Goal: Use online tool/utility: Utilize a website feature to perform a specific function

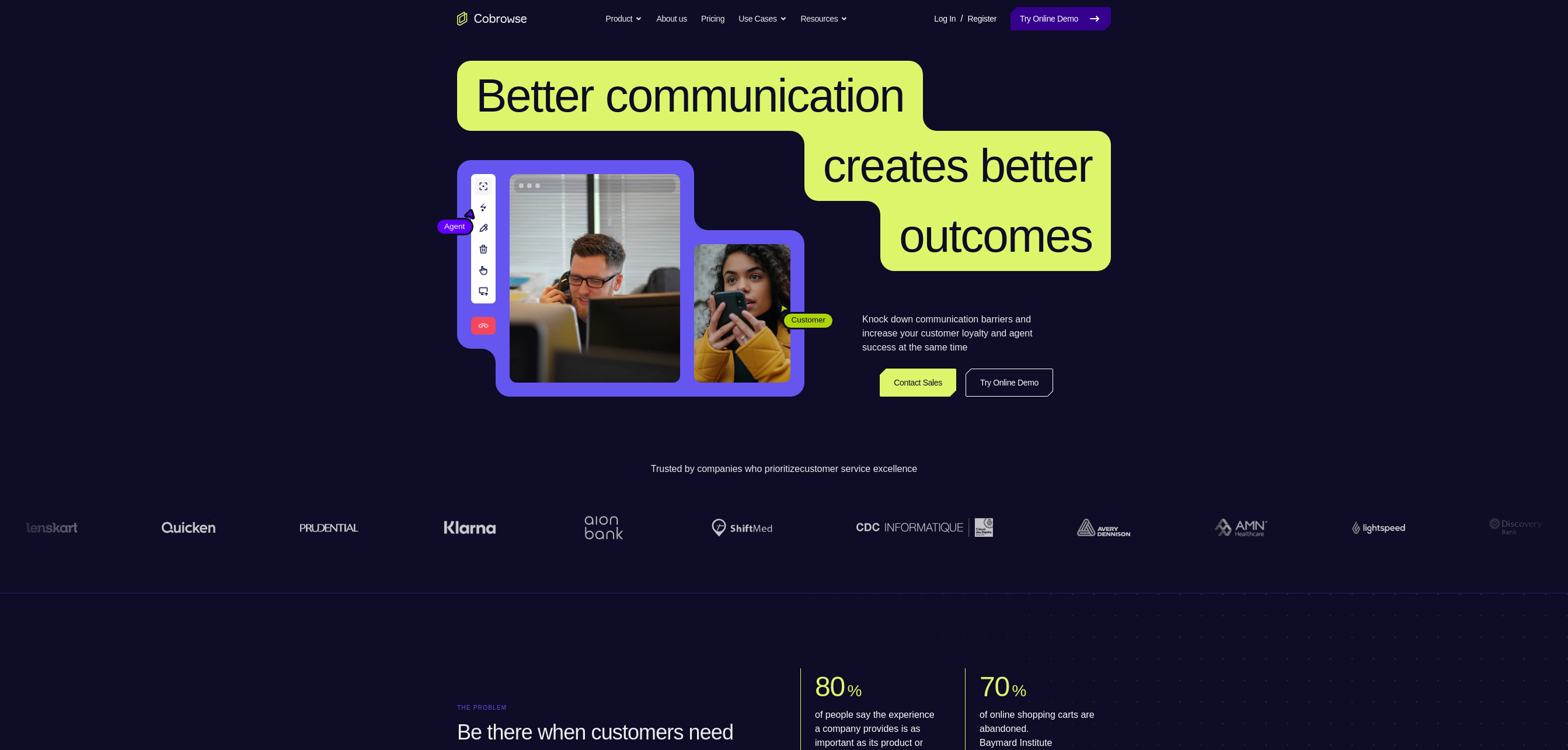
click at [870, 12] on link "Try Online Demo" at bounding box center [1060, 18] width 101 height 23
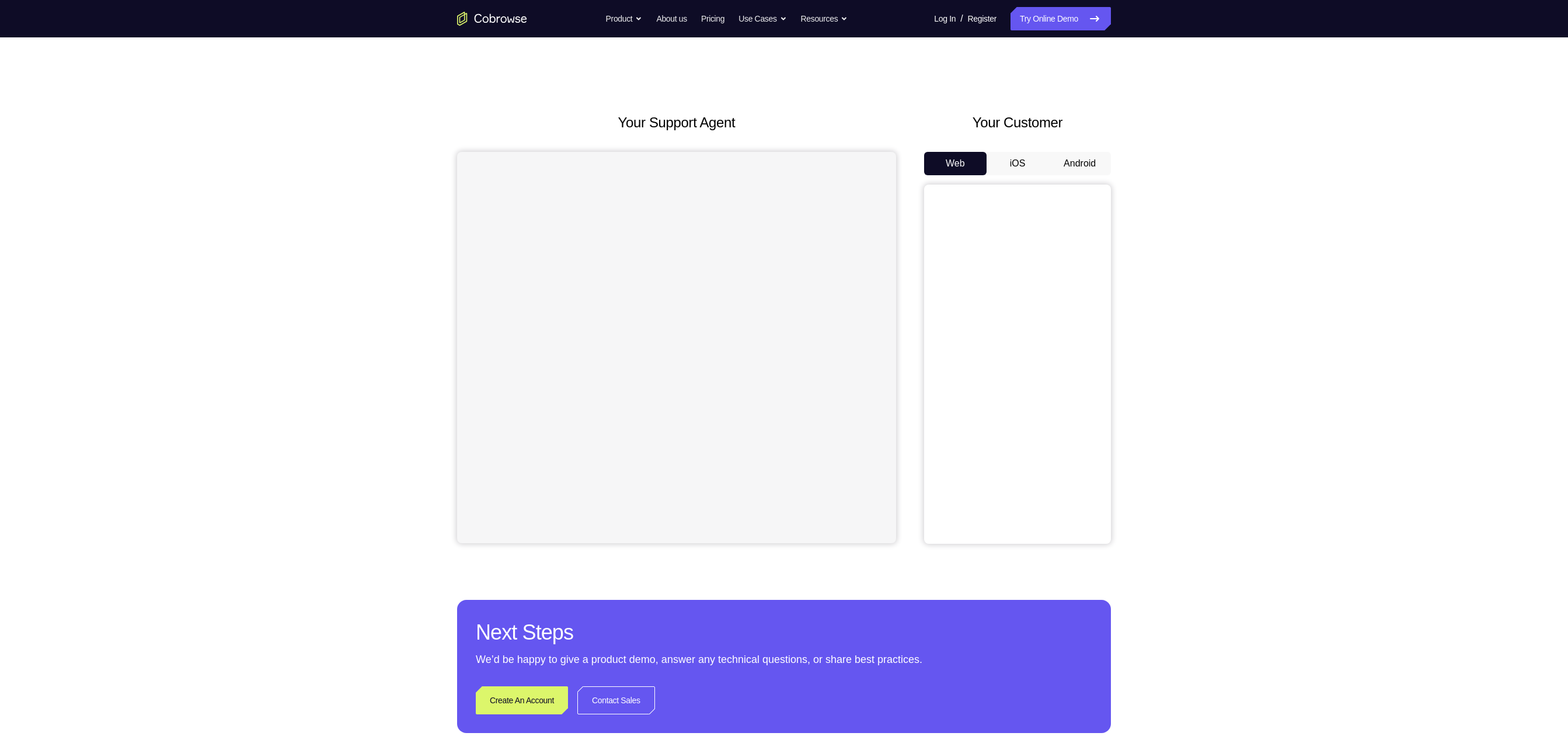
click at [1088, 155] on button "Android" at bounding box center [1079, 163] width 63 height 23
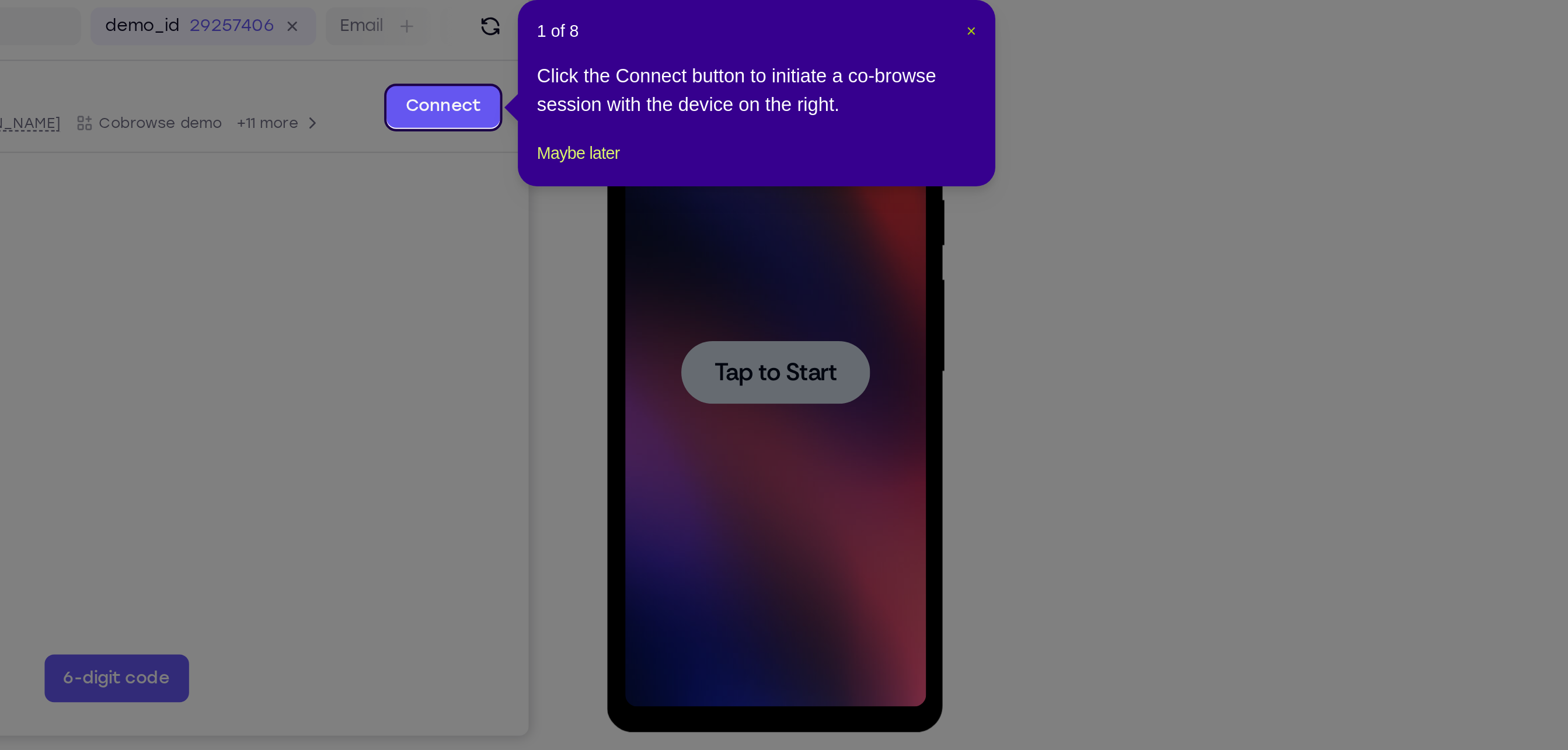
click at [1112, 197] on span "×" at bounding box center [1112, 198] width 4 height 9
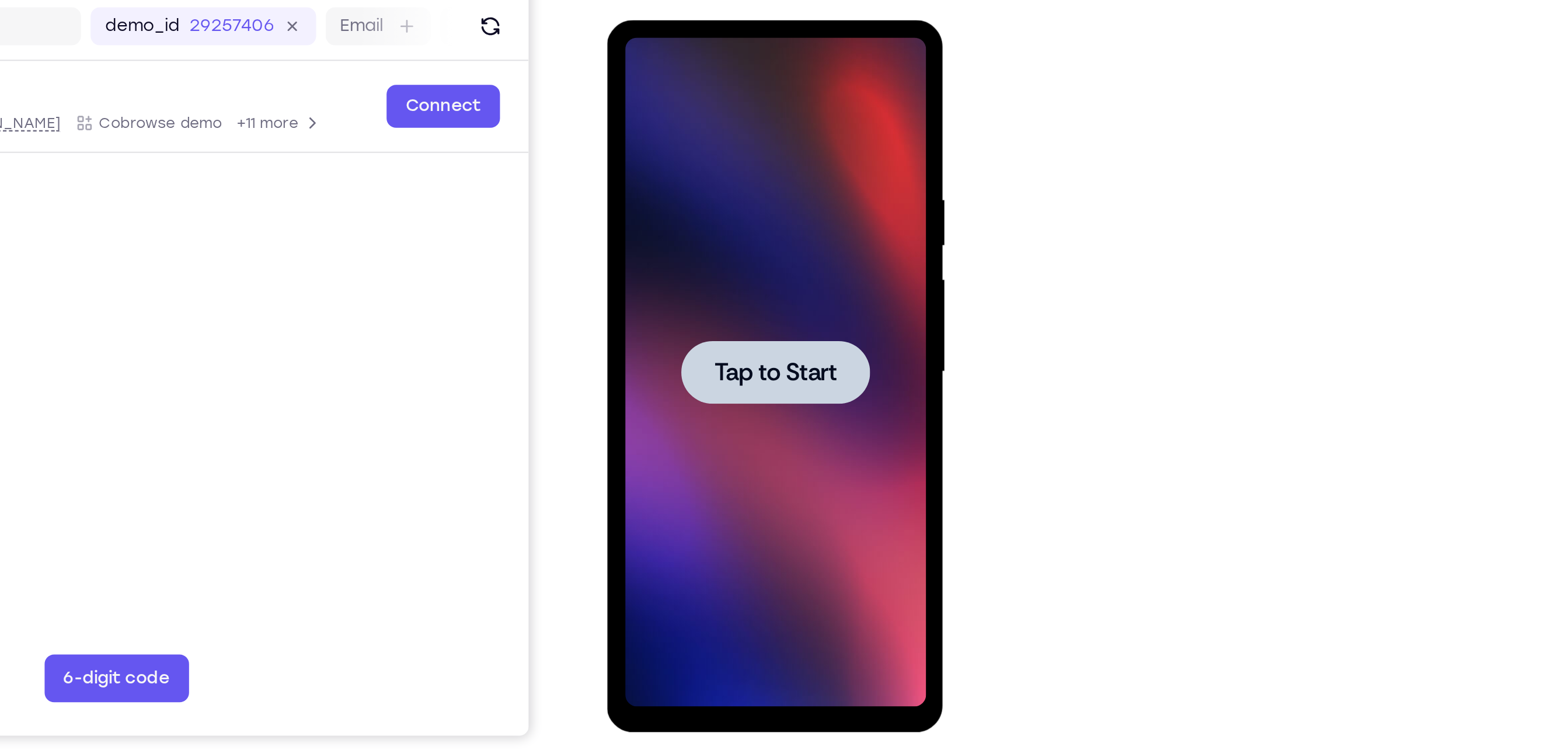
click at [664, 195] on span "Tap to Start" at bounding box center [688, 192] width 59 height 12
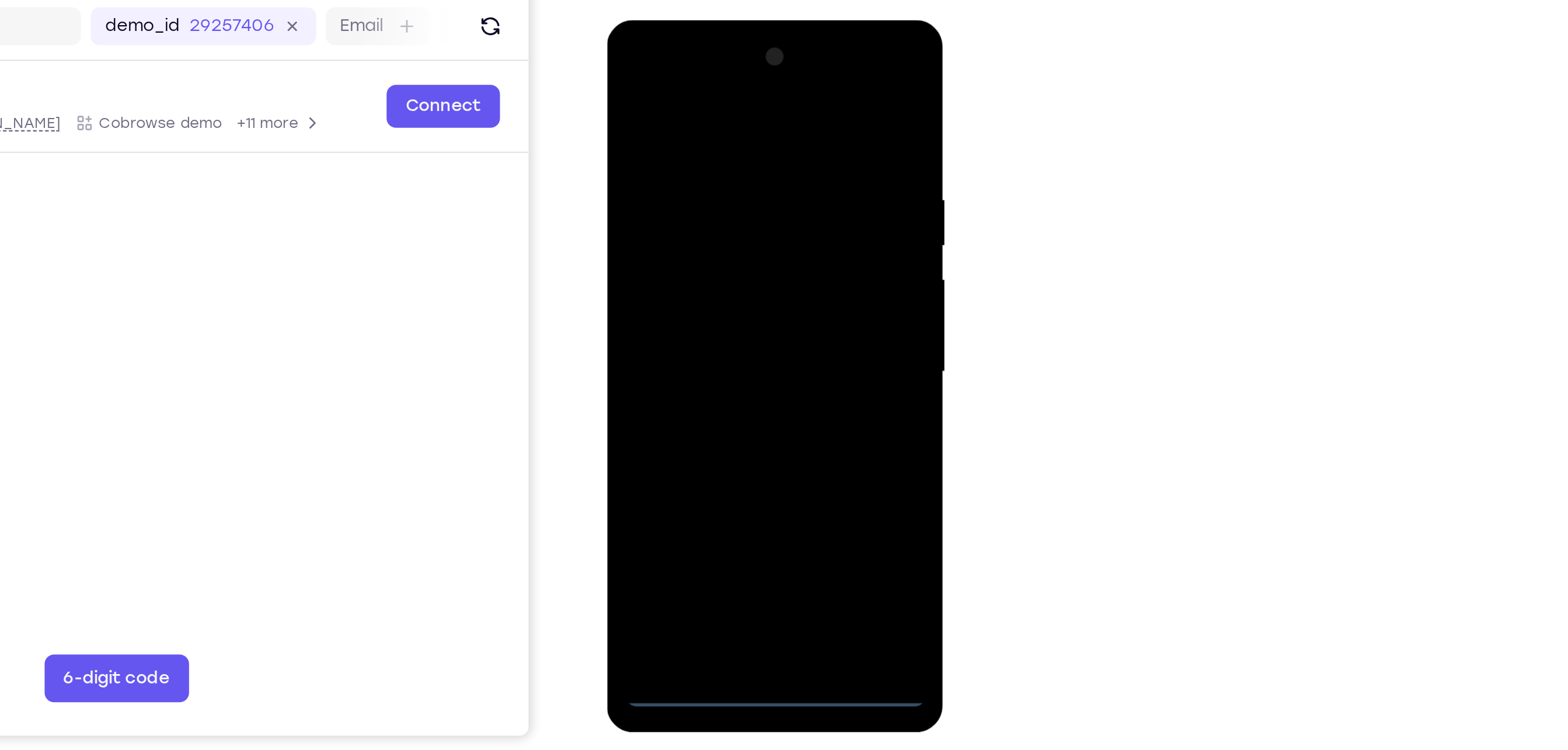
click at [684, 350] on div at bounding box center [688, 192] width 147 height 327
click at [746, 294] on div at bounding box center [688, 192] width 147 height 327
click at [685, 63] on div at bounding box center [688, 192] width 147 height 327
click at [682, 75] on div at bounding box center [688, 192] width 147 height 327
click at [745, 192] on div at bounding box center [688, 192] width 147 height 327
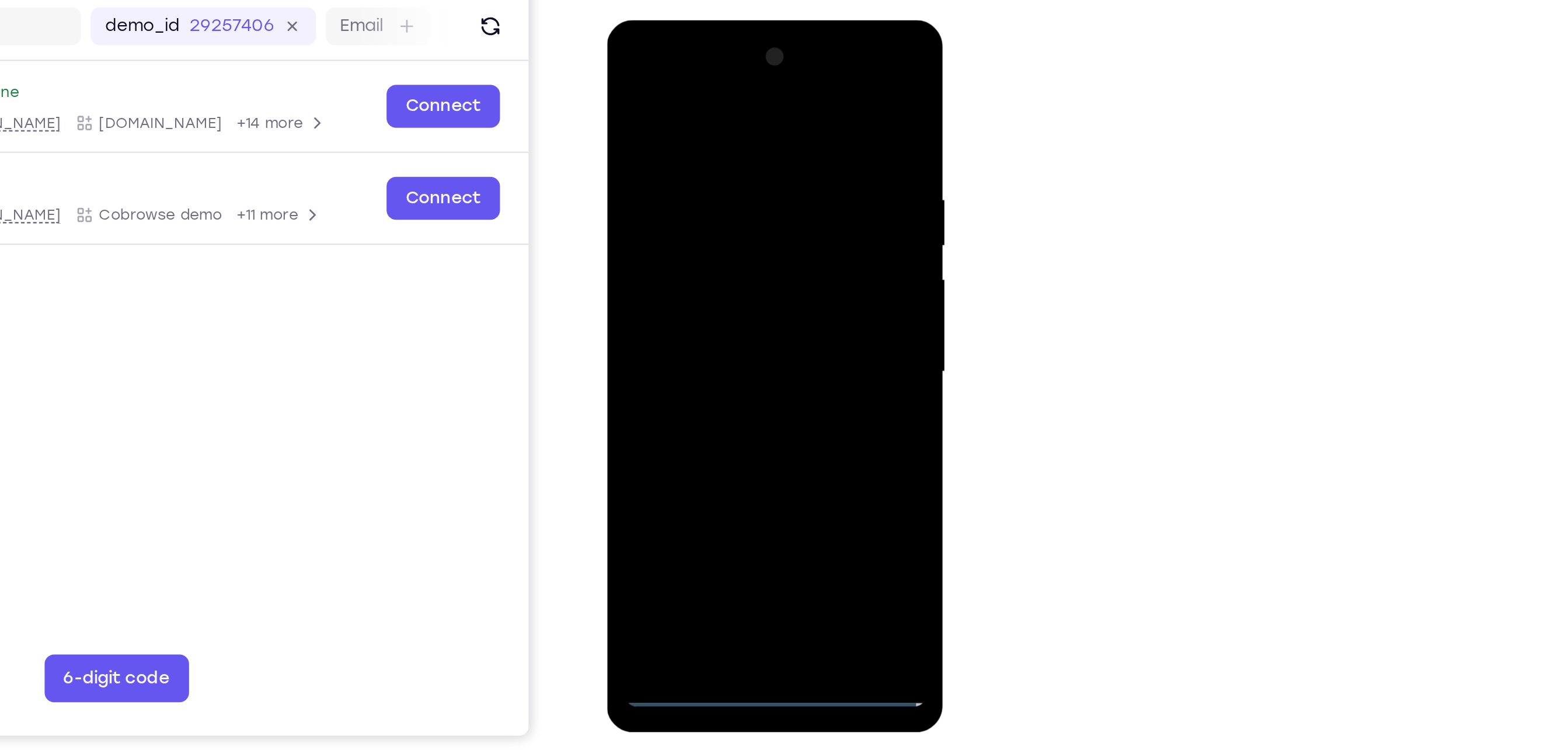
click at [676, 213] on div at bounding box center [688, 192] width 147 height 327
click at [692, 247] on div at bounding box center [688, 192] width 147 height 327
click at [707, 139] on div at bounding box center [688, 192] width 147 height 327
click at [692, 182] on div at bounding box center [688, 192] width 147 height 327
click at [674, 332] on div at bounding box center [688, 192] width 147 height 327
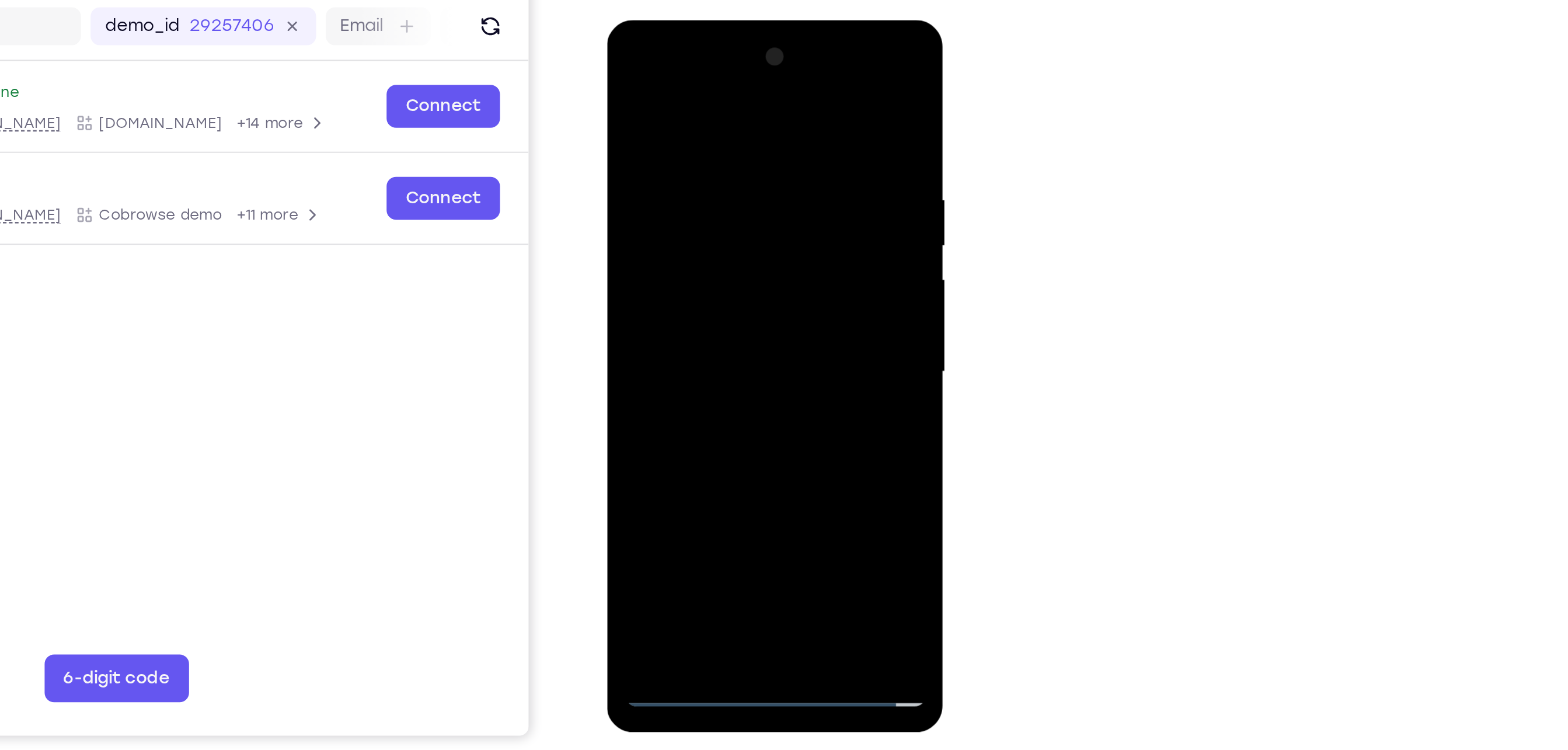
click at [691, 152] on div at bounding box center [688, 192] width 147 height 327
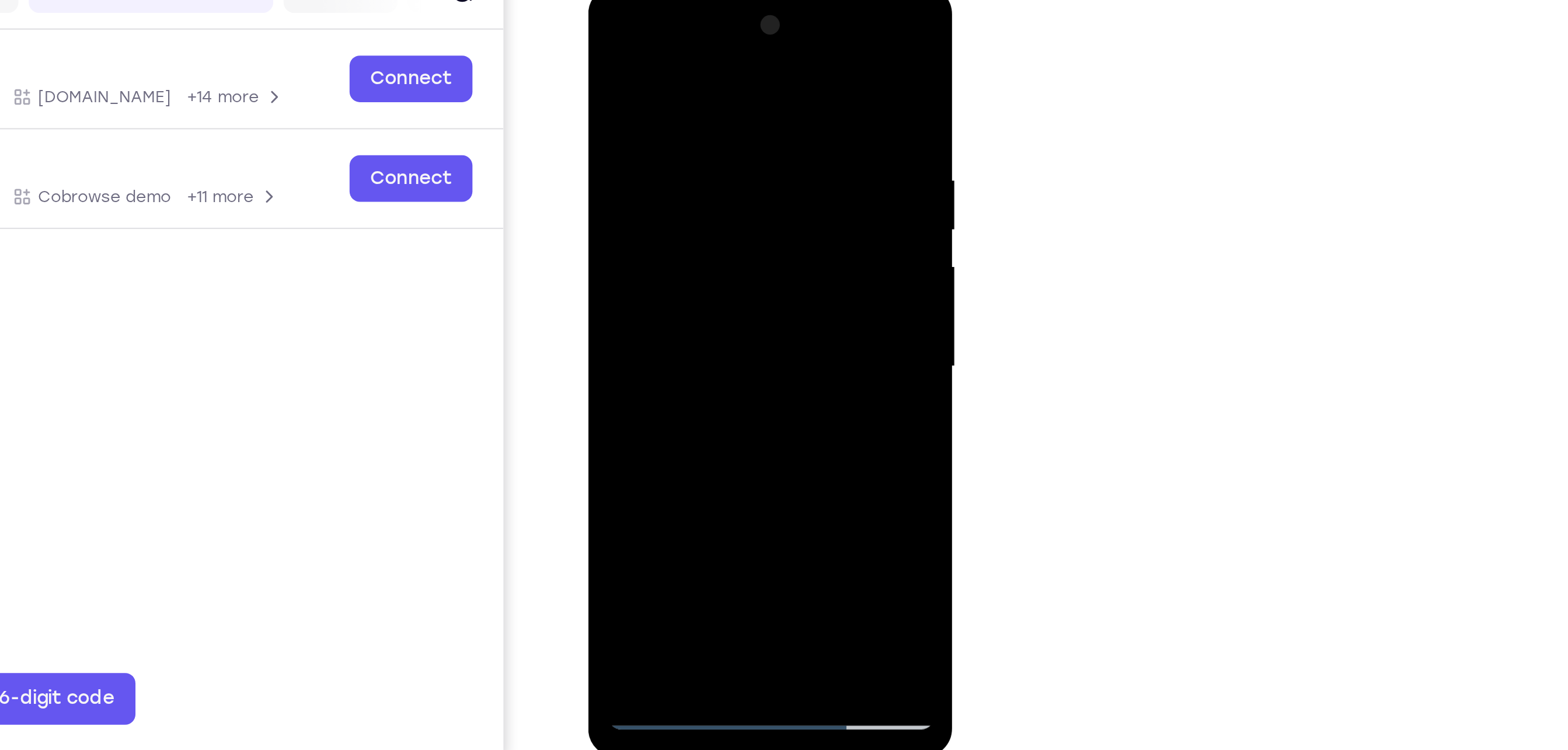
click at [731, 57] on div at bounding box center [670, 158] width 147 height 327
click at [699, 293] on div at bounding box center [670, 158] width 147 height 327
click at [676, 219] on div at bounding box center [670, 158] width 147 height 327
click at [611, 40] on div at bounding box center [670, 158] width 147 height 327
click at [732, 43] on div at bounding box center [670, 158] width 147 height 327
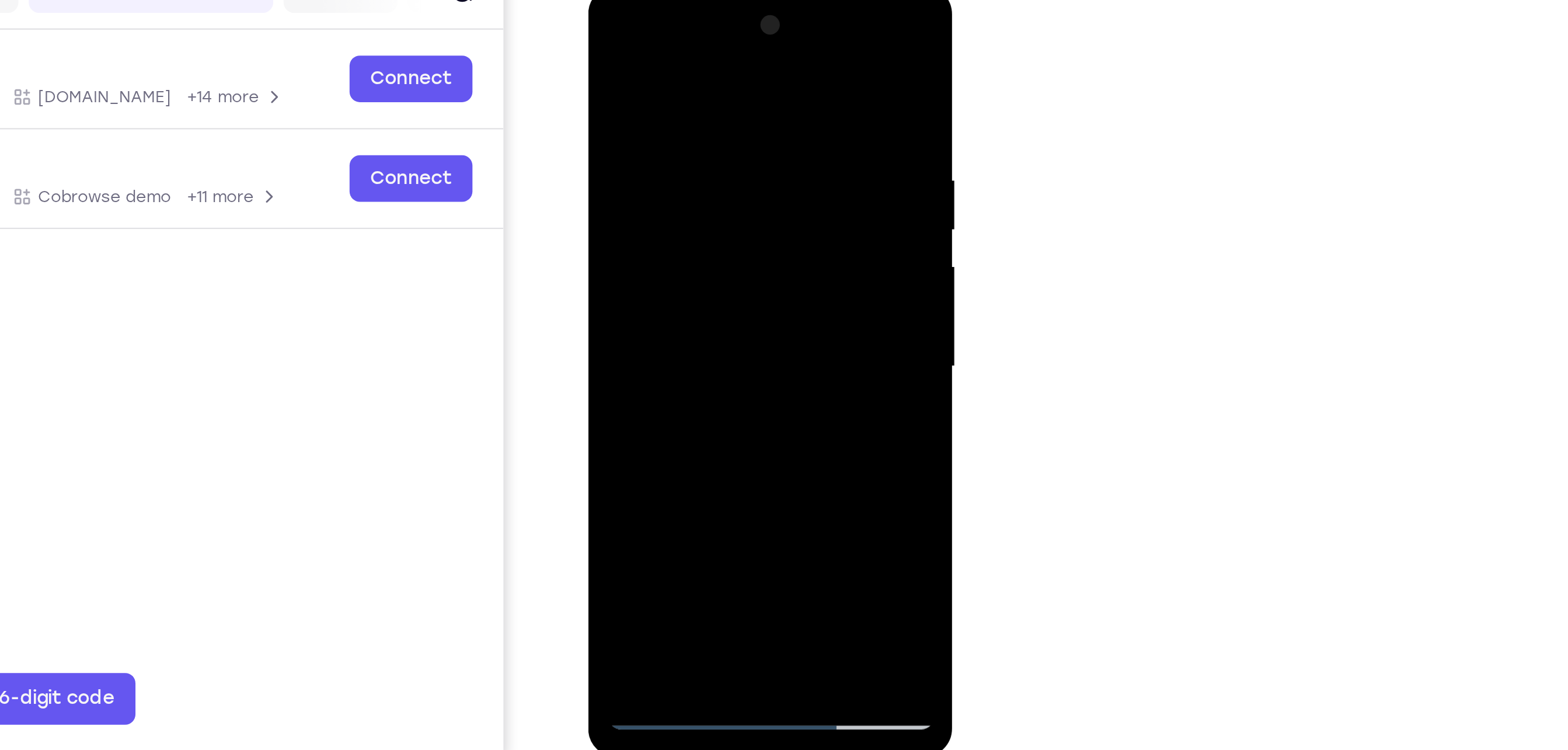
click at [607, 42] on div at bounding box center [670, 158] width 147 height 327
click at [734, 40] on div at bounding box center [670, 158] width 147 height 327
click at [644, 101] on div at bounding box center [670, 158] width 147 height 327
click at [606, 43] on div at bounding box center [670, 158] width 147 height 327
click at [678, 63] on div at bounding box center [670, 158] width 147 height 327
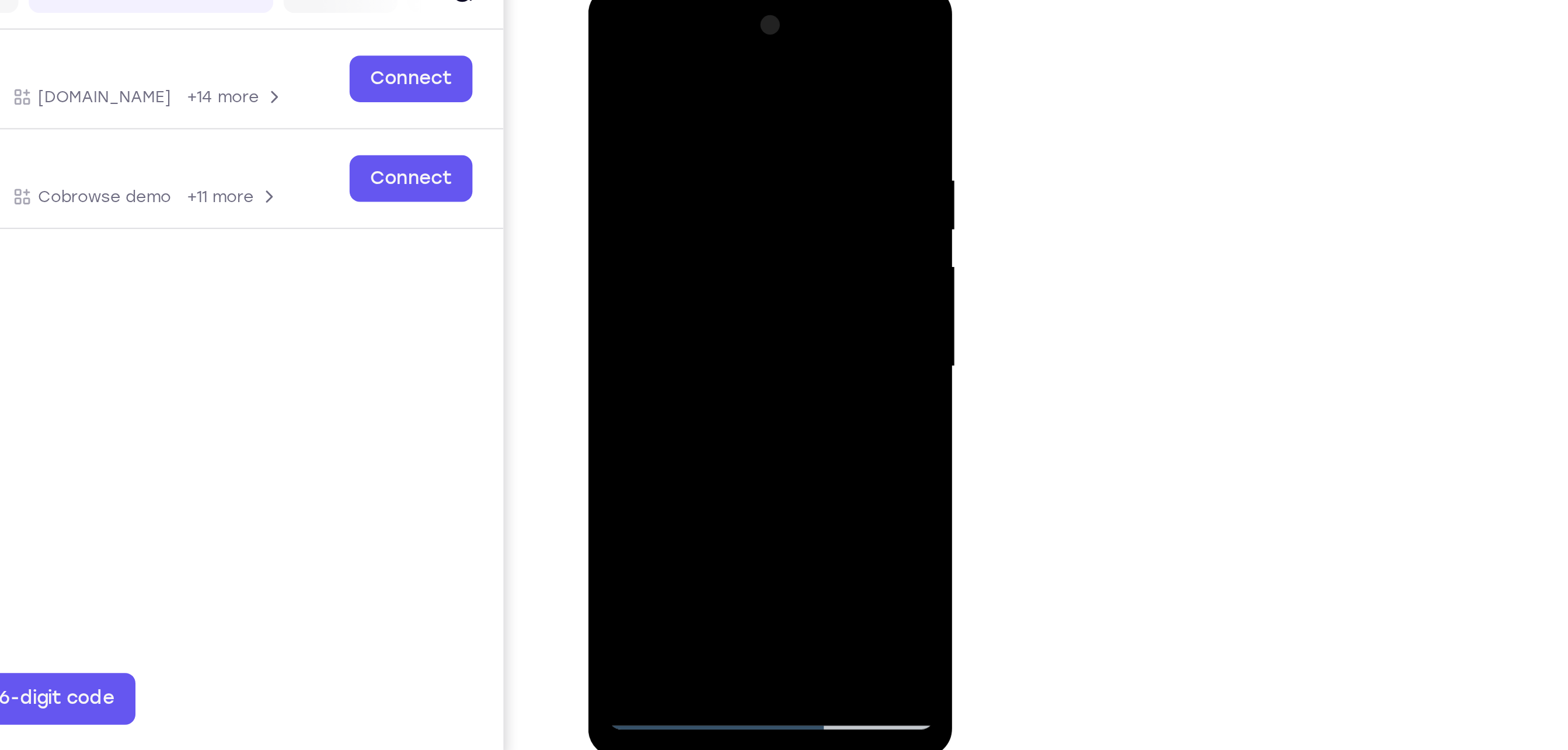
drag, startPoint x: 618, startPoint y: 241, endPoint x: 639, endPoint y: 276, distance: 40.8
click at [639, 276] on div at bounding box center [670, 158] width 147 height 327
click at [694, 108] on div at bounding box center [670, 158] width 147 height 327
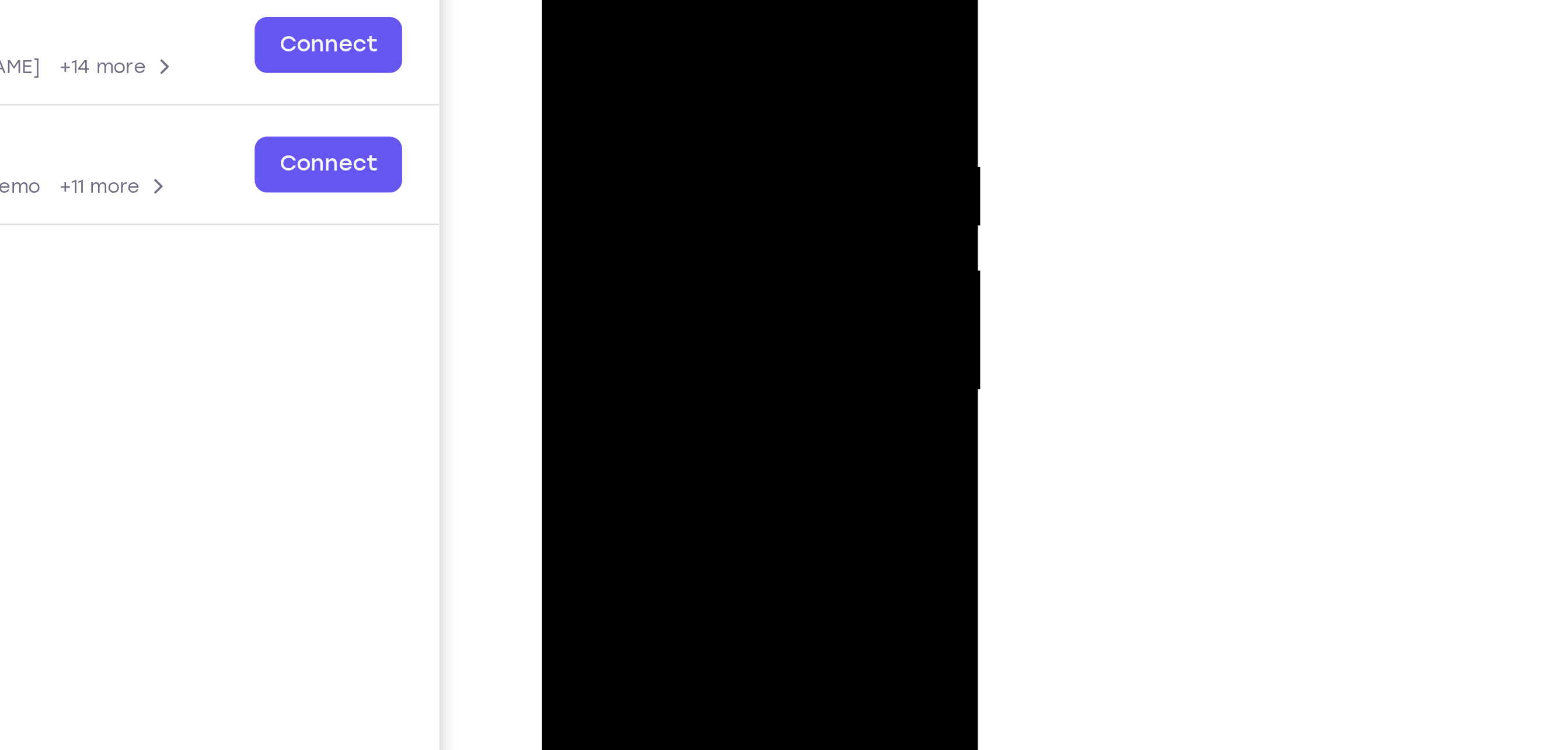
click at [557, 0] on div at bounding box center [622, 106] width 147 height 327
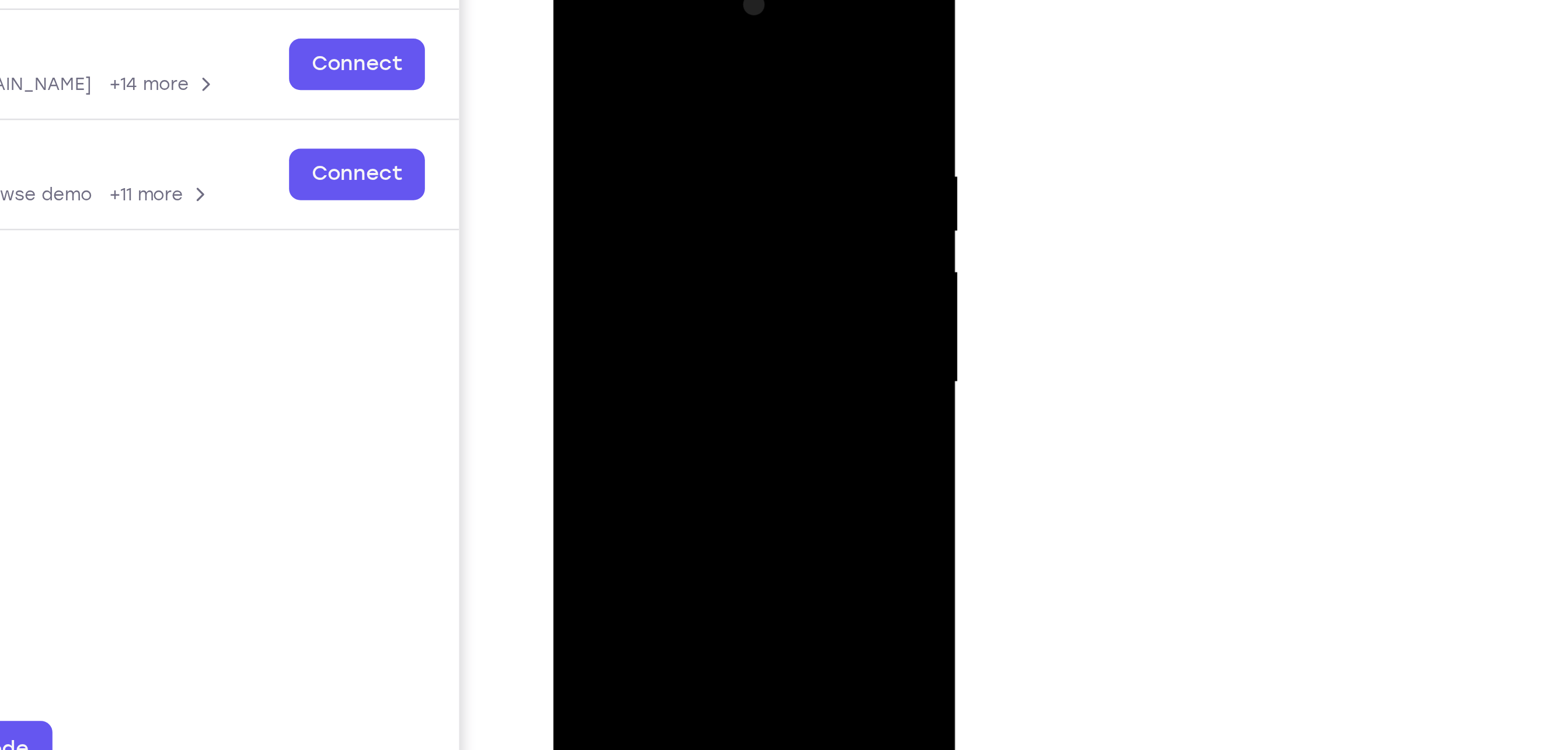
click at [621, 31] on div at bounding box center [634, 133] width 147 height 327
click at [694, 100] on div at bounding box center [634, 133] width 147 height 327
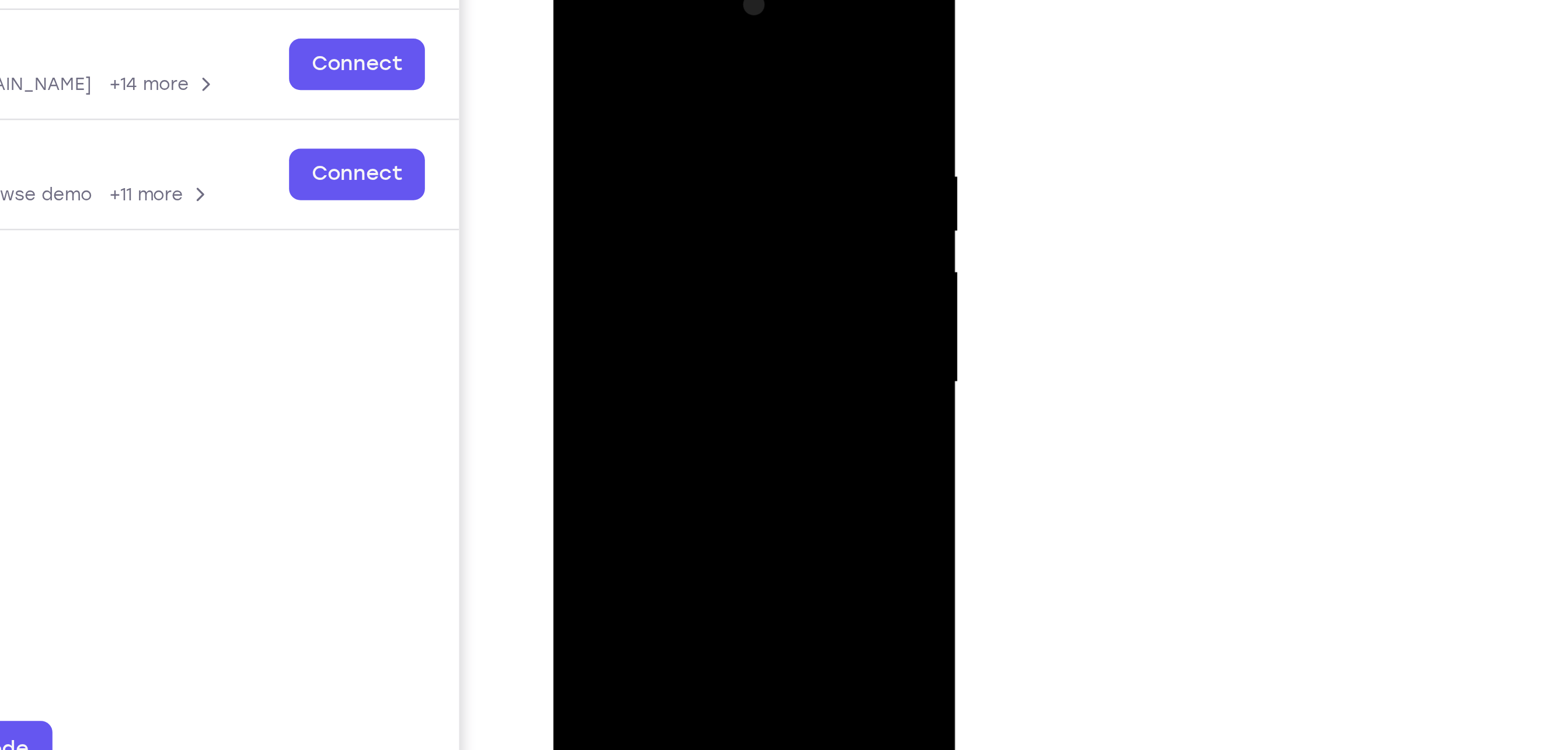
click at [694, 100] on div at bounding box center [634, 133] width 147 height 327
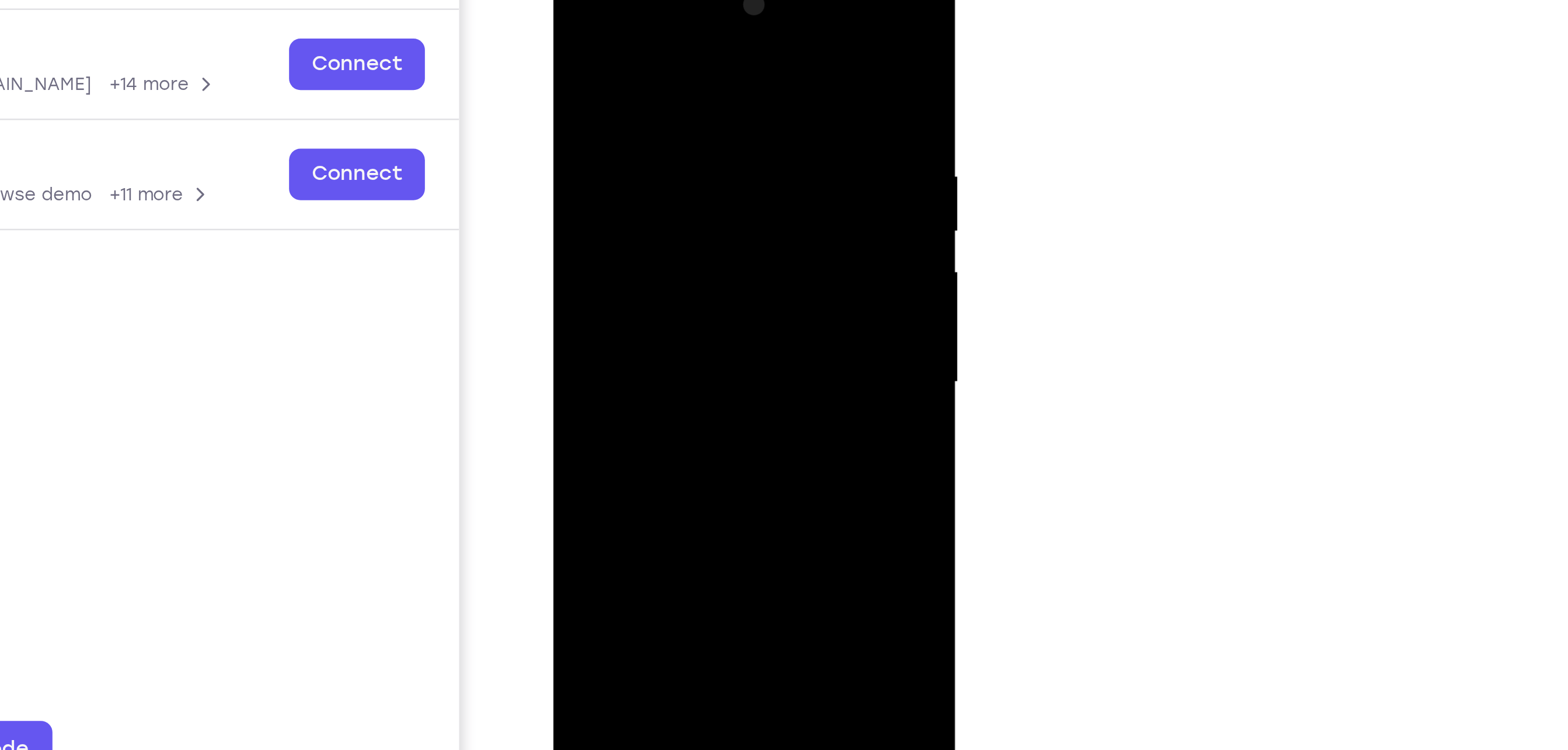
click at [694, 100] on div at bounding box center [634, 133] width 147 height 327
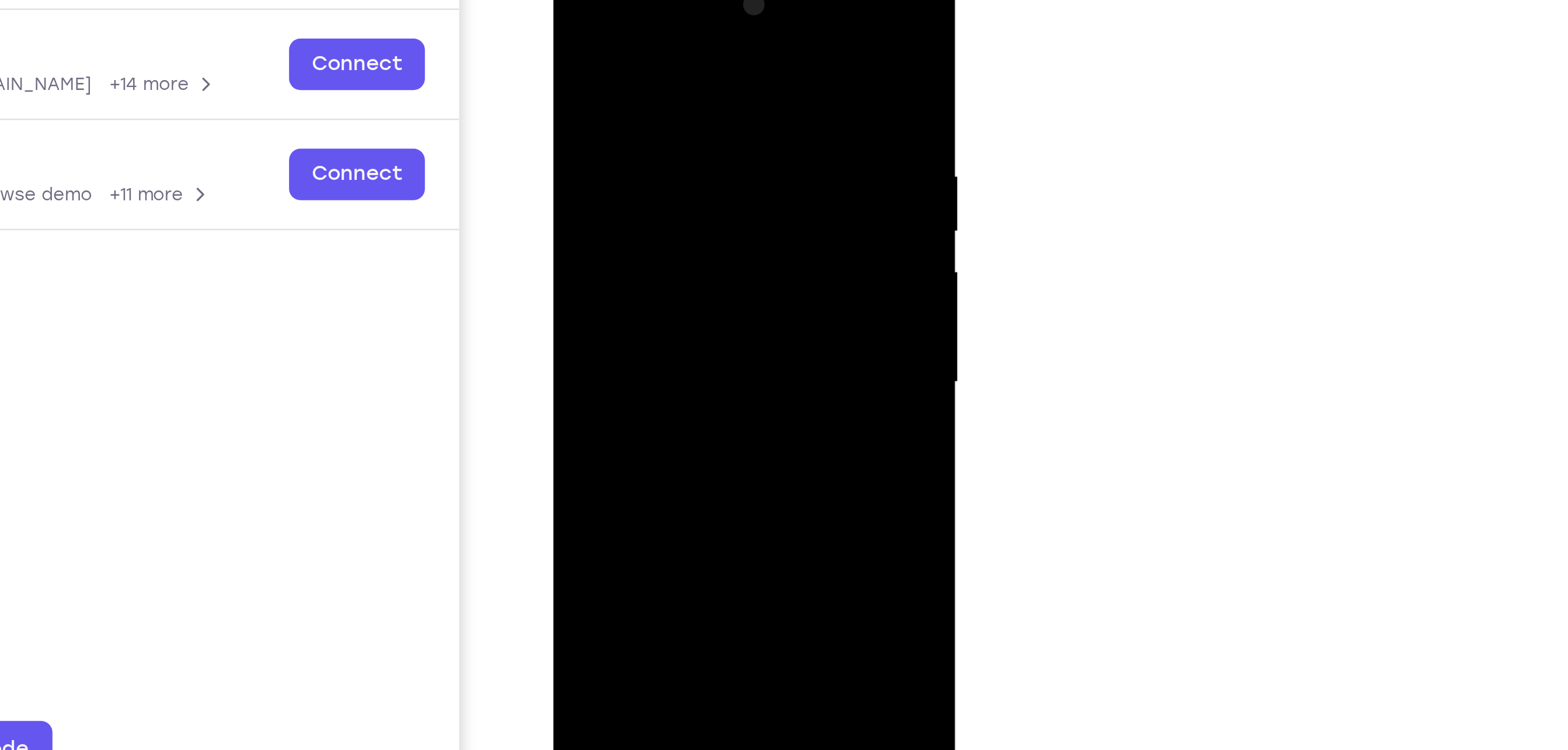
click at [694, 100] on div at bounding box center [634, 133] width 147 height 327
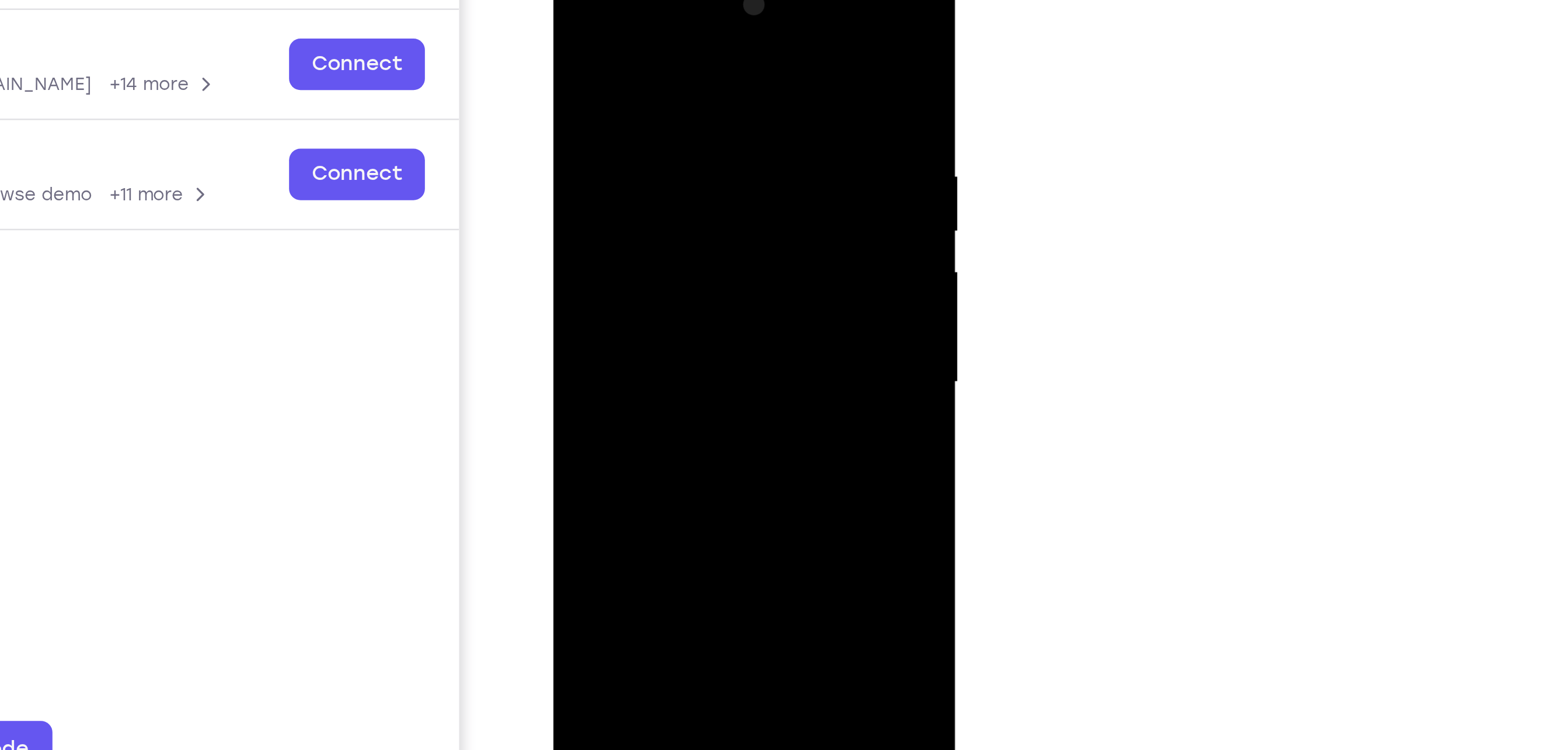
click at [694, 100] on div at bounding box center [634, 133] width 147 height 327
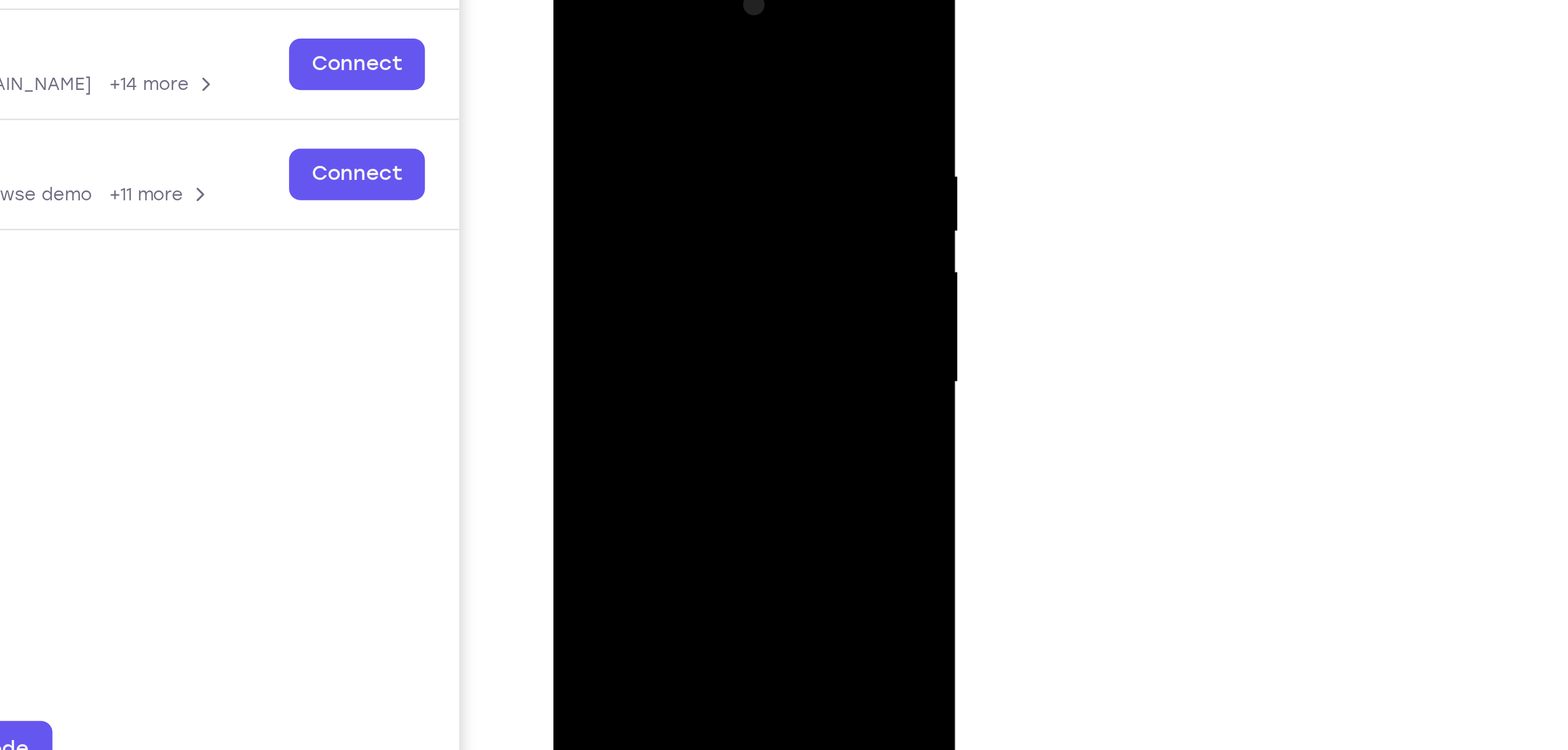
click at [694, 100] on div at bounding box center [634, 133] width 147 height 327
click at [573, 88] on div at bounding box center [634, 133] width 147 height 327
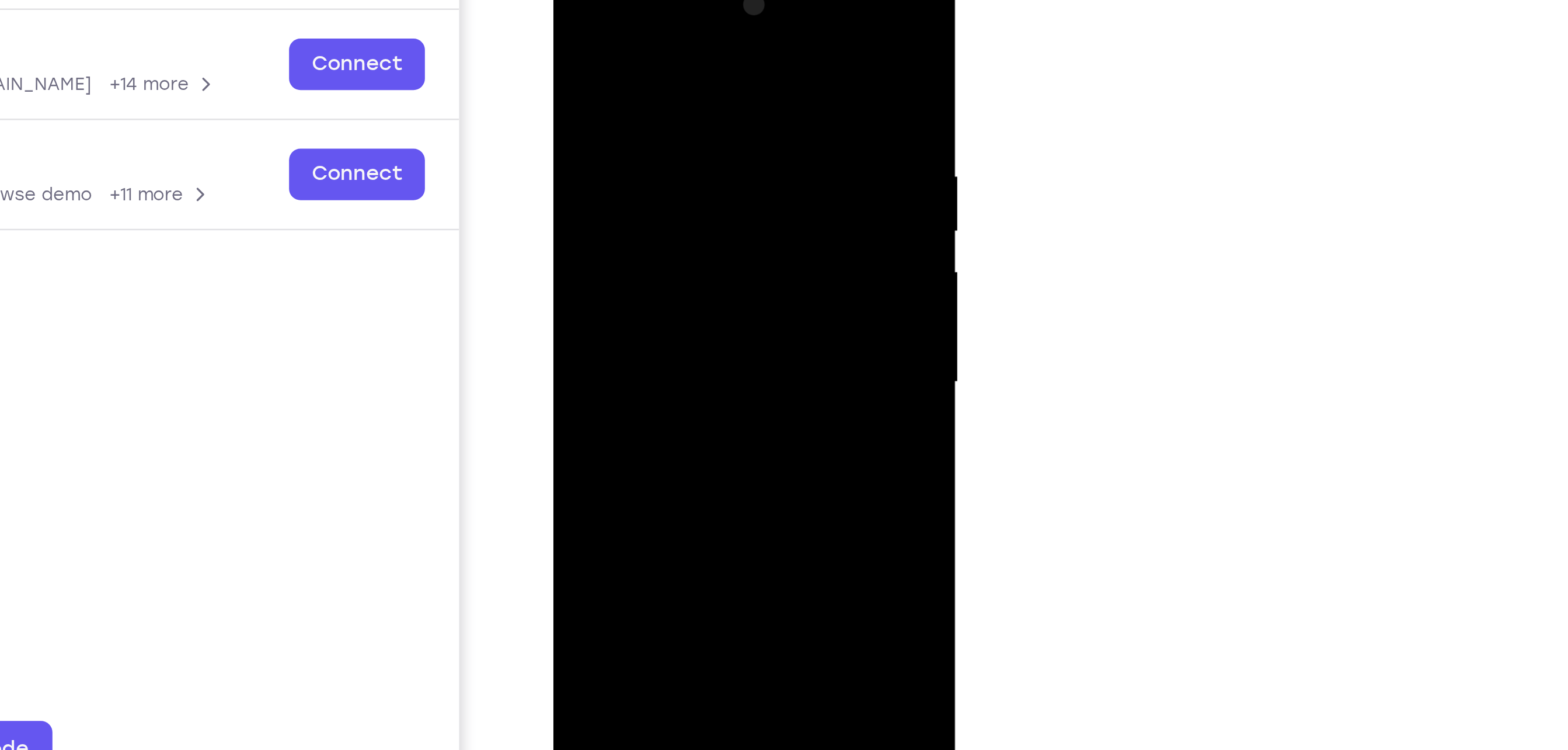
click at [682, 268] on div at bounding box center [634, 133] width 147 height 327
click at [700, 209] on div at bounding box center [634, 133] width 147 height 327
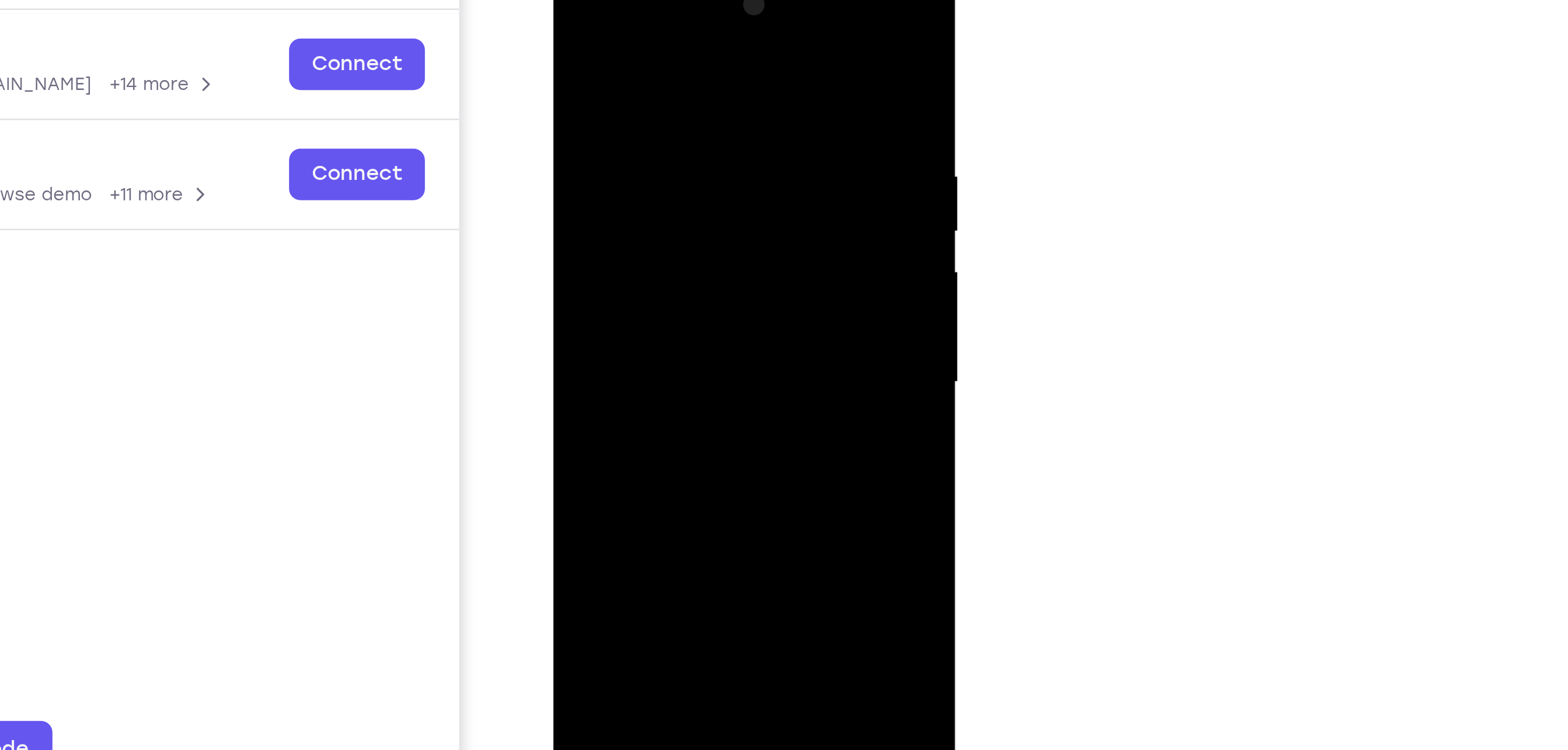
click at [570, 140] on div at bounding box center [634, 133] width 147 height 327
click at [694, 270] on div at bounding box center [634, 133] width 147 height 327
click at [688, 190] on div at bounding box center [634, 133] width 147 height 327
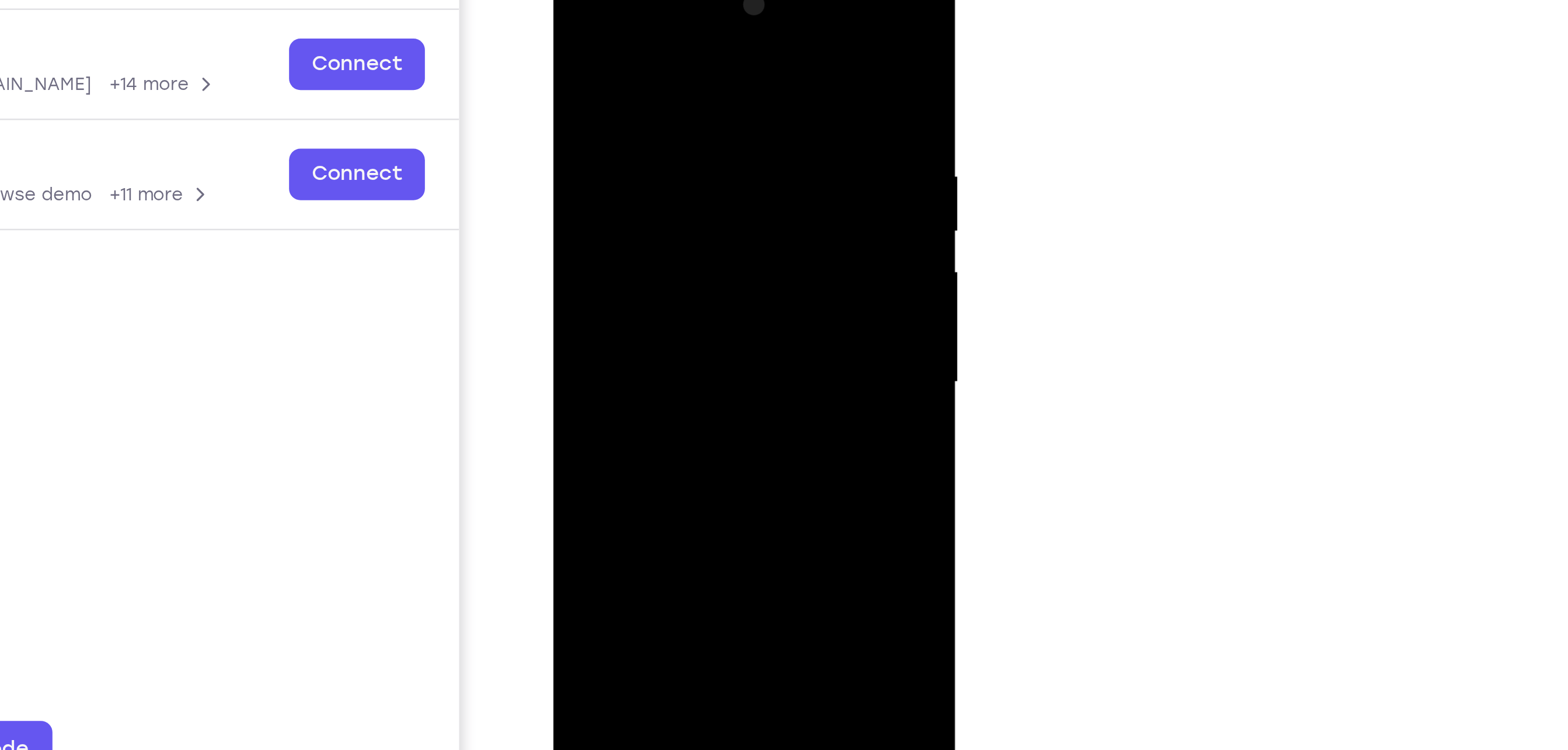
click at [695, 198] on div at bounding box center [634, 133] width 147 height 327
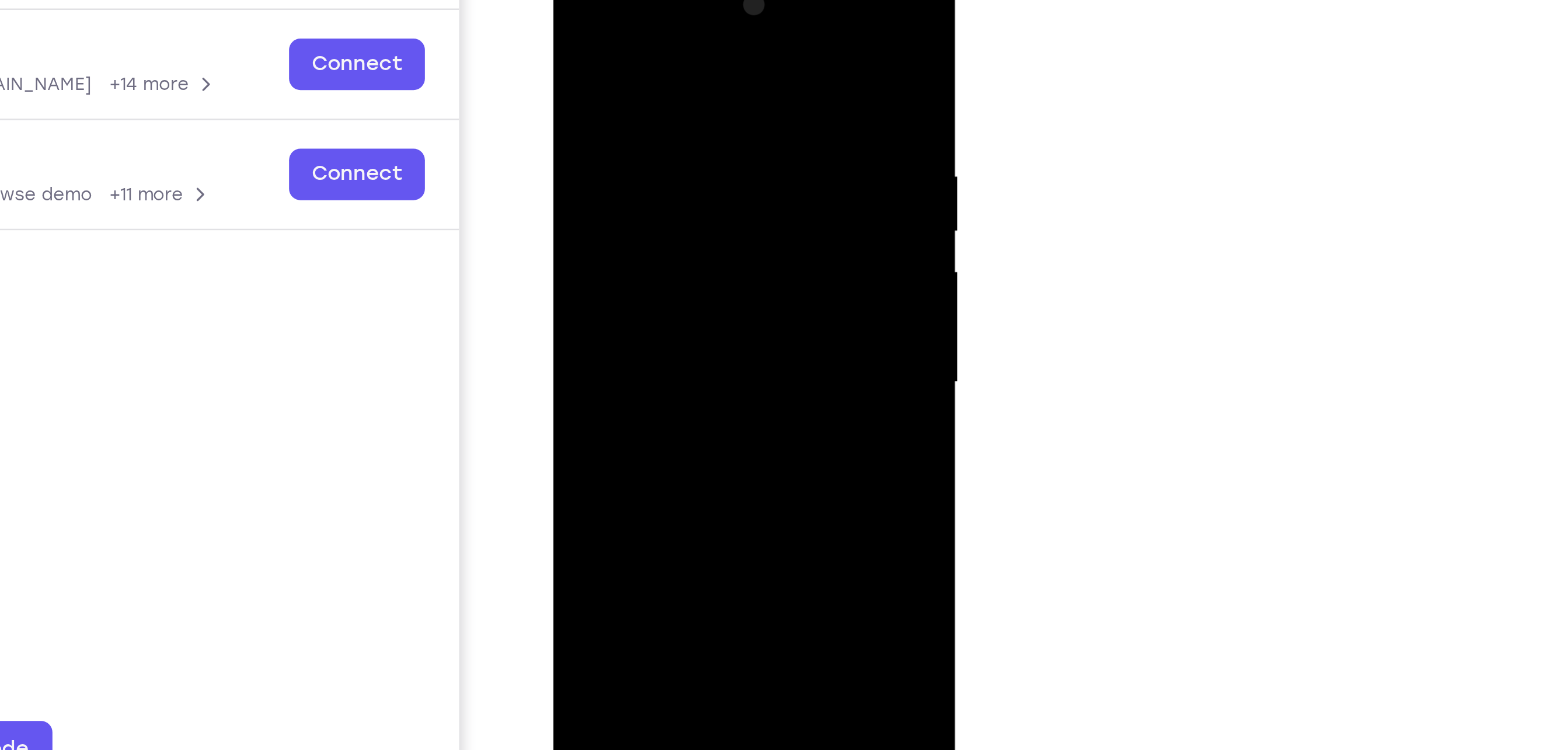
click at [695, 198] on div at bounding box center [634, 133] width 147 height 327
click at [571, 140] on div at bounding box center [634, 133] width 147 height 327
click at [696, 180] on div at bounding box center [634, 133] width 147 height 327
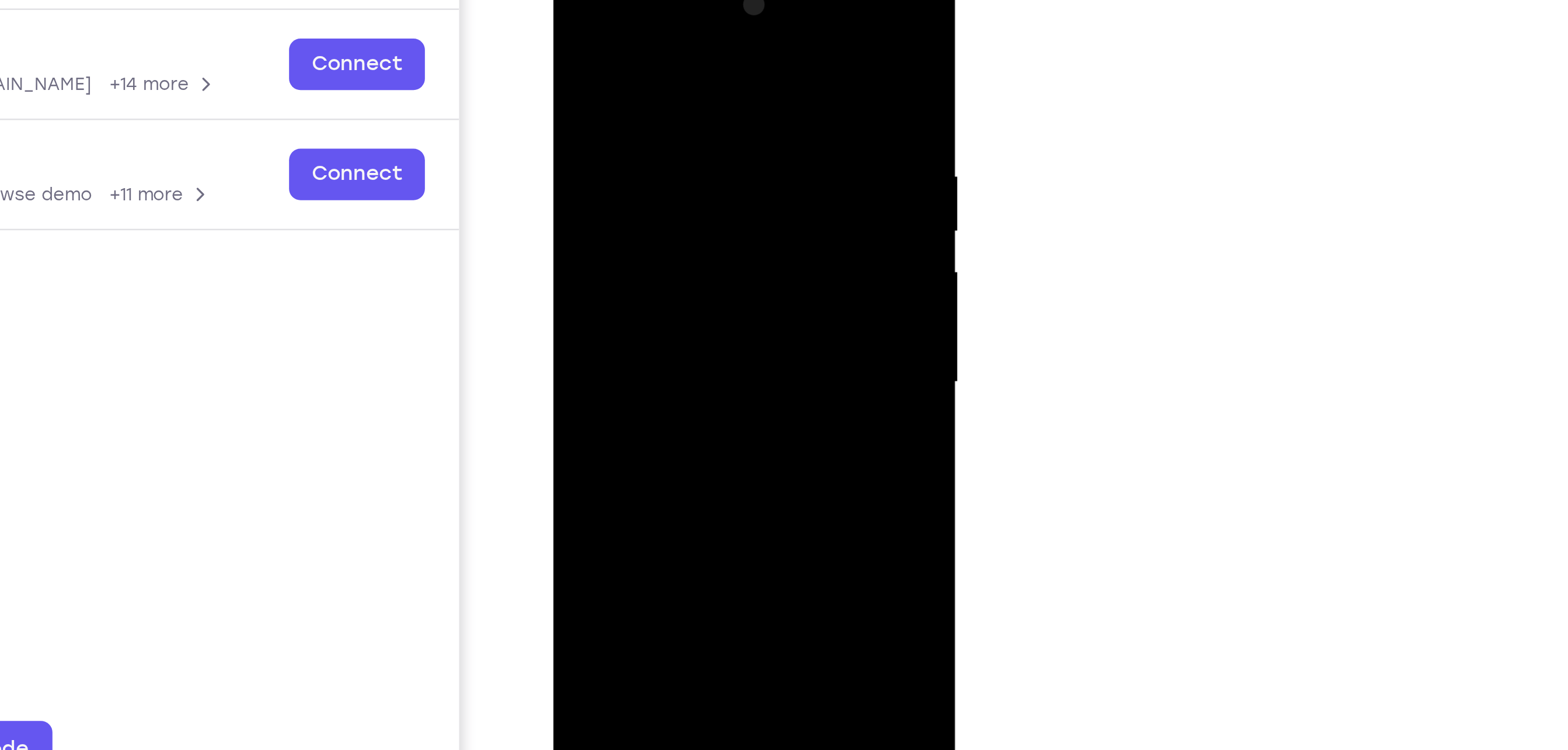
click at [696, 180] on div at bounding box center [634, 133] width 147 height 327
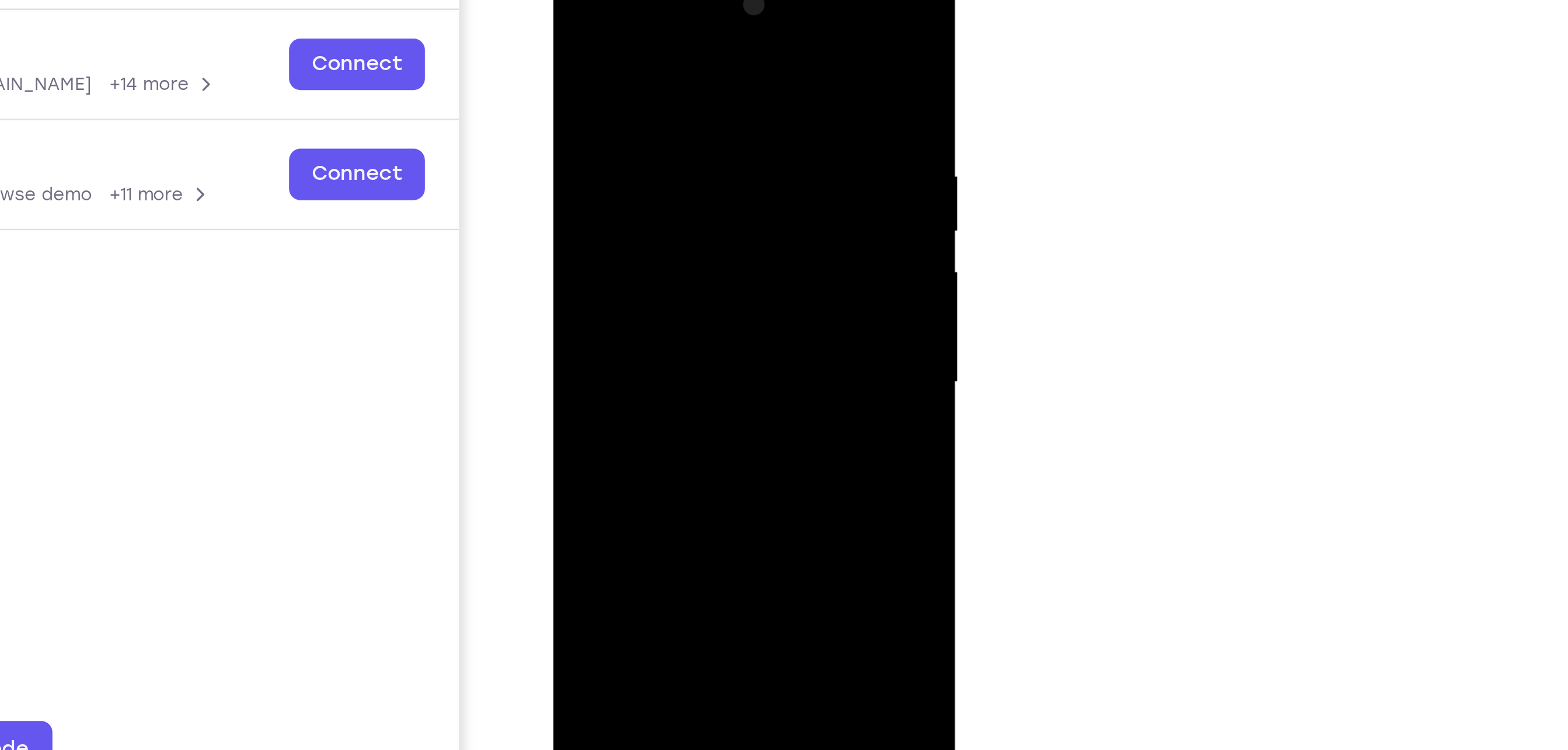
click at [696, 180] on div at bounding box center [634, 133] width 147 height 327
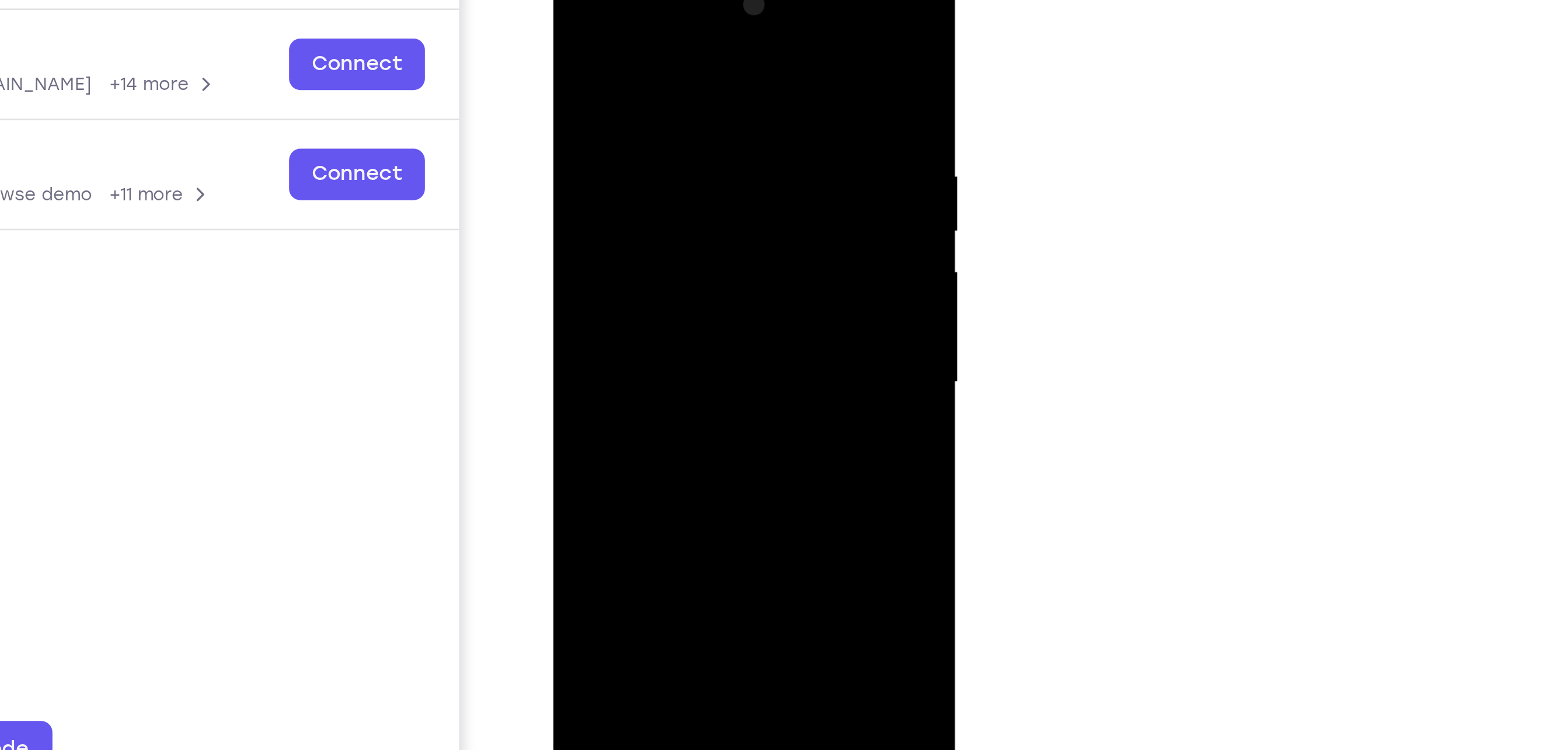
click at [696, 180] on div at bounding box center [634, 133] width 147 height 327
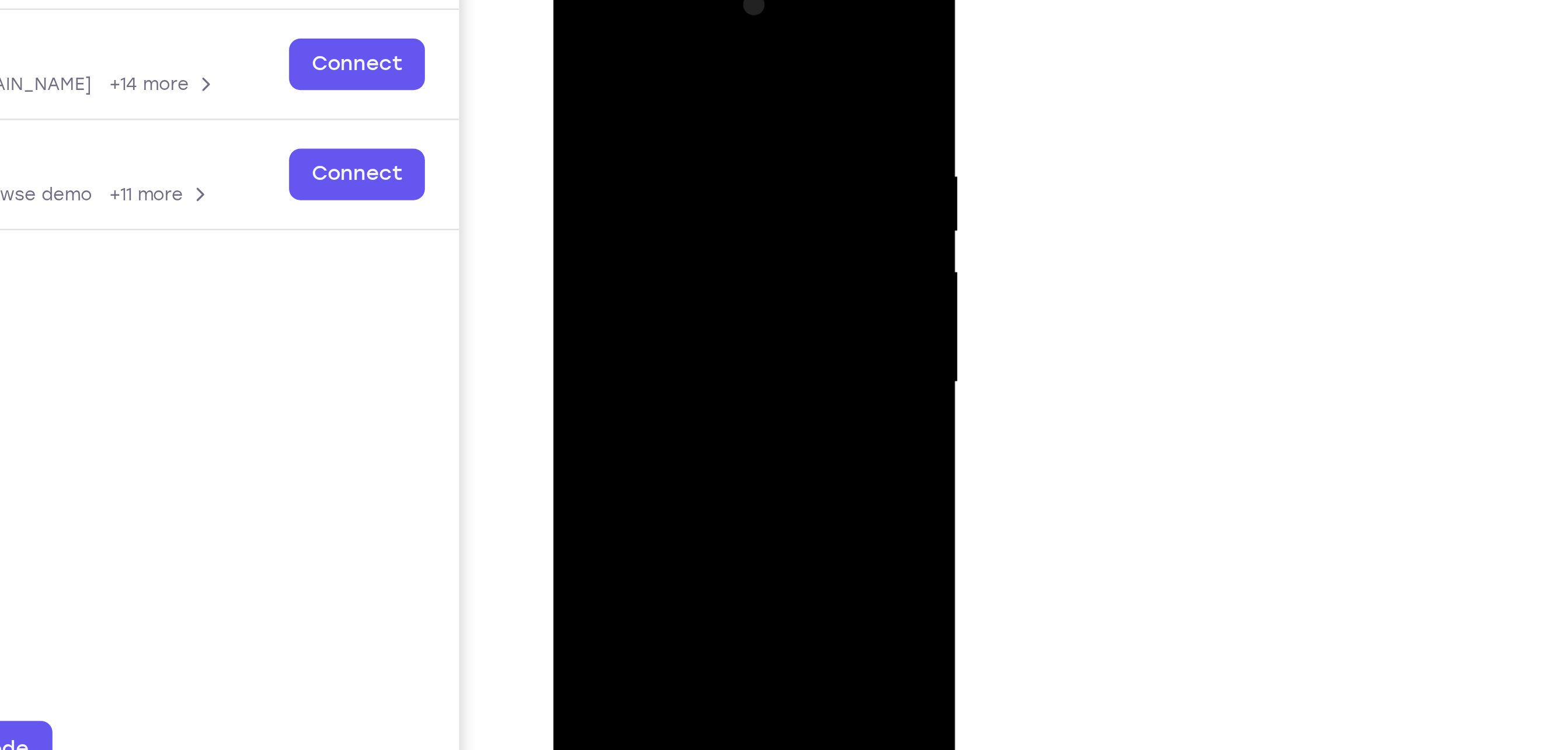
click at [696, 180] on div at bounding box center [634, 133] width 147 height 327
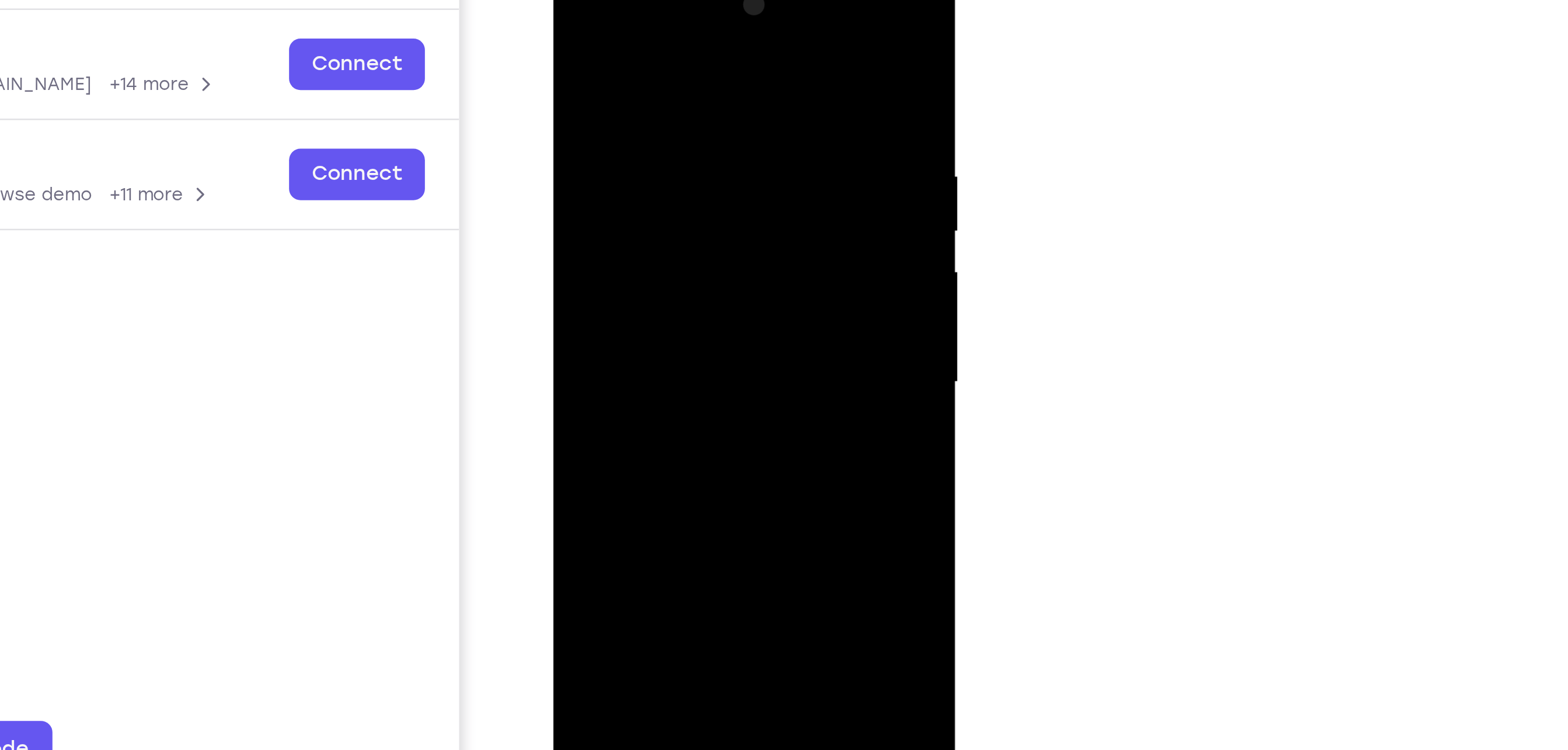
click at [696, 180] on div at bounding box center [634, 133] width 147 height 327
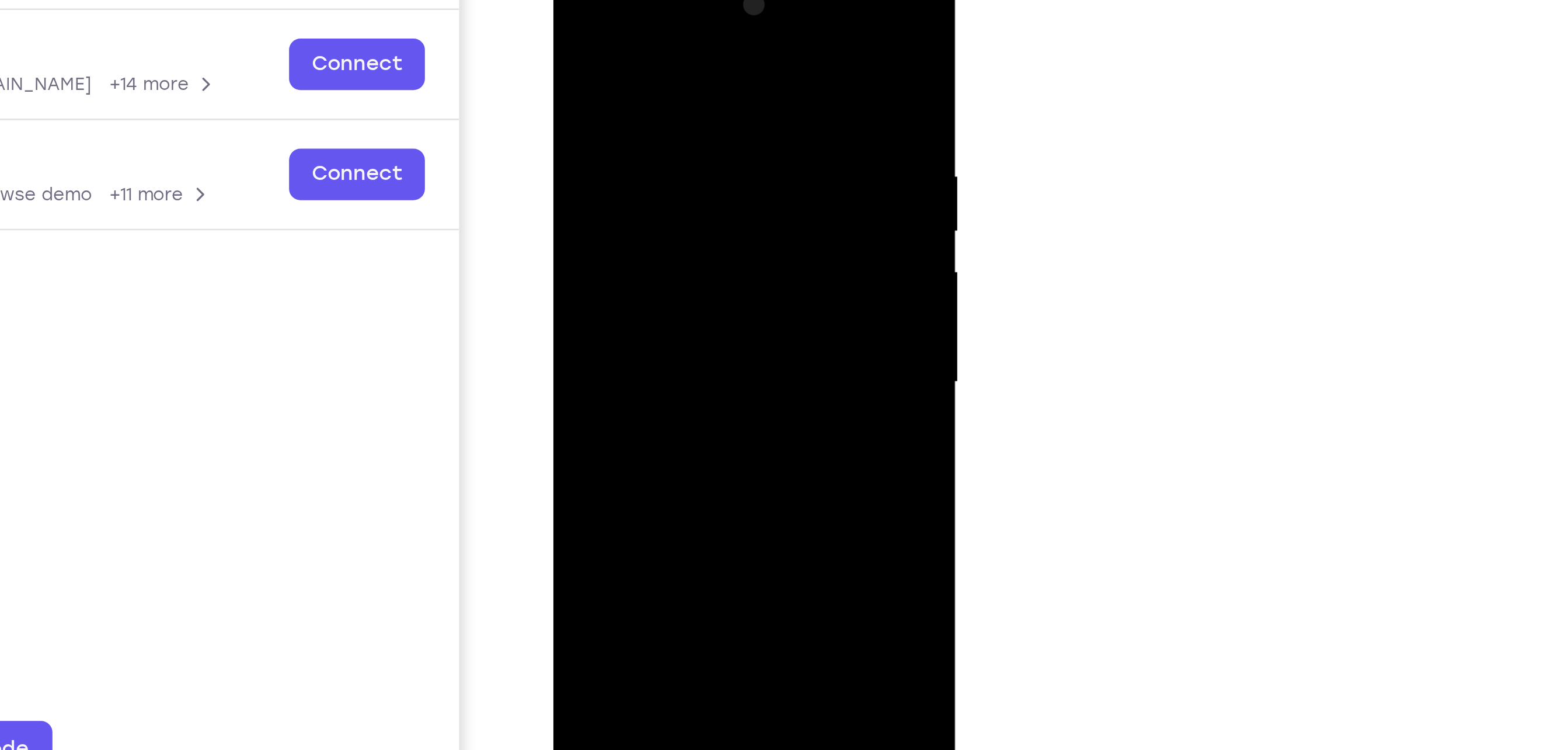
click at [696, 180] on div at bounding box center [634, 133] width 147 height 327
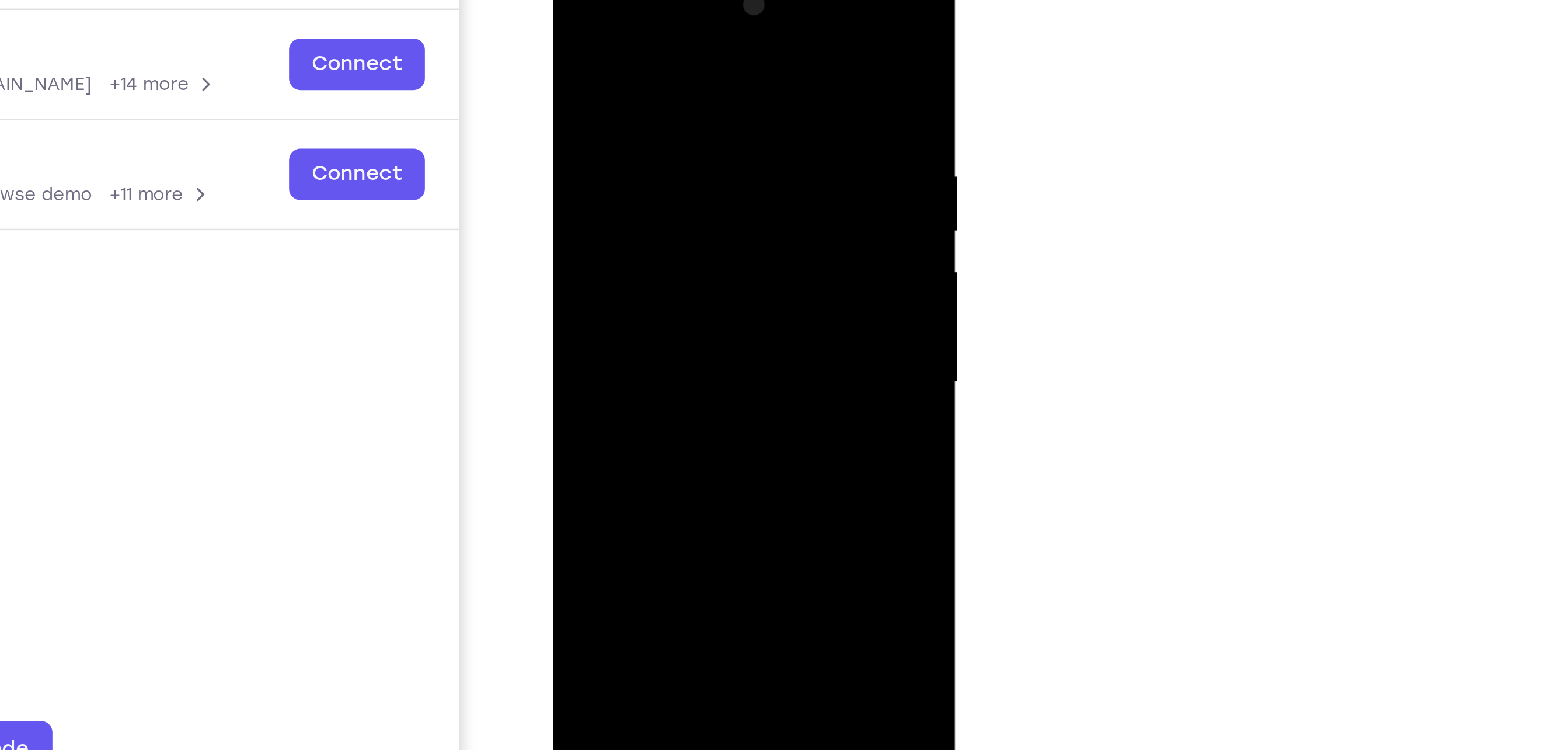
click at [696, 180] on div at bounding box center [634, 133] width 147 height 327
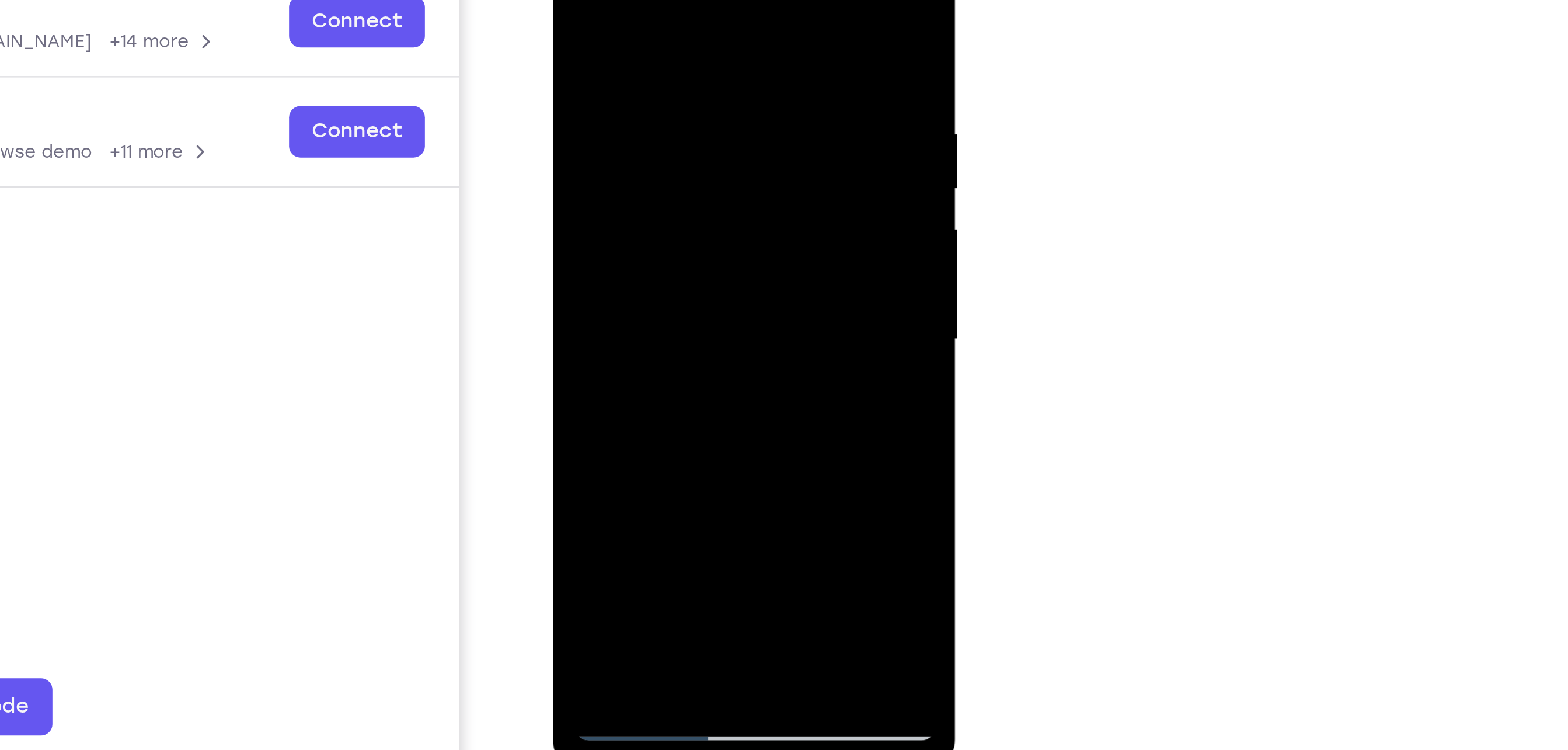
click at [696, 155] on div at bounding box center [634, 91] width 147 height 327
drag, startPoint x: 696, startPoint y: 137, endPoint x: 696, endPoint y: 155, distance: 18.0
click at [696, 155] on div at bounding box center [634, 91] width 147 height 327
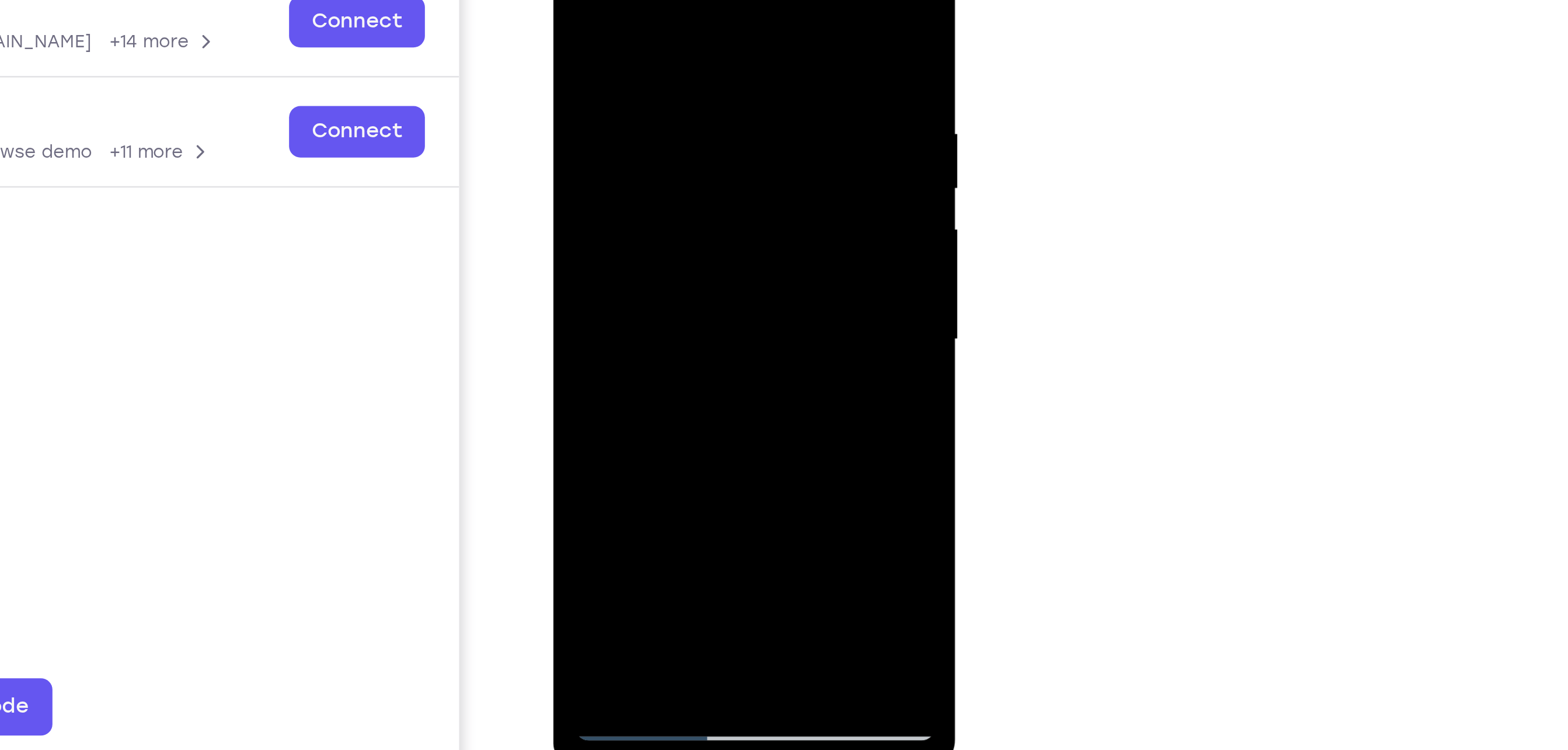
click at [696, 155] on div at bounding box center [634, 91] width 147 height 327
drag, startPoint x: 696, startPoint y: 155, endPoint x: 596, endPoint y: 150, distance: 100.1
click at [596, 150] on div at bounding box center [634, 91] width 147 height 327
drag, startPoint x: 688, startPoint y: 87, endPoint x: 561, endPoint y: 77, distance: 127.4
click at [561, 77] on div at bounding box center [634, 91] width 147 height 327
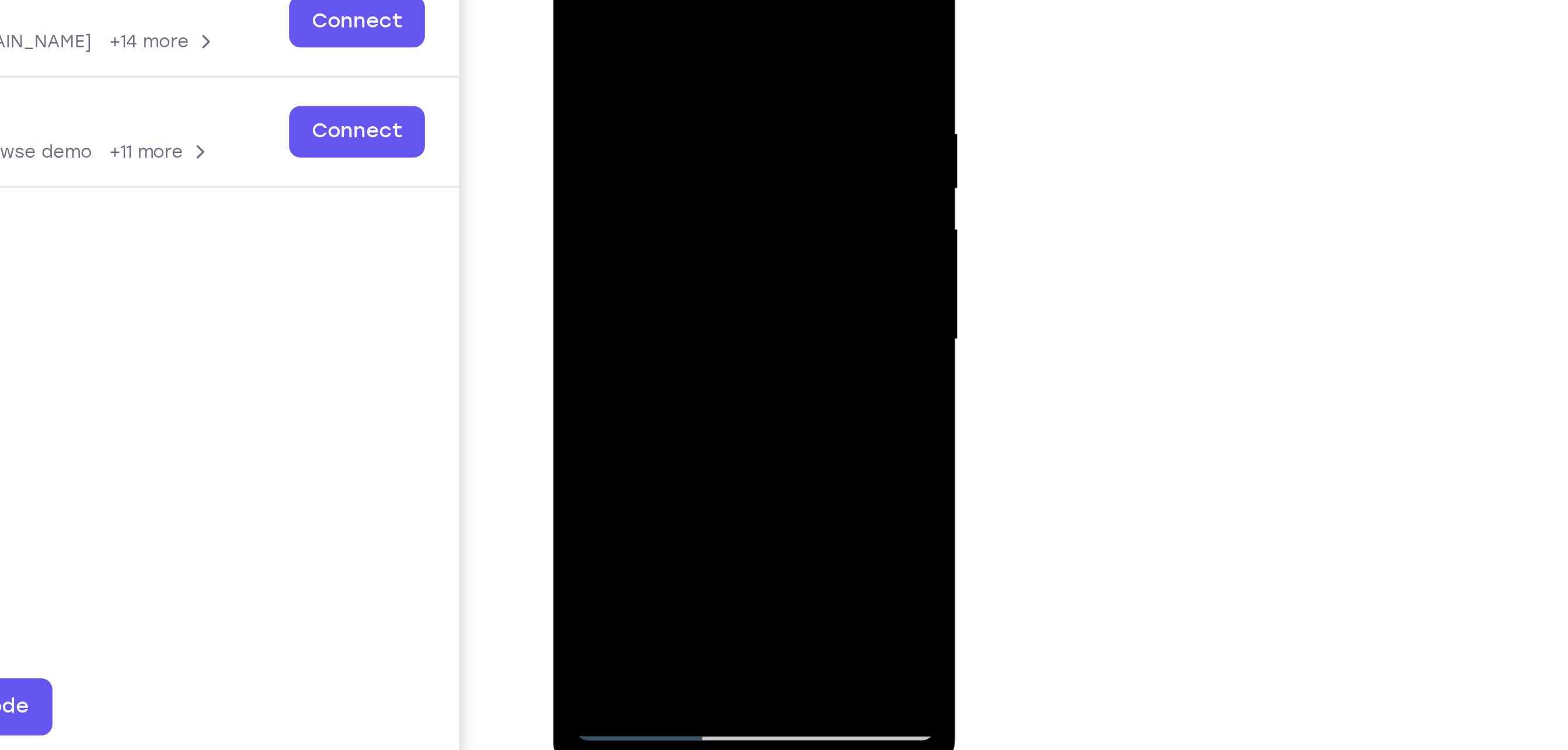
click at [688, 118] on div at bounding box center [634, 91] width 147 height 327
click at [688, 132] on div at bounding box center [634, 91] width 147 height 327
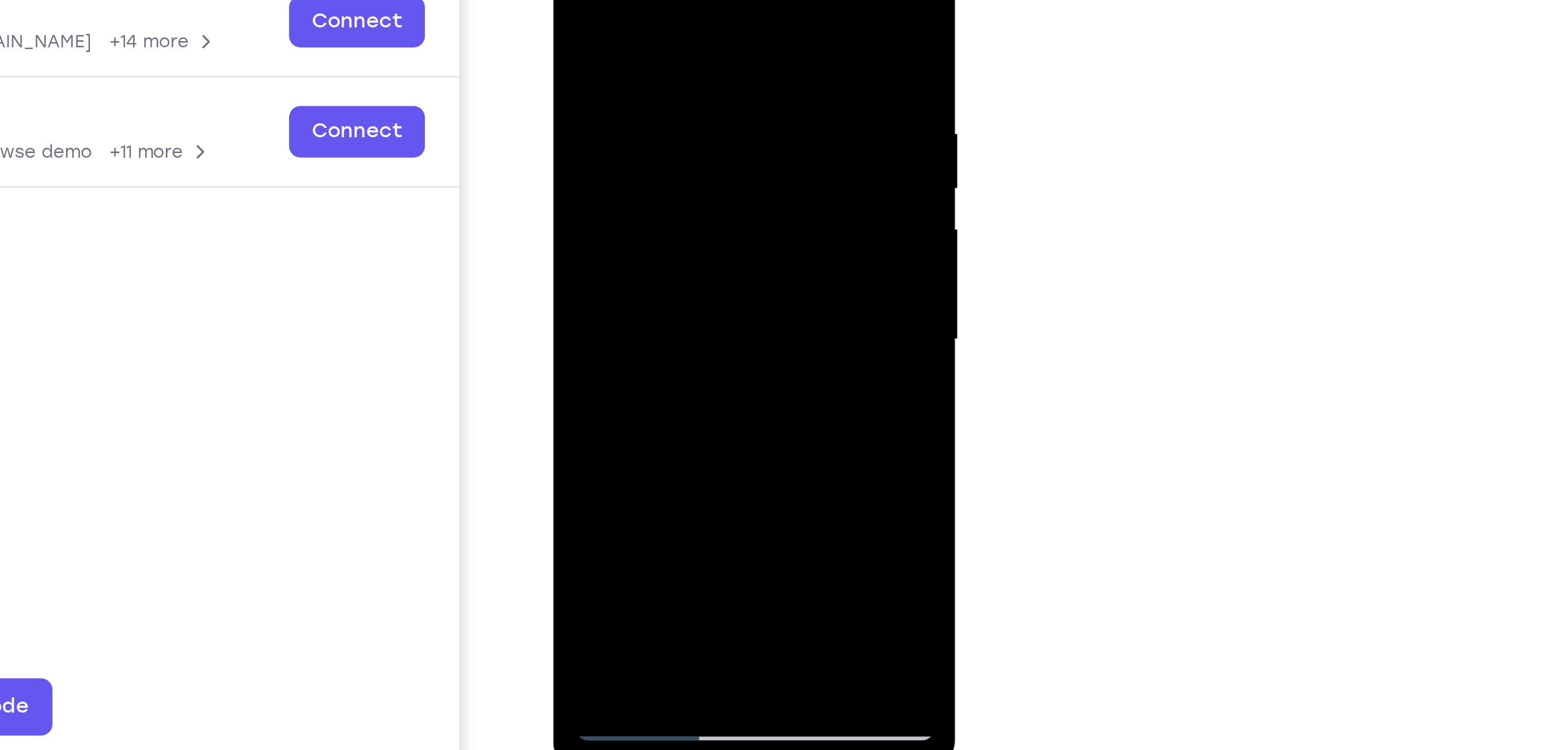
click at [688, 132] on div at bounding box center [634, 91] width 147 height 327
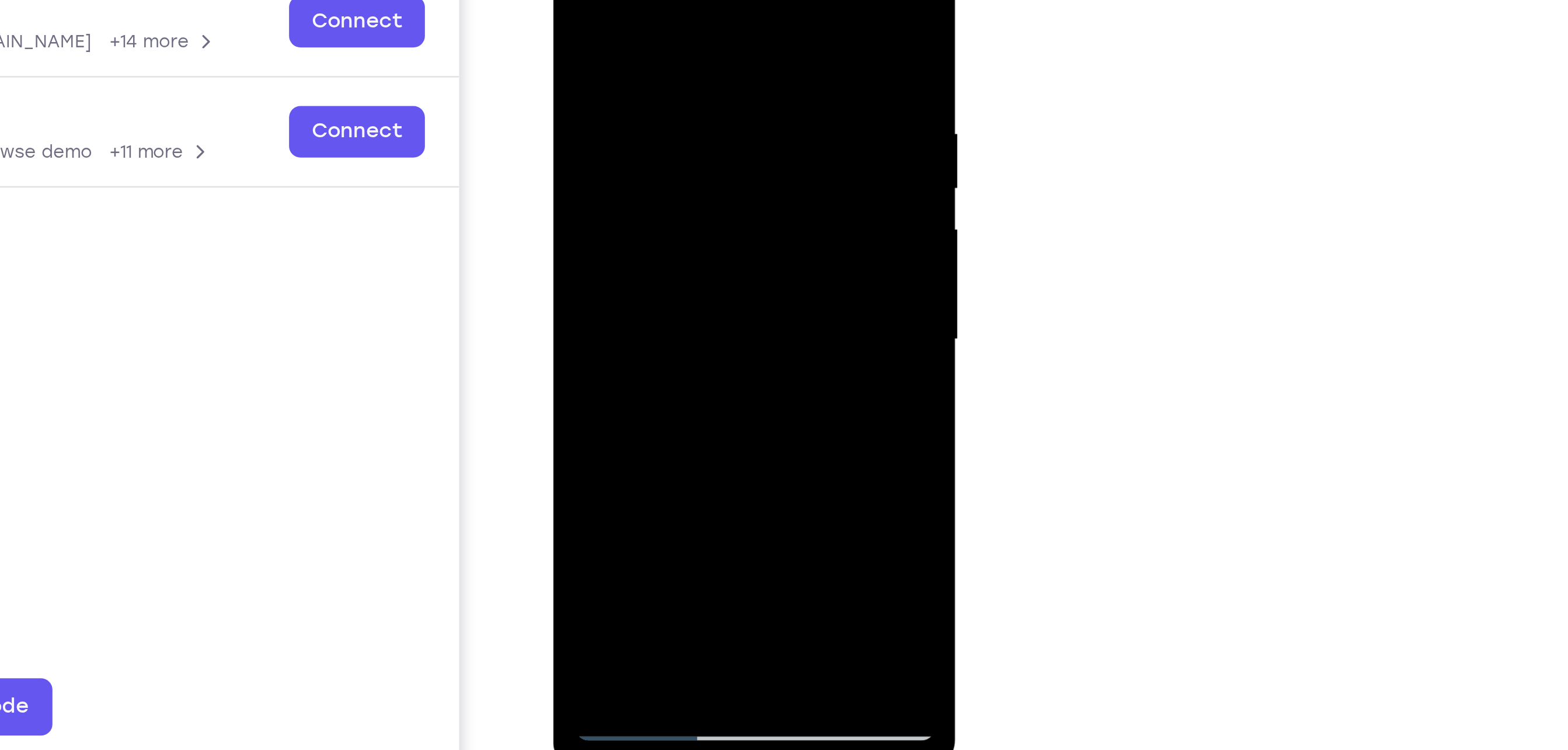
click at [688, 132] on div at bounding box center [634, 91] width 147 height 327
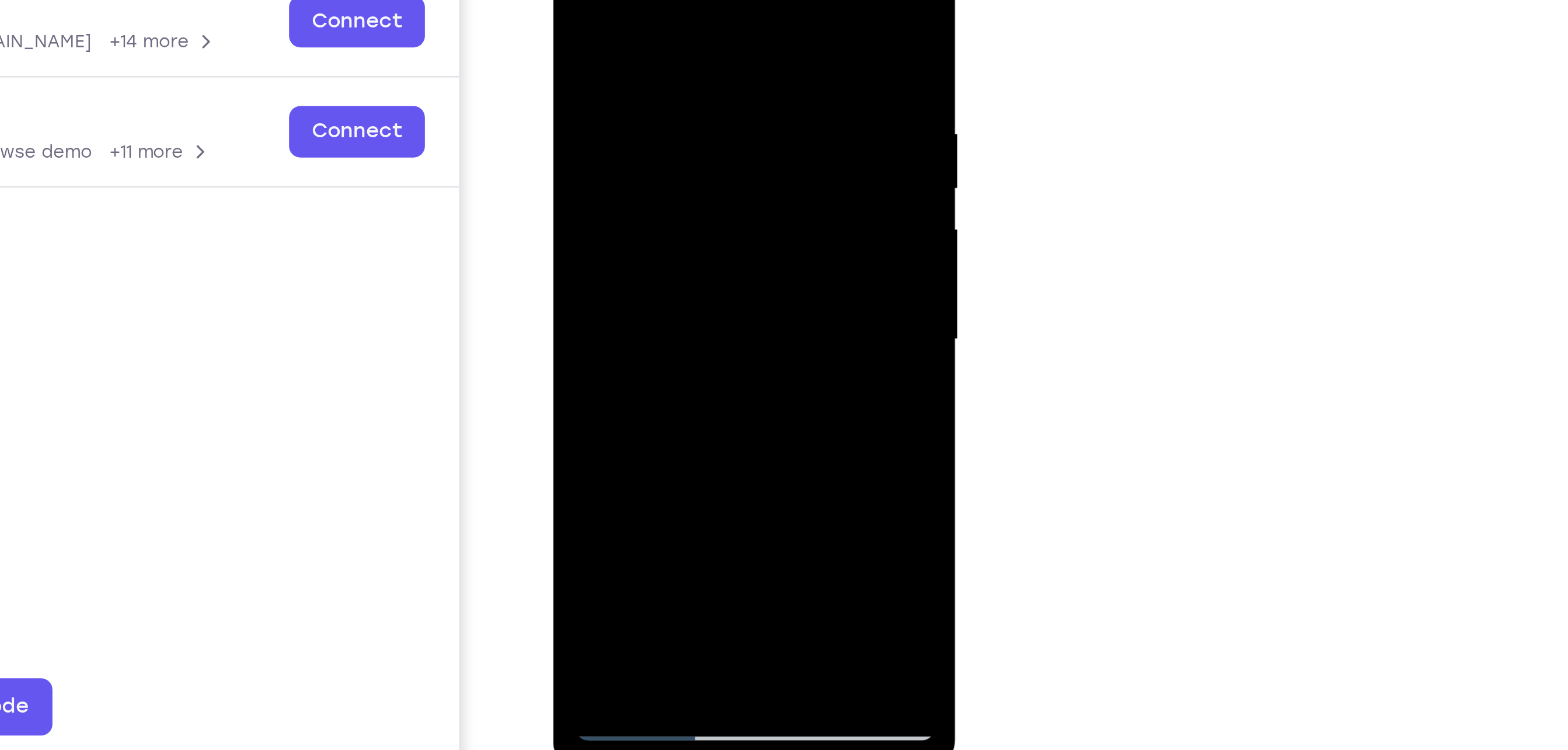
click at [688, 132] on div at bounding box center [634, 91] width 147 height 327
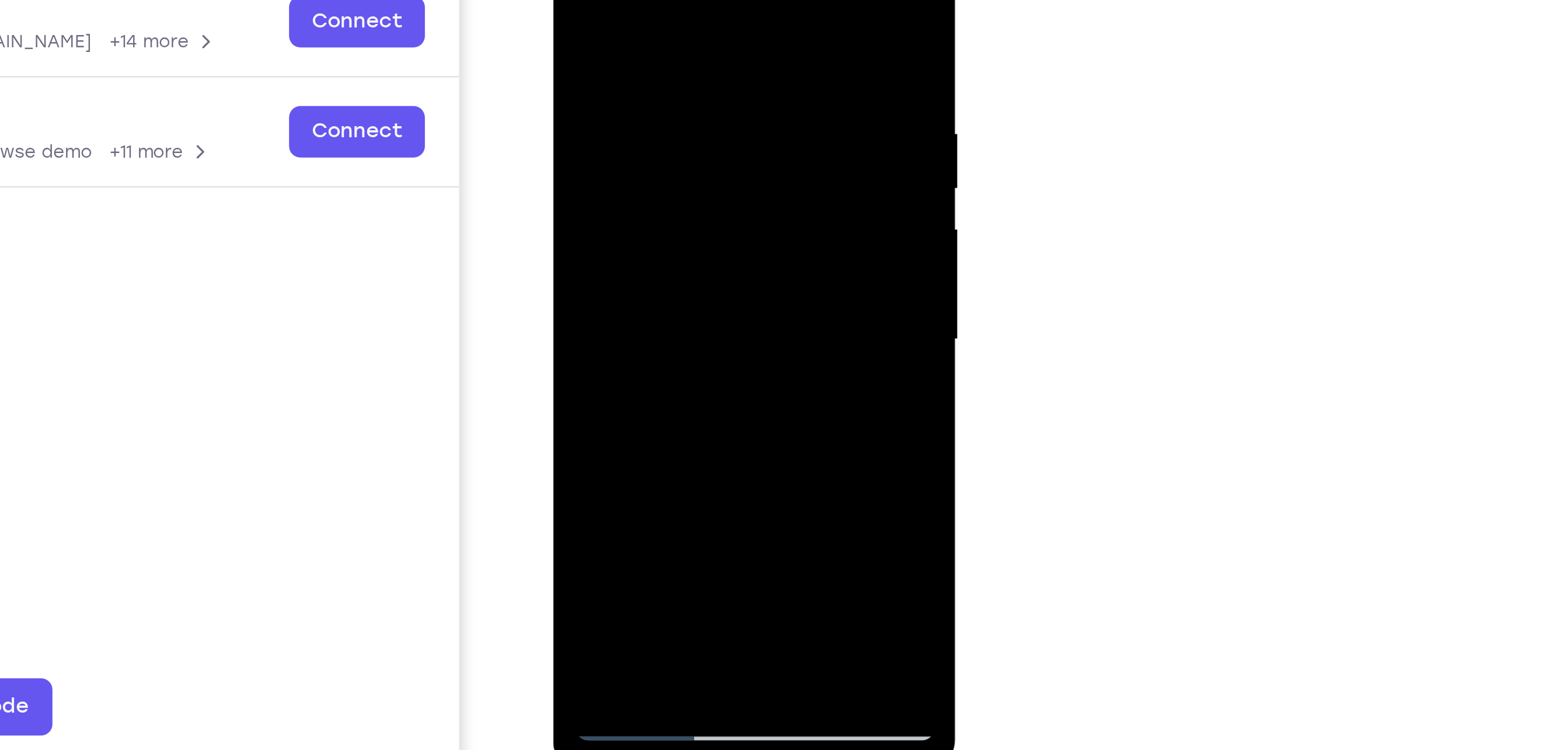
click at [688, 132] on div at bounding box center [634, 91] width 147 height 327
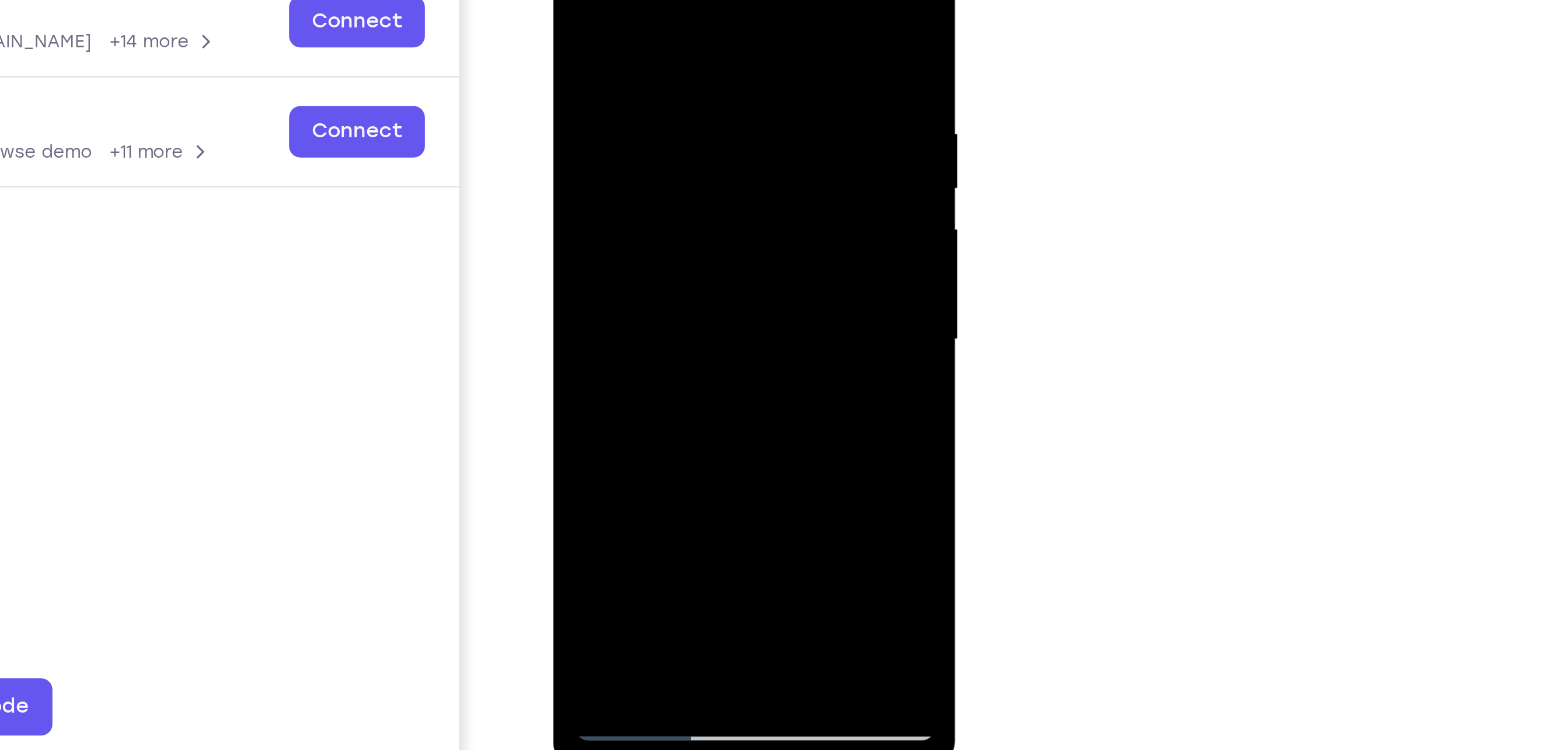
click at [688, 132] on div at bounding box center [634, 91] width 147 height 327
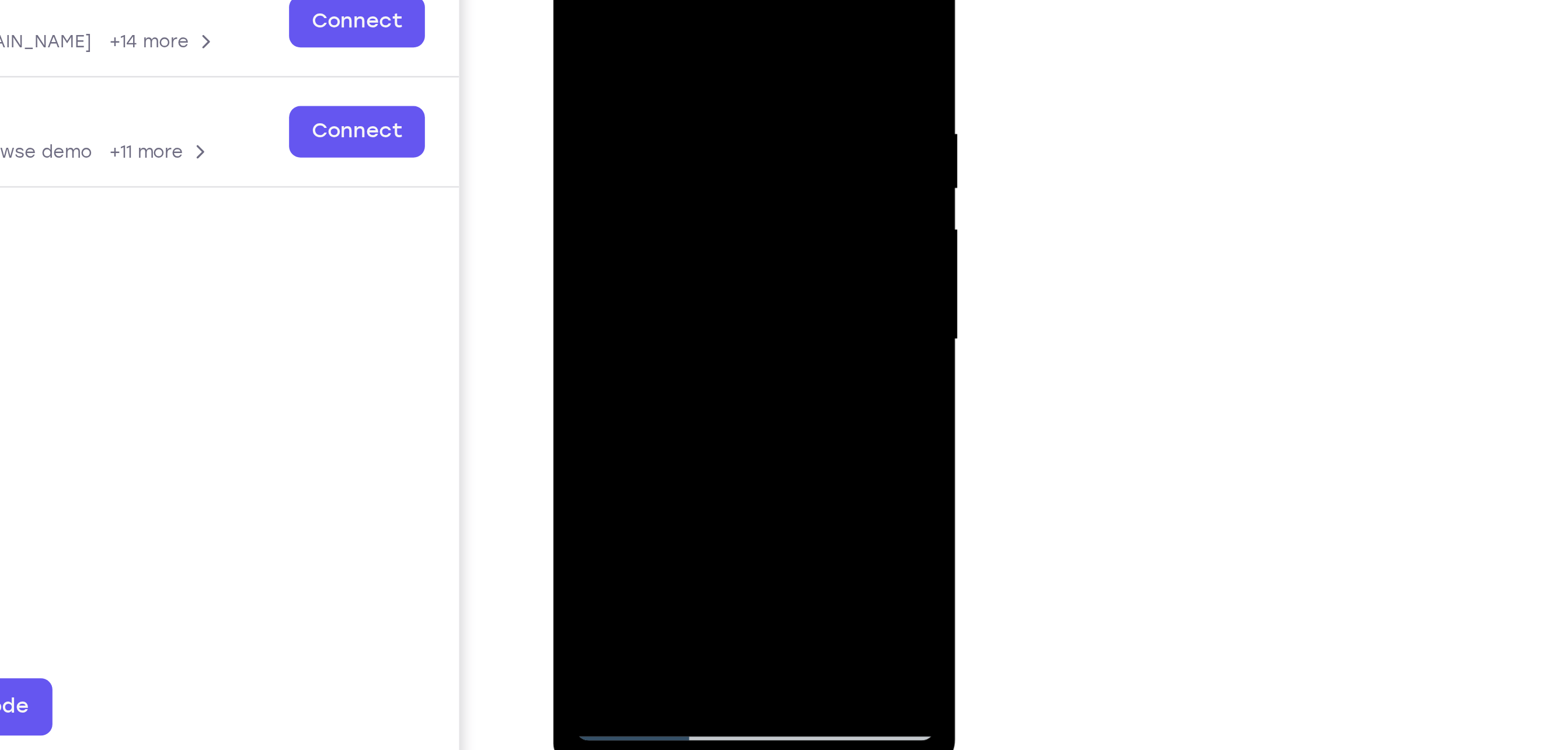
click at [688, 132] on div at bounding box center [634, 91] width 147 height 327
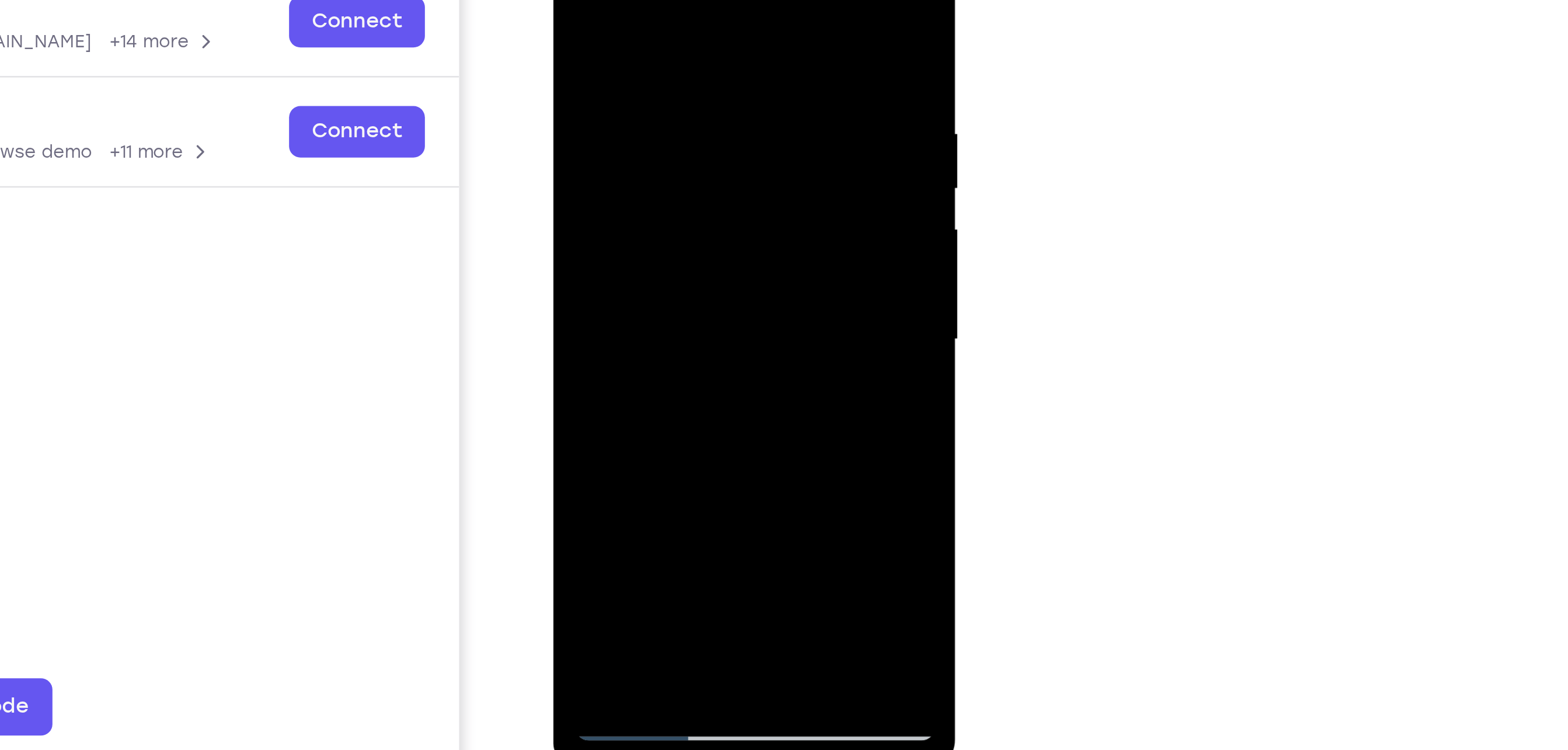
click at [688, 132] on div at bounding box center [634, 91] width 147 height 327
drag, startPoint x: 688, startPoint y: 132, endPoint x: 610, endPoint y: 125, distance: 78.3
click at [610, 125] on div at bounding box center [634, 91] width 147 height 327
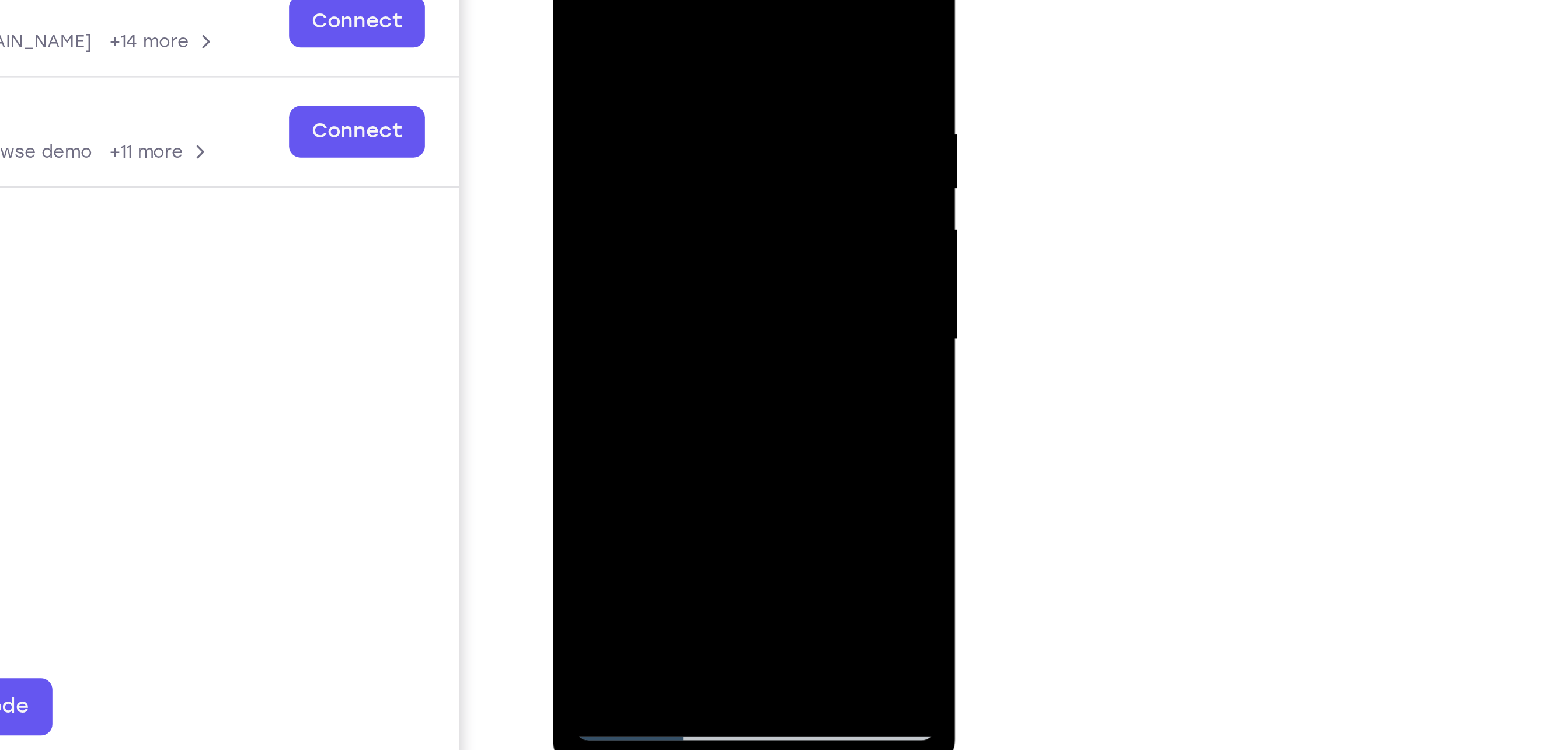
click at [675, 132] on div at bounding box center [634, 91] width 147 height 327
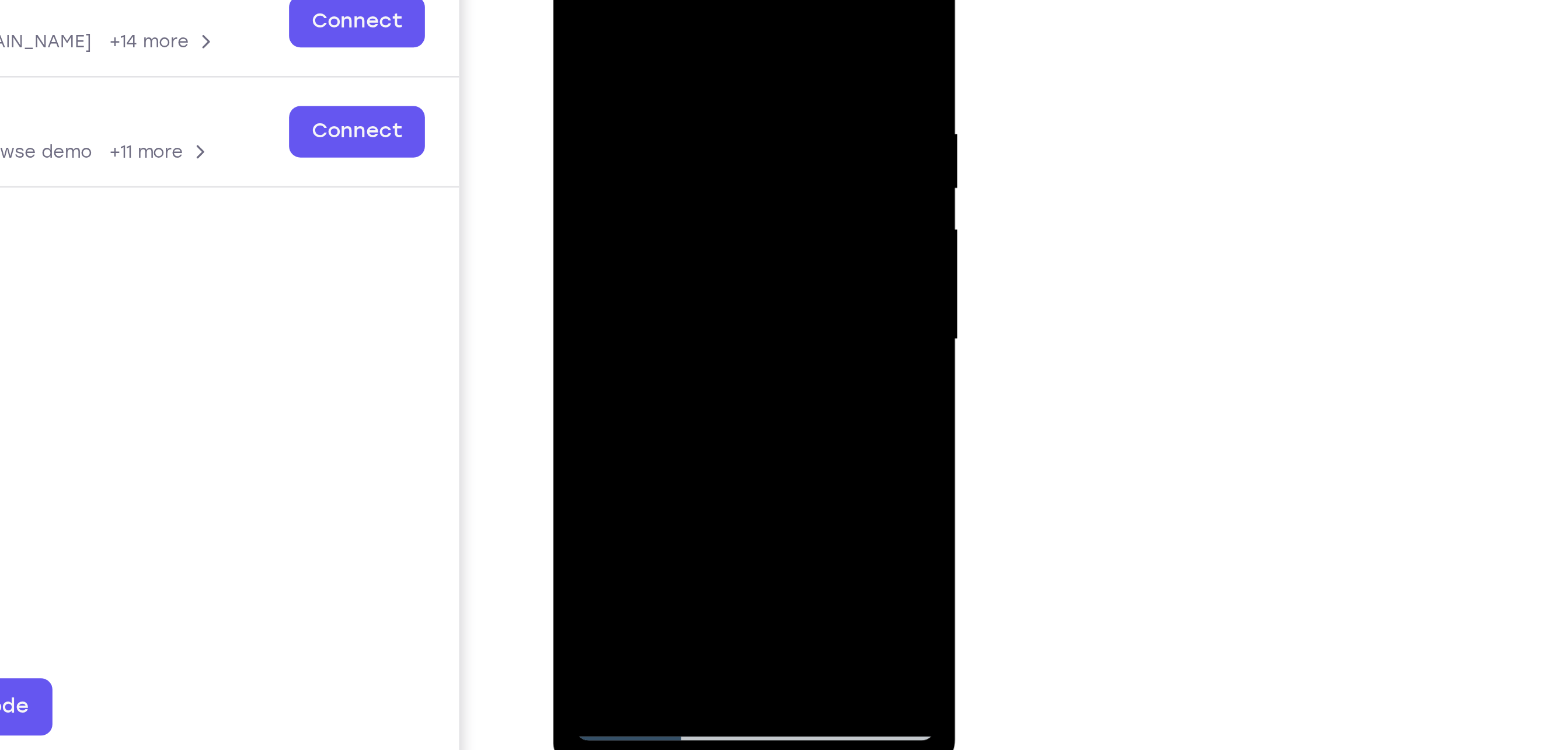
click at [675, 132] on div at bounding box center [634, 91] width 147 height 327
click at [696, 127] on div at bounding box center [634, 91] width 147 height 327
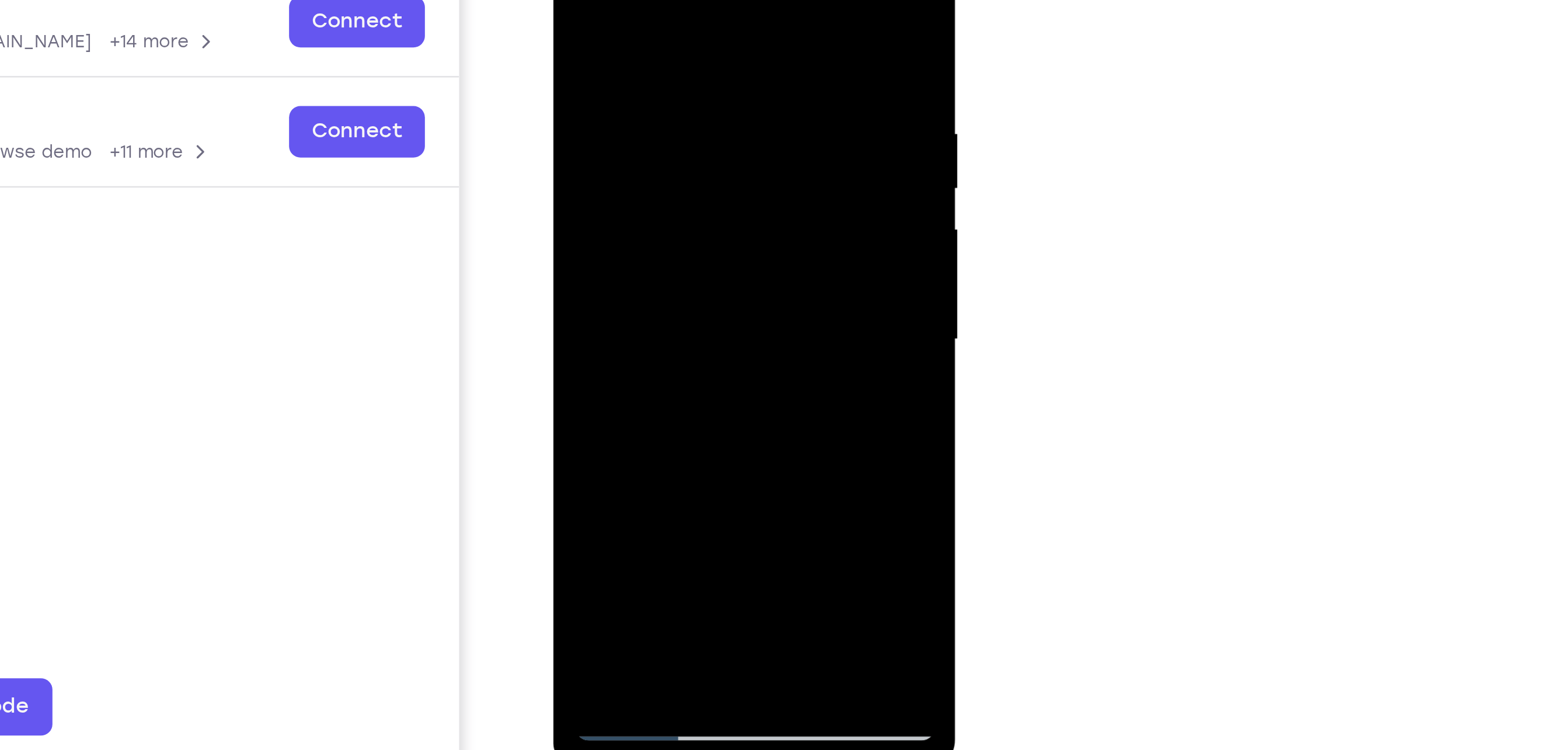
click at [696, 127] on div at bounding box center [634, 91] width 147 height 327
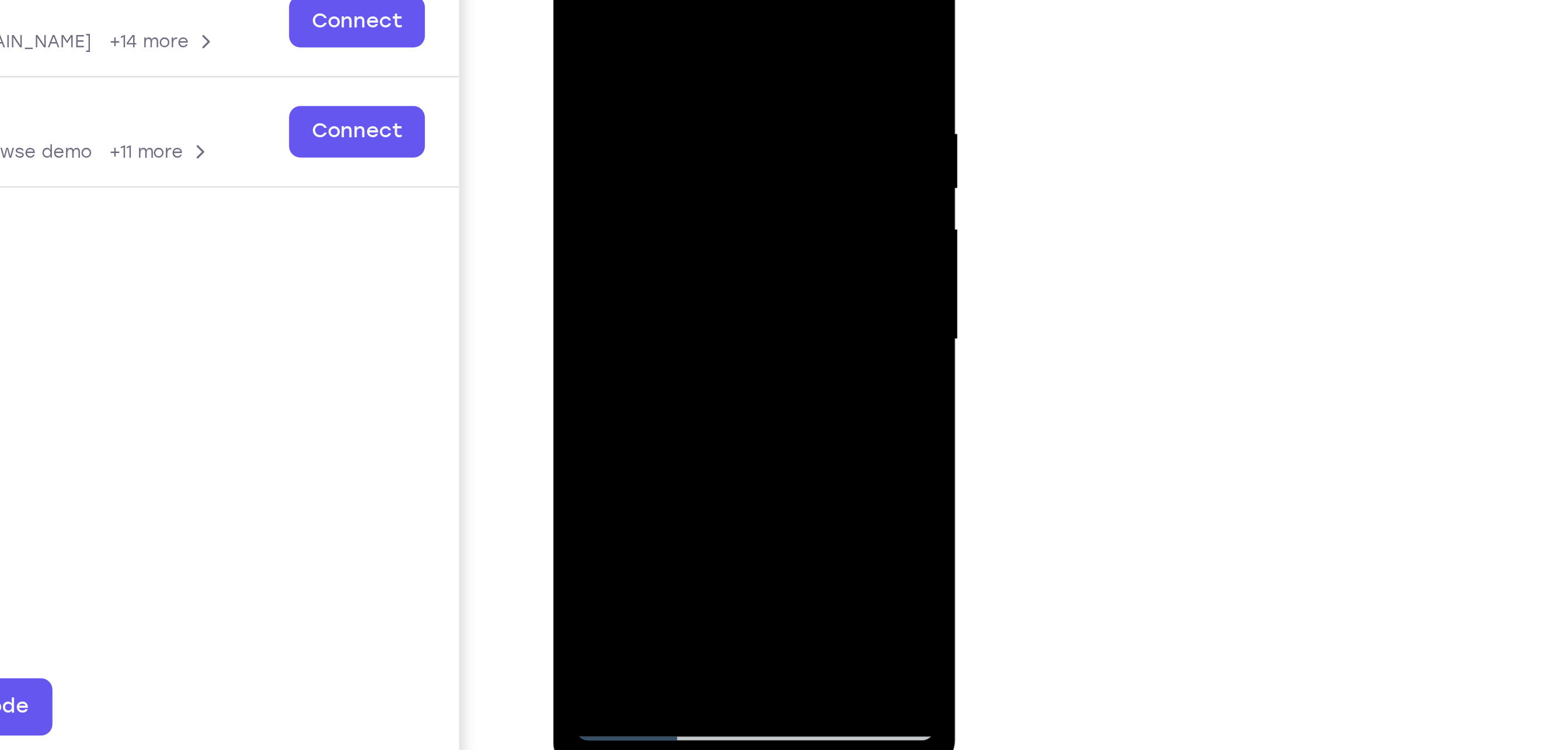
click at [696, 127] on div at bounding box center [634, 91] width 147 height 327
drag, startPoint x: 641, startPoint y: 59, endPoint x: 623, endPoint y: 223, distance: 165.0
click at [623, 223] on div at bounding box center [634, 91] width 147 height 327
drag, startPoint x: 646, startPoint y: 17, endPoint x: 639, endPoint y: 168, distance: 151.2
click at [639, 168] on div at bounding box center [634, 91] width 147 height 327
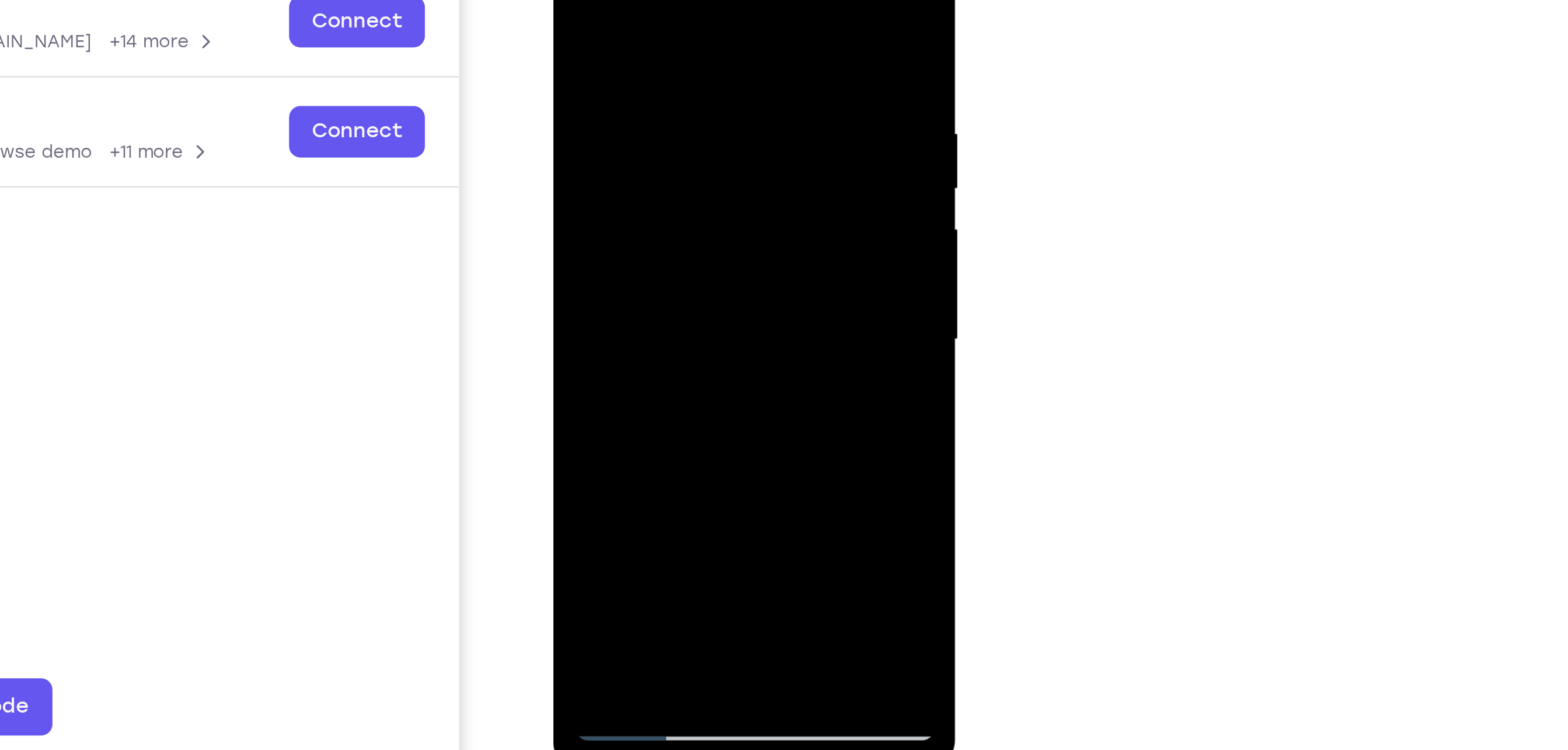
click at [662, 230] on div at bounding box center [634, 91] width 147 height 327
click at [628, 90] on div at bounding box center [634, 91] width 147 height 327
click at [616, 96] on div at bounding box center [634, 91] width 147 height 327
click at [619, 97] on div at bounding box center [634, 91] width 147 height 327
click at [688, 121] on div at bounding box center [634, 91] width 147 height 327
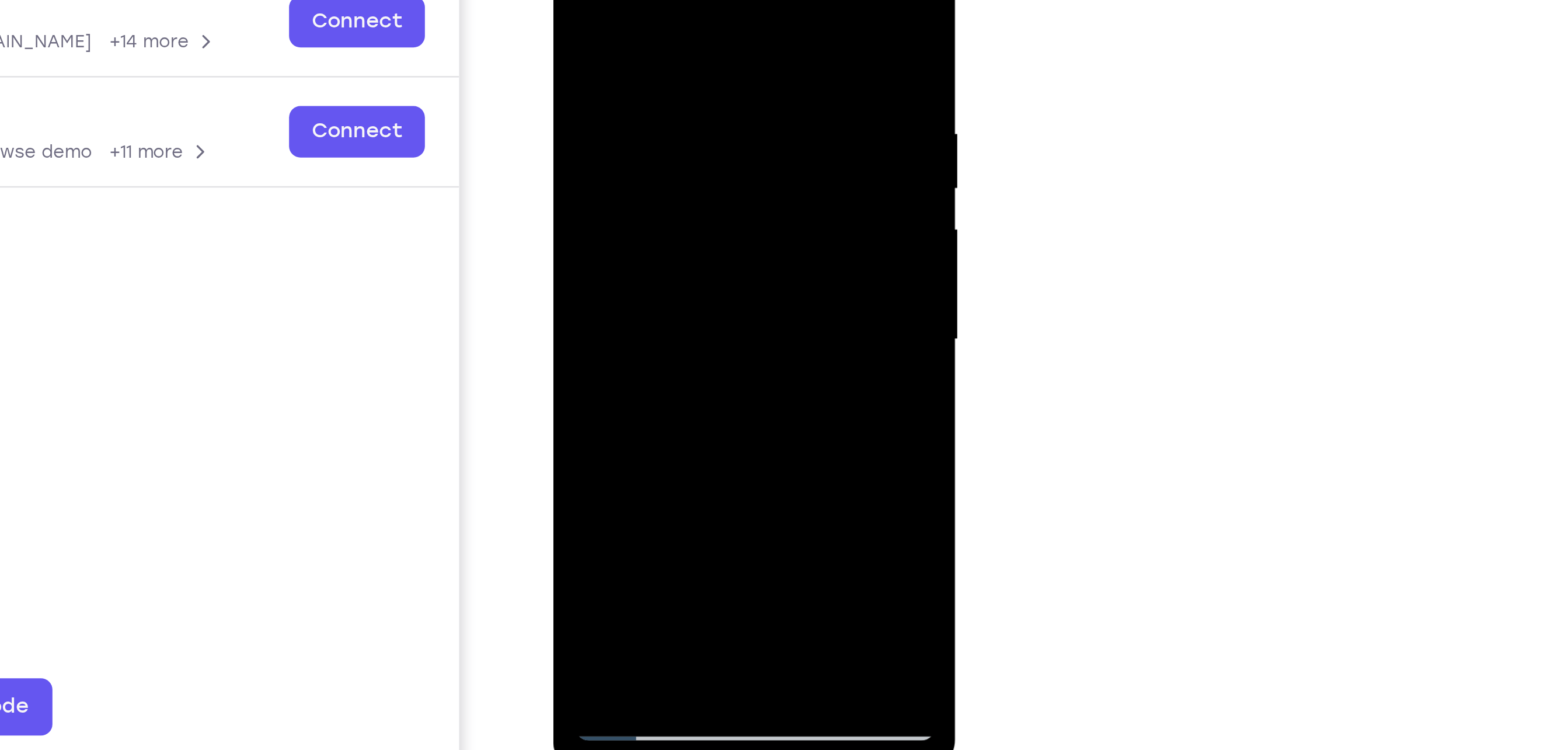
click at [672, 37] on div at bounding box center [634, 91] width 147 height 327
click at [672, 43] on div at bounding box center [634, 91] width 147 height 327
click at [674, 140] on div at bounding box center [634, 91] width 147 height 327
click at [607, 21] on div at bounding box center [634, 91] width 147 height 327
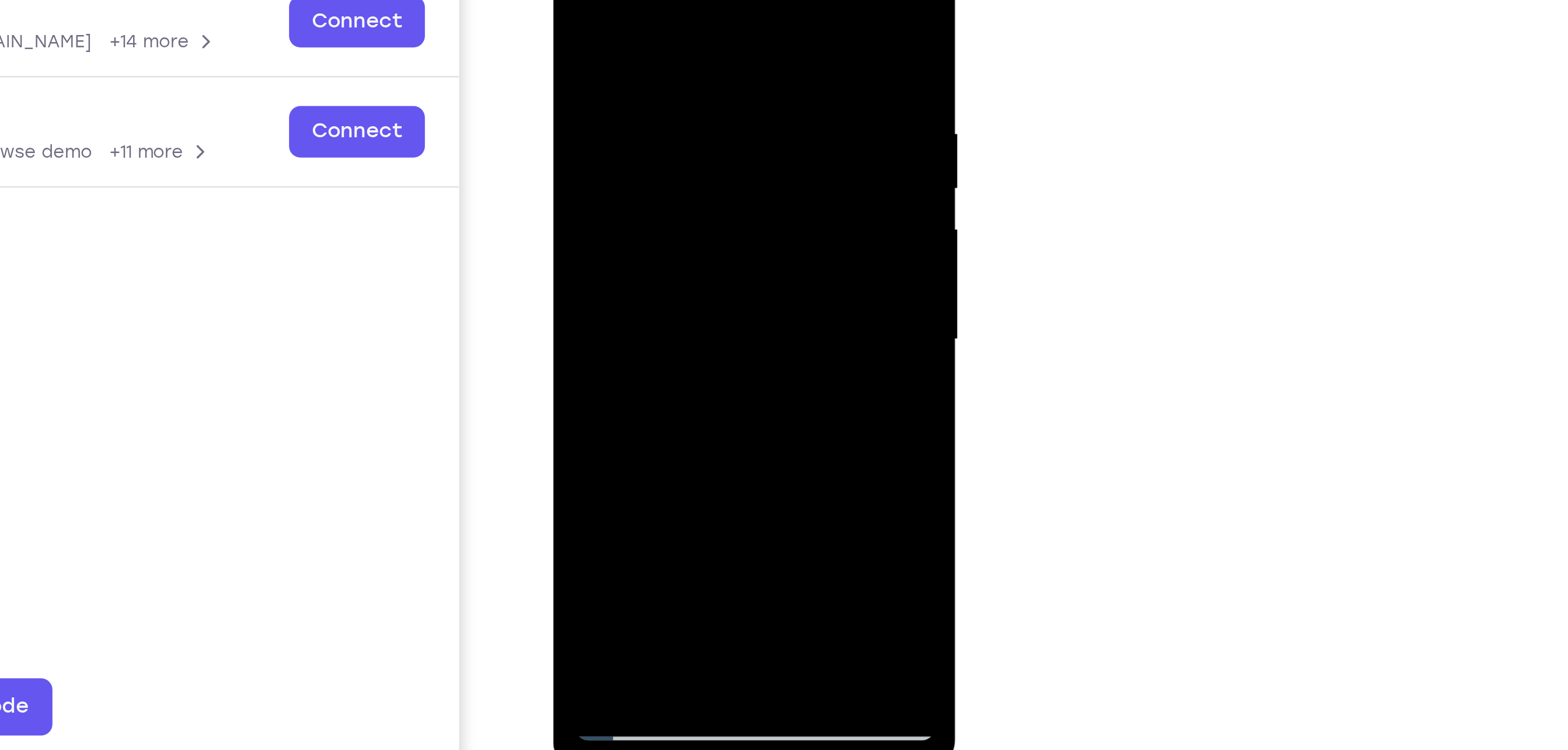
click at [602, 127] on div at bounding box center [634, 91] width 147 height 327
click at [616, 225] on div at bounding box center [634, 91] width 147 height 327
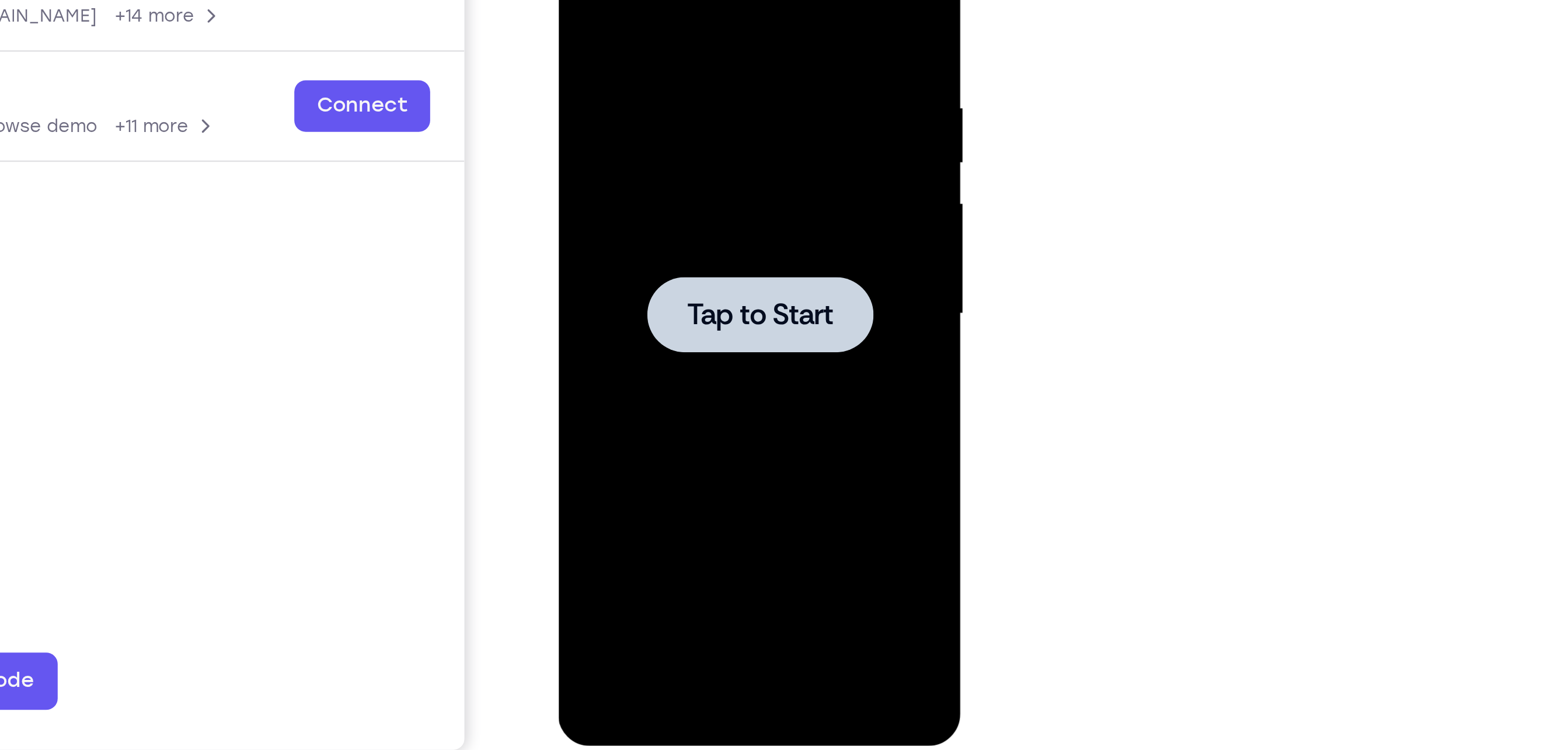
click at [659, 76] on div at bounding box center [639, 65] width 92 height 31
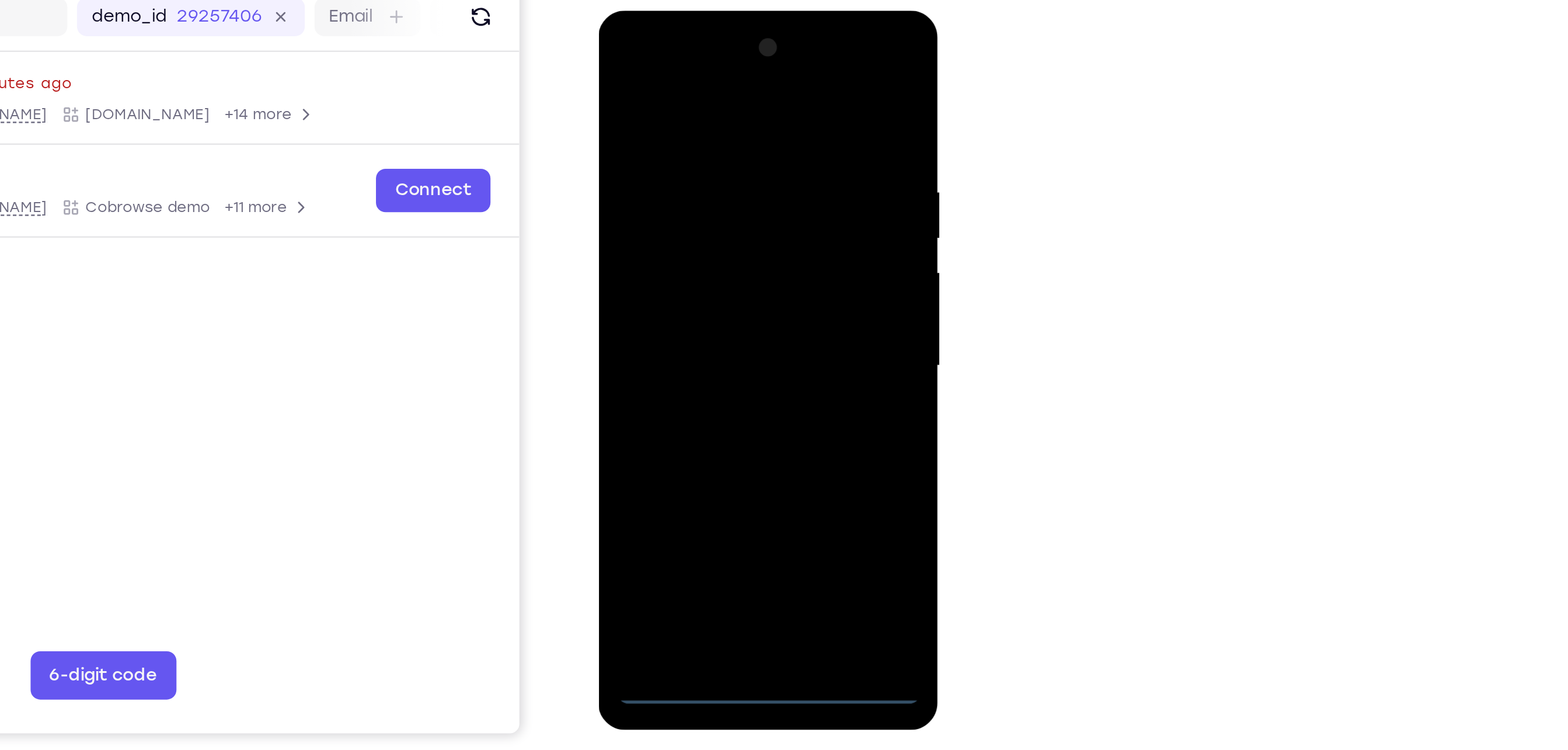
click at [679, 341] on div at bounding box center [680, 183] width 147 height 327
click at [723, 283] on div at bounding box center [680, 183] width 147 height 327
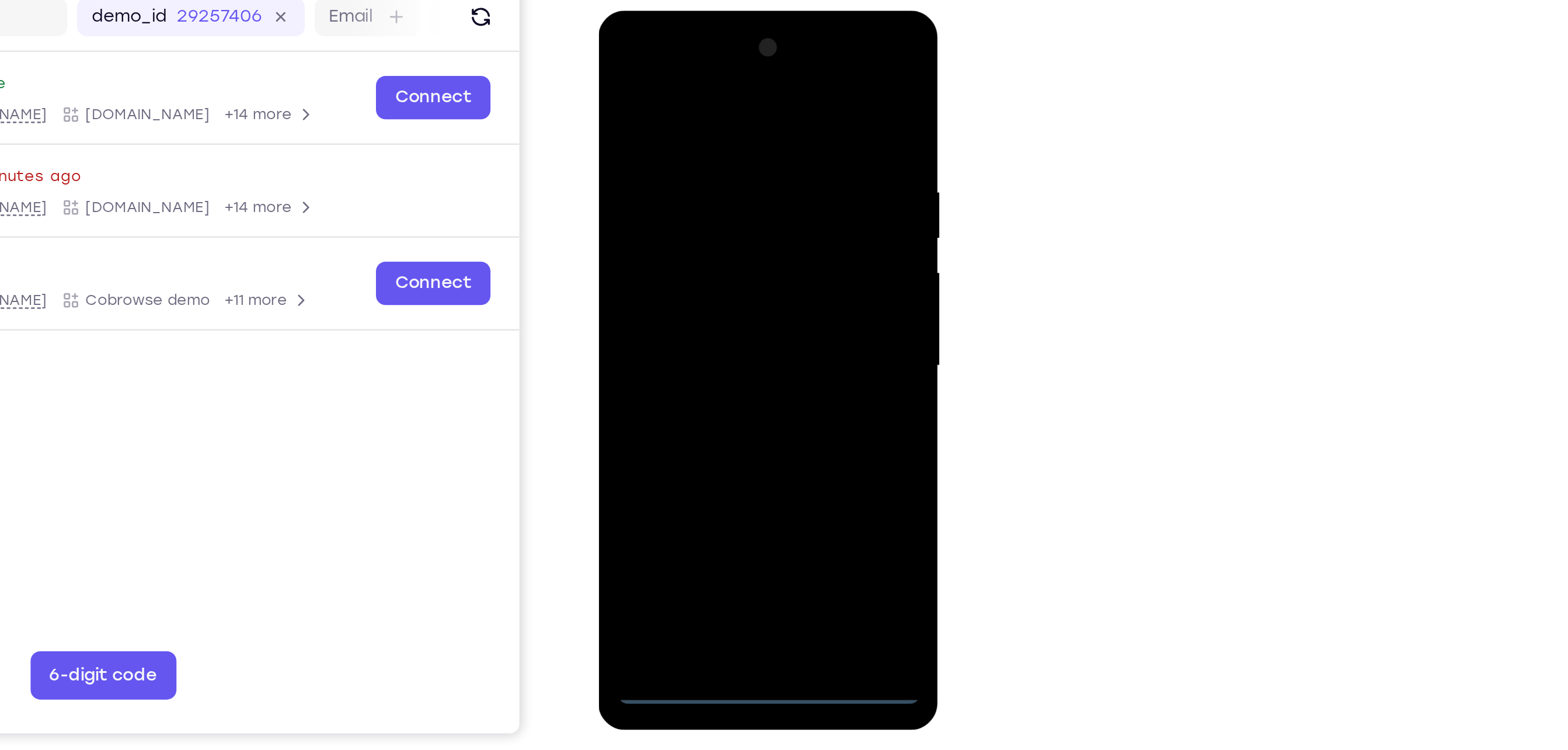
click at [657, 68] on div at bounding box center [680, 183] width 147 height 327
click at [732, 175] on div at bounding box center [680, 183] width 147 height 327
click at [669, 205] on div at bounding box center [680, 183] width 147 height 327
click at [676, 244] on div at bounding box center [680, 183] width 147 height 327
click at [705, 128] on div at bounding box center [680, 183] width 147 height 327
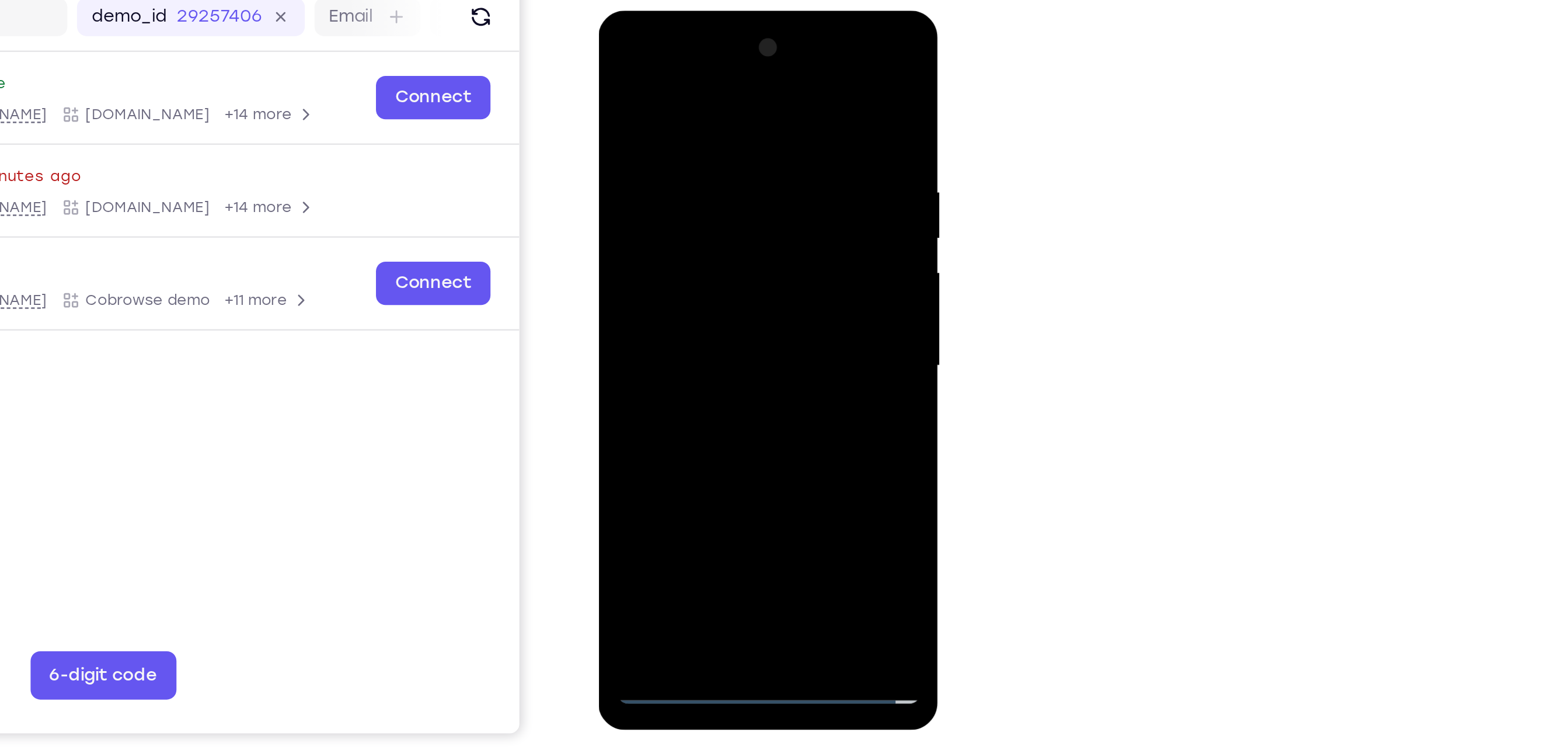
click at [686, 175] on div at bounding box center [680, 183] width 147 height 327
click at [695, 320] on div at bounding box center [680, 183] width 147 height 327
click at [694, 130] on div at bounding box center [680, 183] width 147 height 327
click at [745, 80] on div at bounding box center [680, 183] width 147 height 327
click at [709, 318] on div at bounding box center [680, 183] width 147 height 327
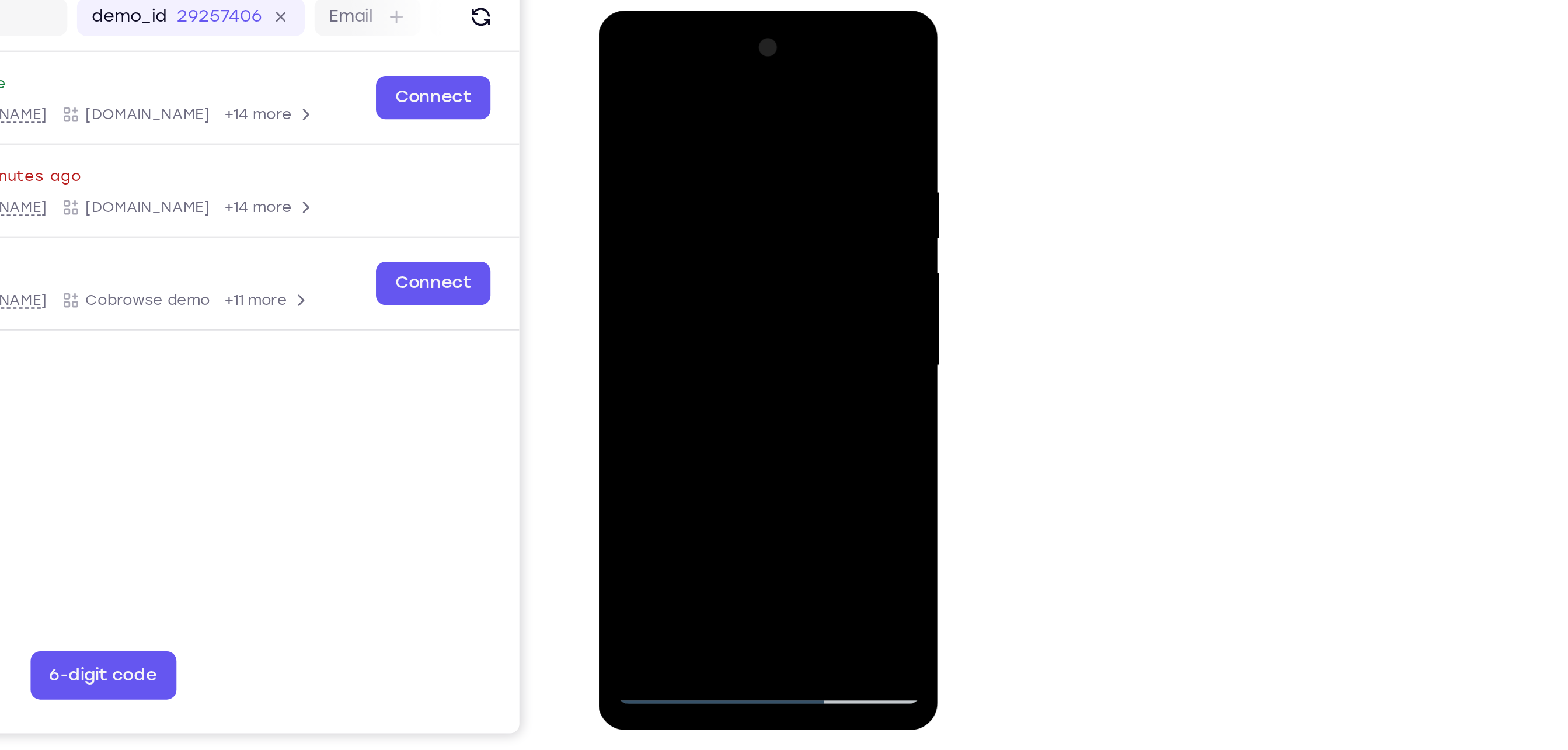
click at [694, 244] on div at bounding box center [680, 183] width 147 height 327
click at [725, 147] on div at bounding box center [680, 183] width 147 height 327
click at [714, 193] on div at bounding box center [680, 183] width 147 height 327
click at [723, 195] on div at bounding box center [680, 183] width 147 height 327
click at [747, 295] on div at bounding box center [680, 183] width 147 height 327
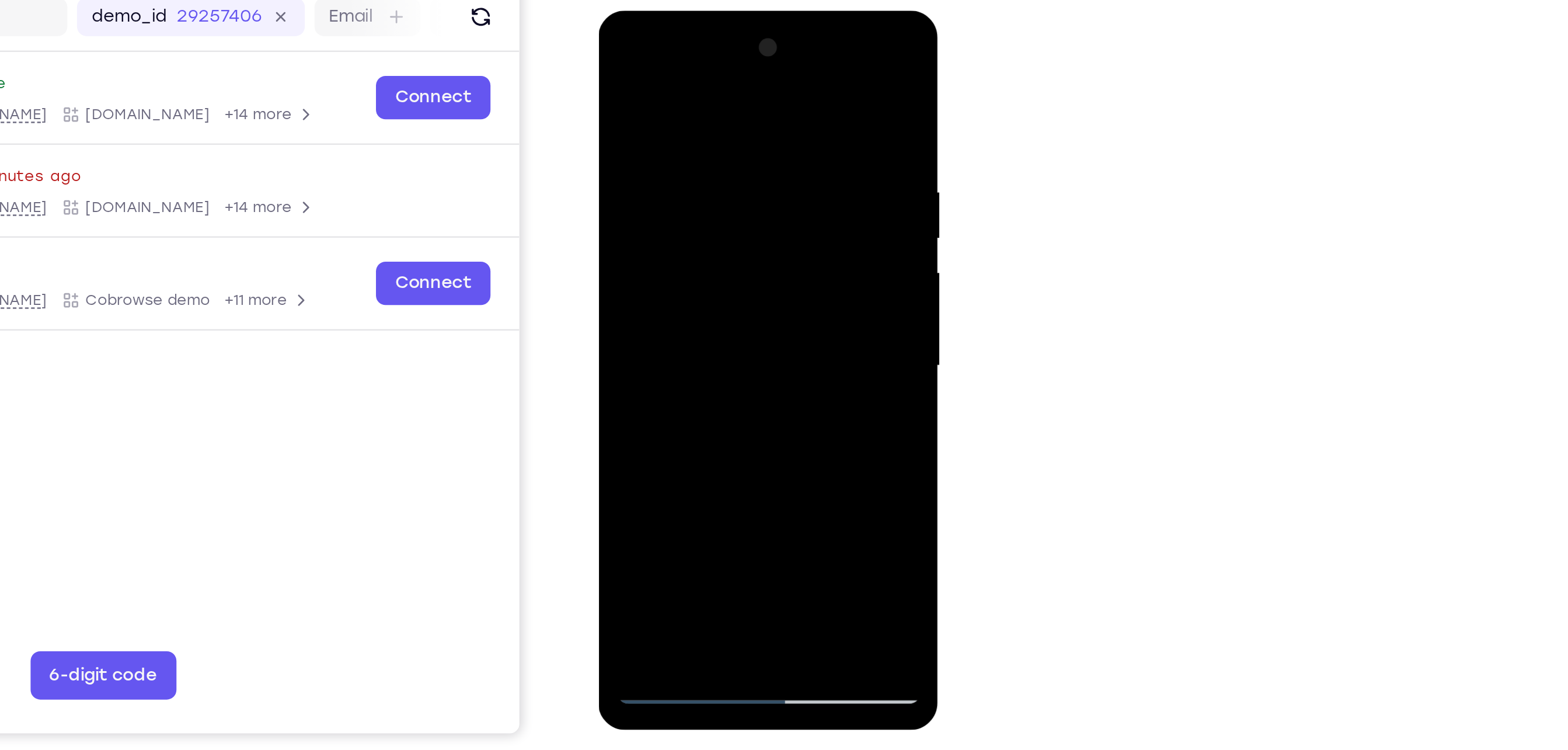
click at [747, 295] on div at bounding box center [680, 183] width 147 height 327
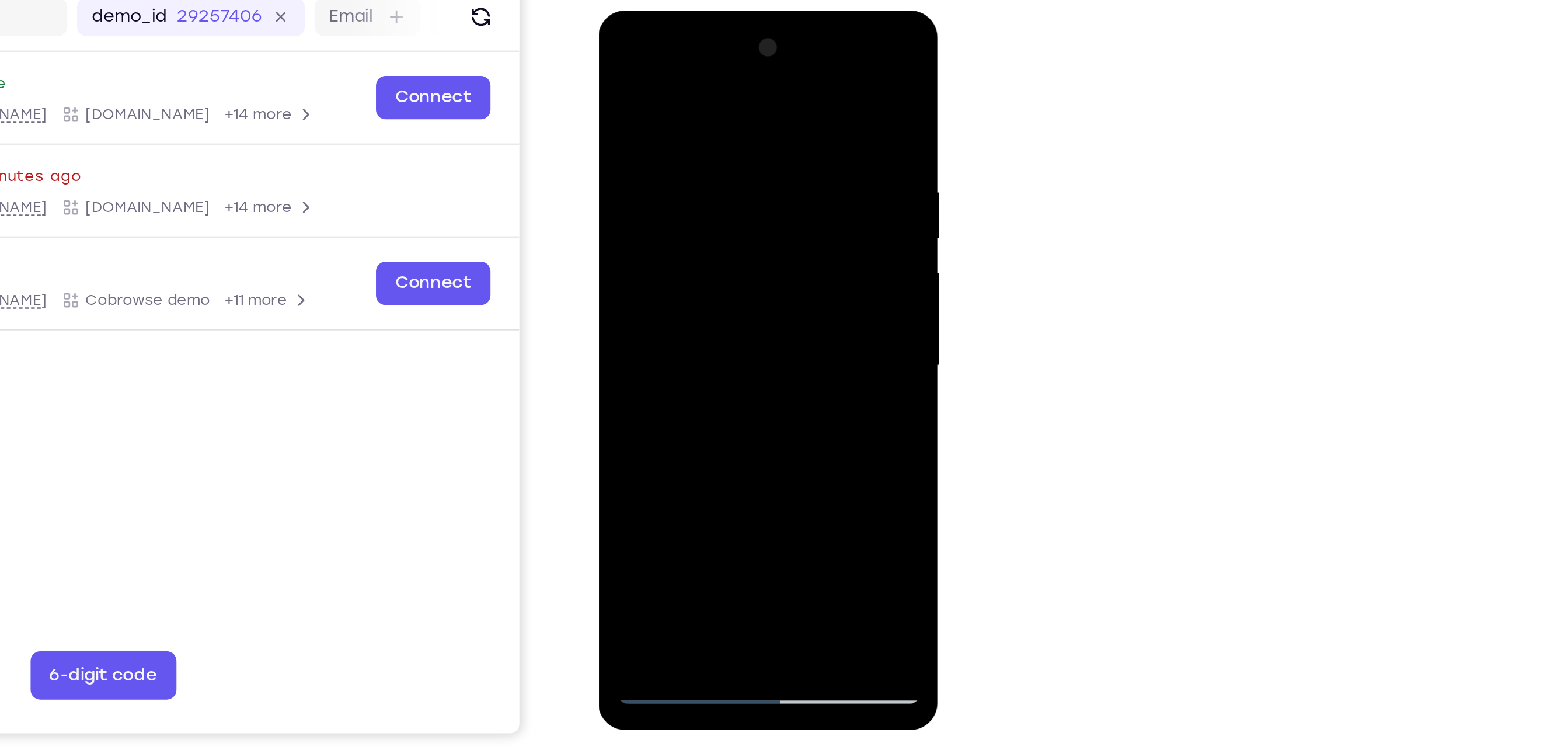
click at [747, 295] on div at bounding box center [680, 183] width 147 height 327
click at [619, 68] on div at bounding box center [680, 183] width 147 height 327
click at [638, 337] on div at bounding box center [680, 183] width 147 height 327
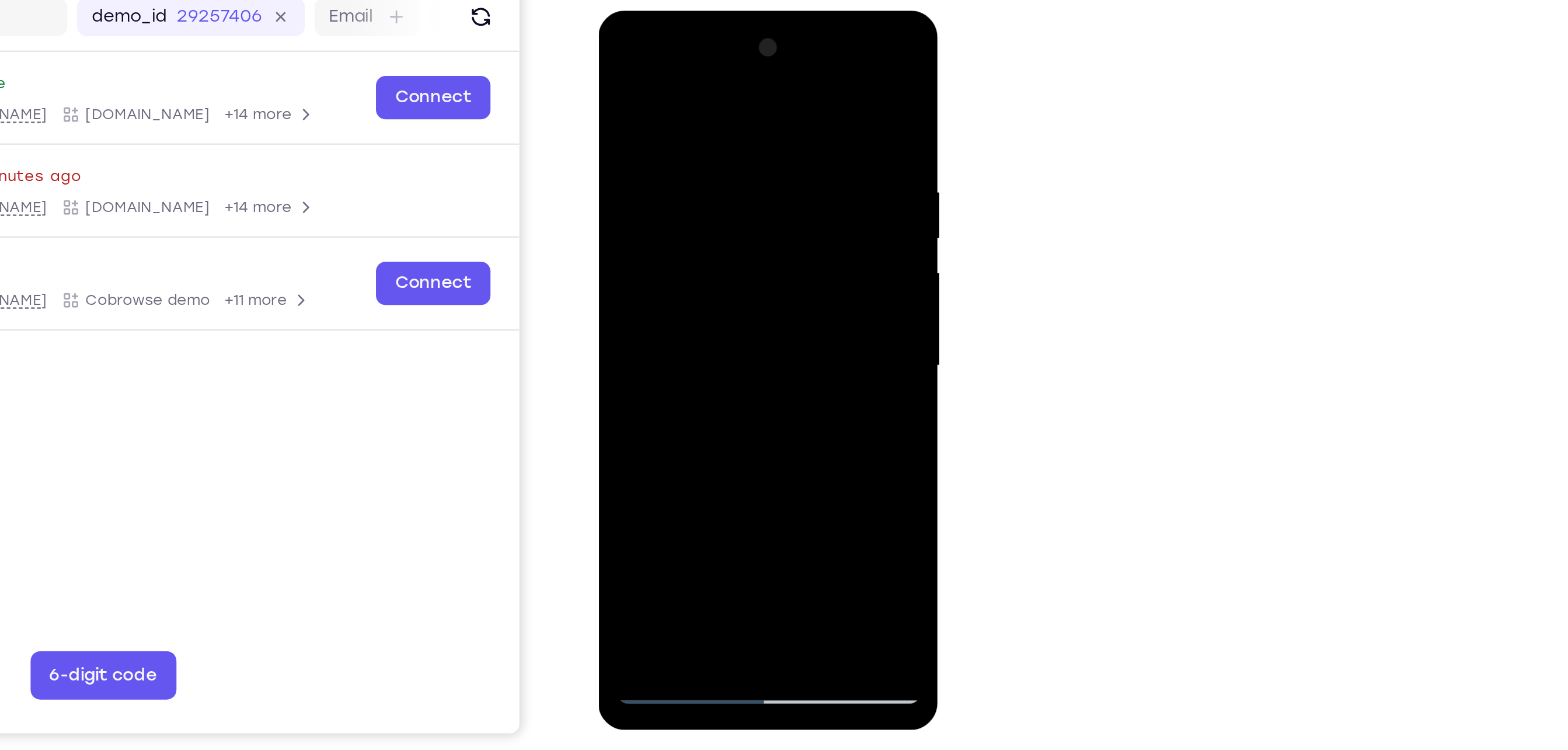
click at [620, 70] on div at bounding box center [680, 183] width 147 height 327
click at [620, 68] on div at bounding box center [680, 183] width 147 height 327
click at [664, 99] on div at bounding box center [680, 183] width 147 height 327
click at [664, 313] on div at bounding box center [680, 183] width 147 height 327
click at [728, 190] on div at bounding box center [680, 183] width 147 height 327
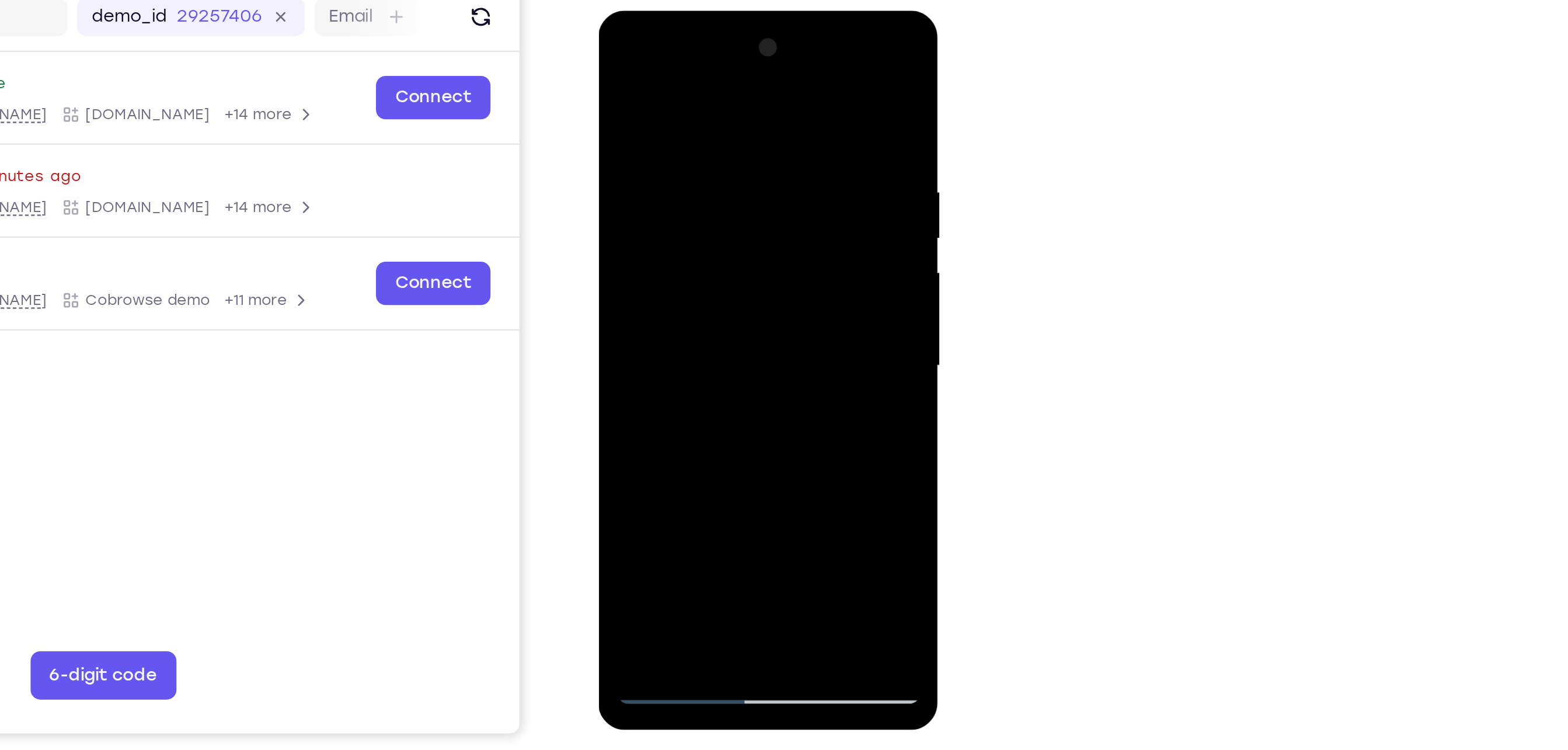
click at [675, 317] on div at bounding box center [680, 183] width 147 height 327
click at [743, 294] on div at bounding box center [680, 183] width 147 height 327
click at [738, 189] on div at bounding box center [680, 183] width 147 height 327
click at [657, 319] on div at bounding box center [680, 183] width 147 height 327
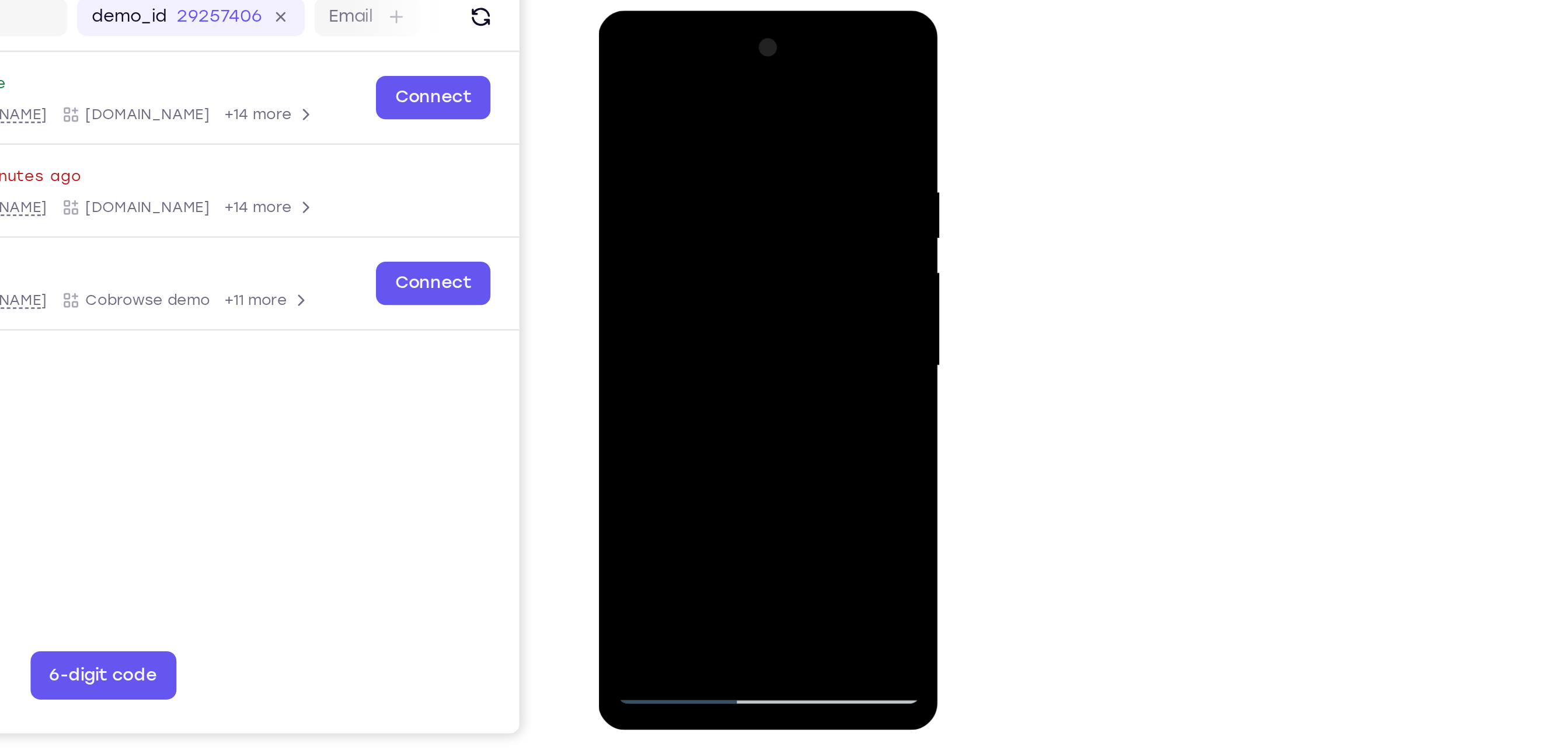
click at [706, 319] on div at bounding box center [680, 183] width 147 height 327
drag, startPoint x: 705, startPoint y: 245, endPoint x: 670, endPoint y: 130, distance: 120.2
click at [670, 130] on div at bounding box center [680, 183] width 147 height 327
click at [674, 268] on div at bounding box center [680, 183] width 147 height 327
click at [653, 319] on div at bounding box center [680, 183] width 147 height 327
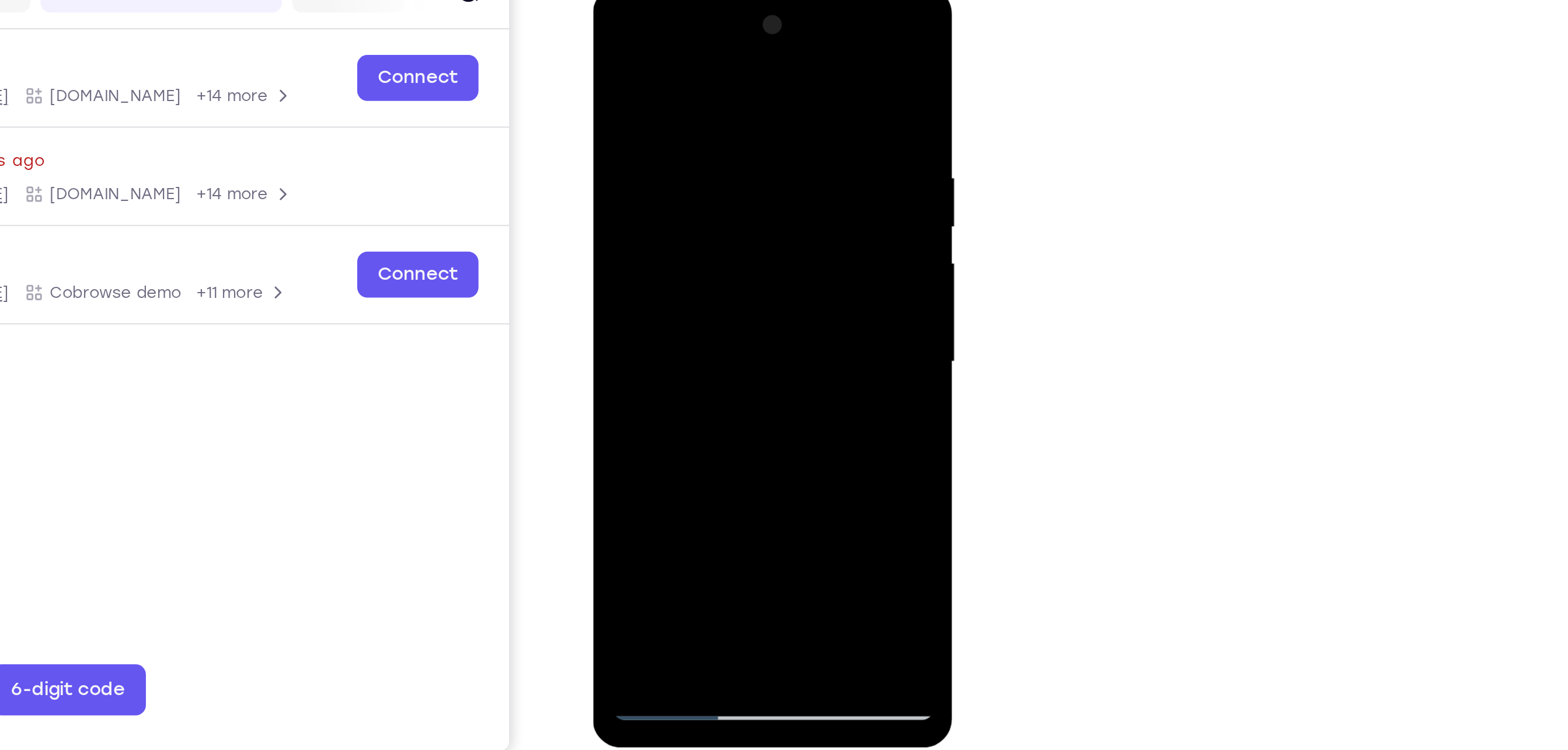
click at [614, 40] on div at bounding box center [675, 158] width 147 height 327
click at [612, 43] on div at bounding box center [675, 158] width 147 height 327
click at [738, 40] on div at bounding box center [675, 158] width 147 height 327
click at [658, 103] on div at bounding box center [675, 158] width 147 height 327
drag, startPoint x: 688, startPoint y: 212, endPoint x: 698, endPoint y: 183, distance: 30.7
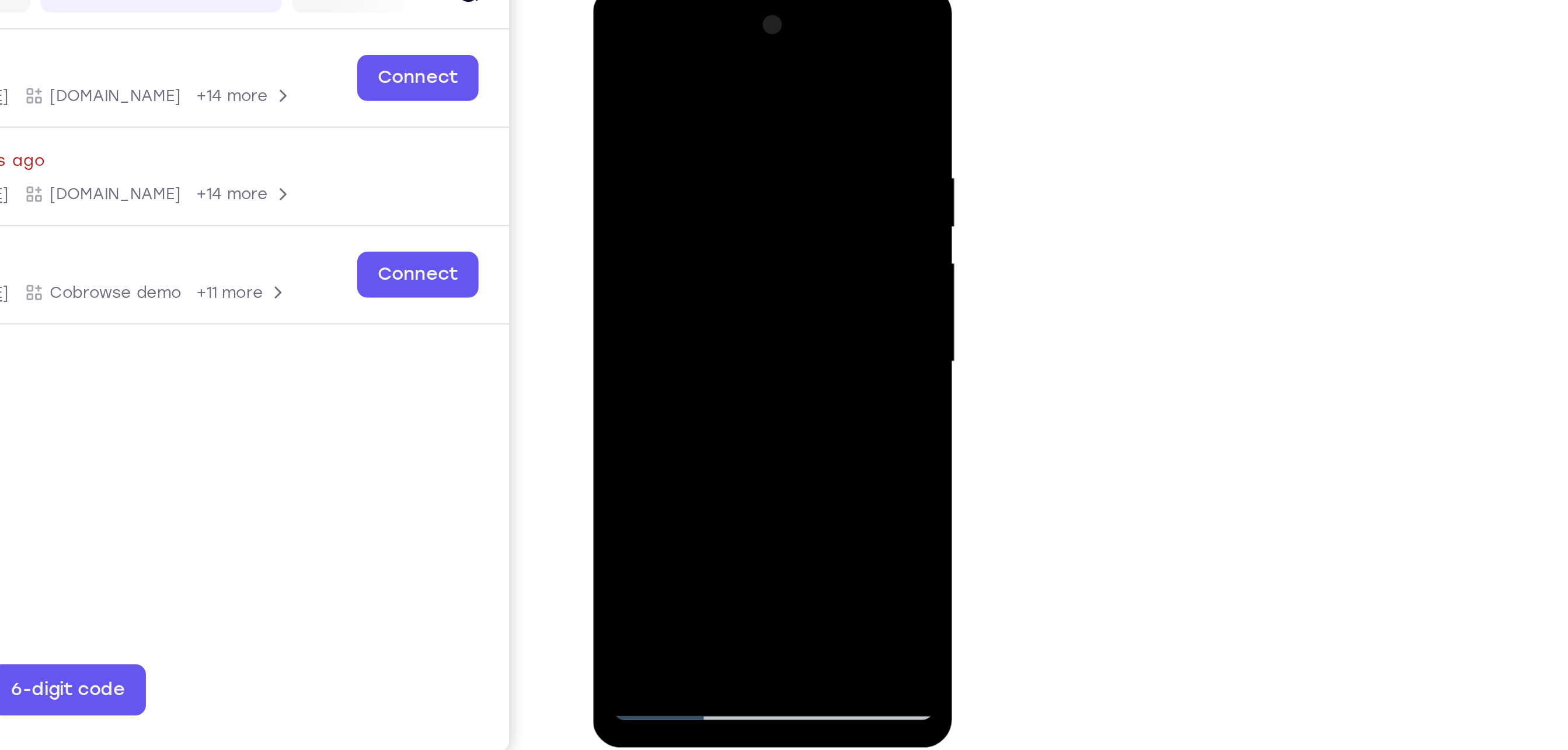
click at [698, 183] on div at bounding box center [675, 158] width 147 height 327
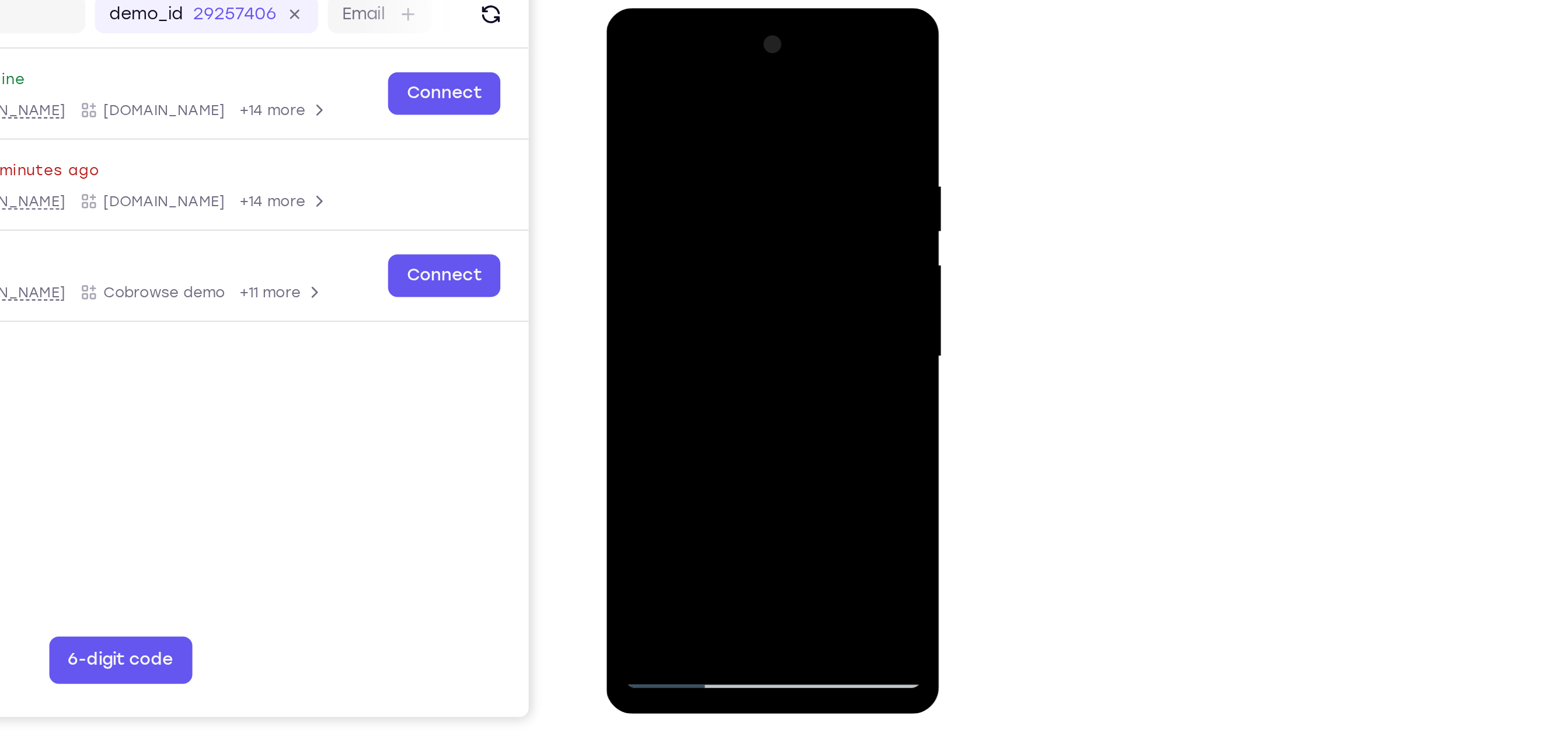
drag, startPoint x: 708, startPoint y: 254, endPoint x: 713, endPoint y: 170, distance: 84.1
click at [713, 170] on div at bounding box center [688, 181] width 147 height 327
click at [669, 147] on div at bounding box center [688, 181] width 147 height 327
drag, startPoint x: 701, startPoint y: 223, endPoint x: 686, endPoint y: 91, distance: 132.8
click at [686, 91] on div at bounding box center [688, 181] width 147 height 327
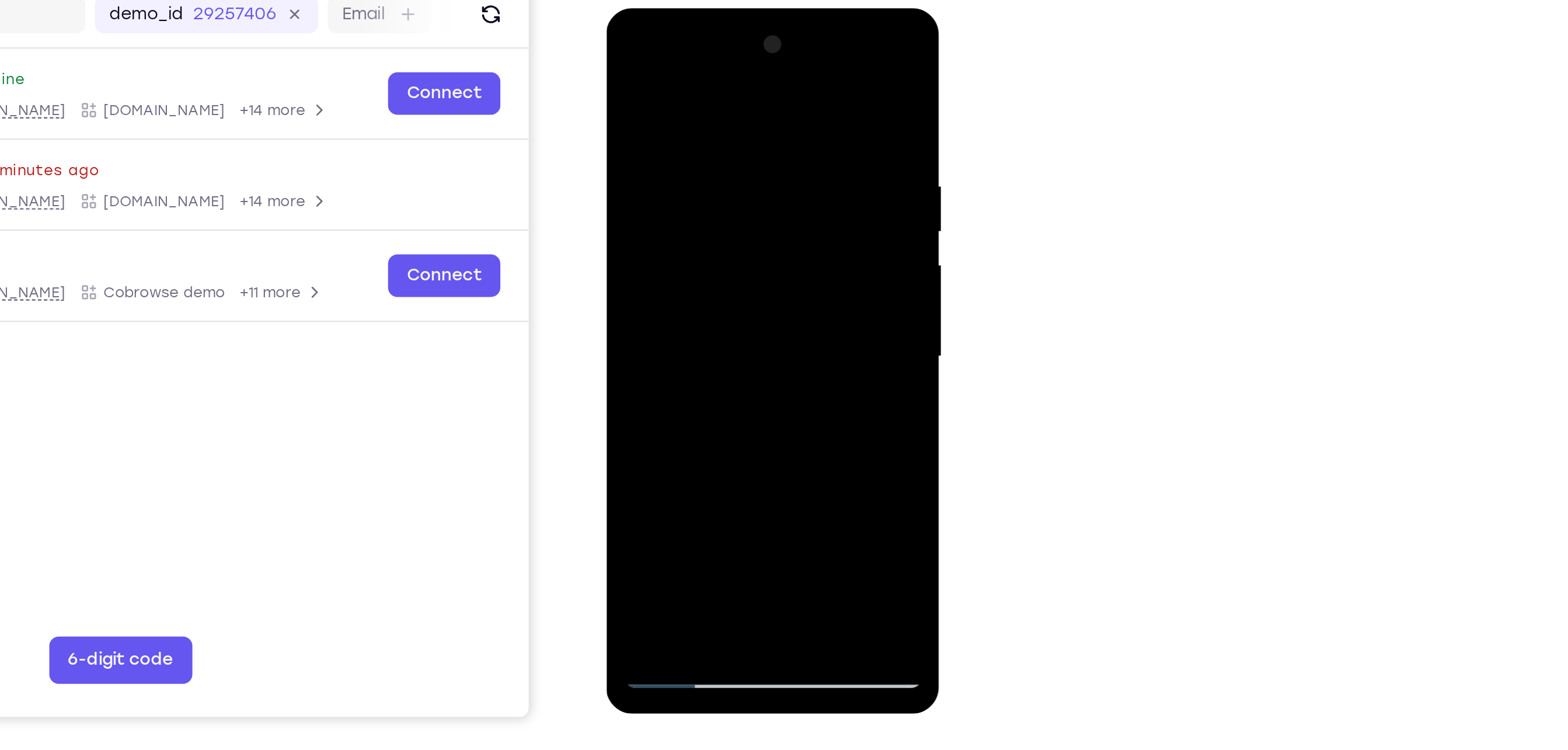
drag, startPoint x: 702, startPoint y: 215, endPoint x: 700, endPoint y: 145, distance: 70.0
click at [700, 145] on div at bounding box center [688, 181] width 147 height 327
drag, startPoint x: 721, startPoint y: 252, endPoint x: 743, endPoint y: 86, distance: 167.5
click at [743, 86] on div at bounding box center [688, 181] width 147 height 327
drag, startPoint x: 711, startPoint y: 239, endPoint x: 717, endPoint y: 63, distance: 176.1
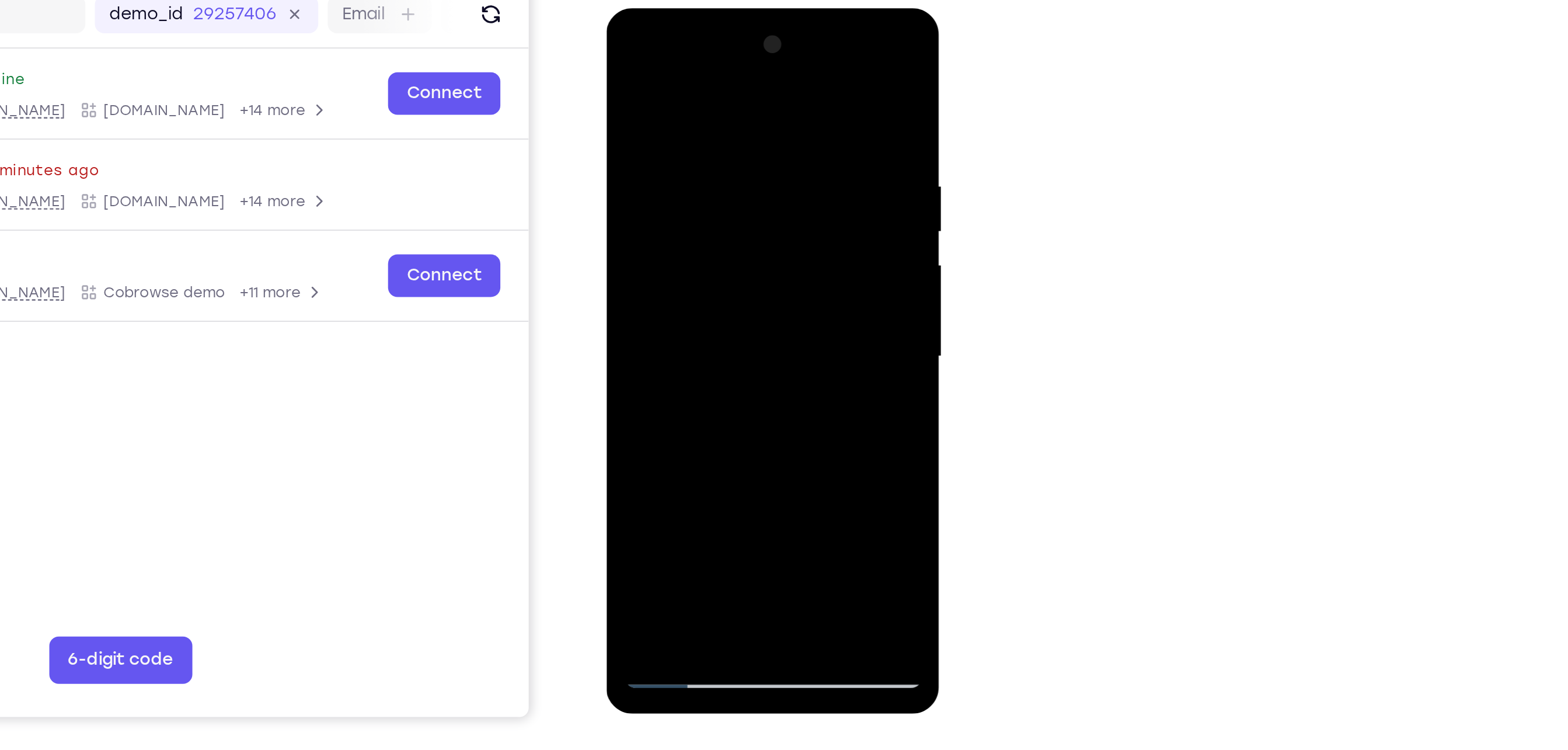
click at [717, 63] on div at bounding box center [688, 181] width 147 height 327
click at [715, 231] on div at bounding box center [688, 181] width 147 height 327
drag, startPoint x: 709, startPoint y: 264, endPoint x: 694, endPoint y: 64, distance: 200.6
click at [694, 64] on div at bounding box center [688, 181] width 147 height 327
drag, startPoint x: 710, startPoint y: 212, endPoint x: 719, endPoint y: 104, distance: 108.4
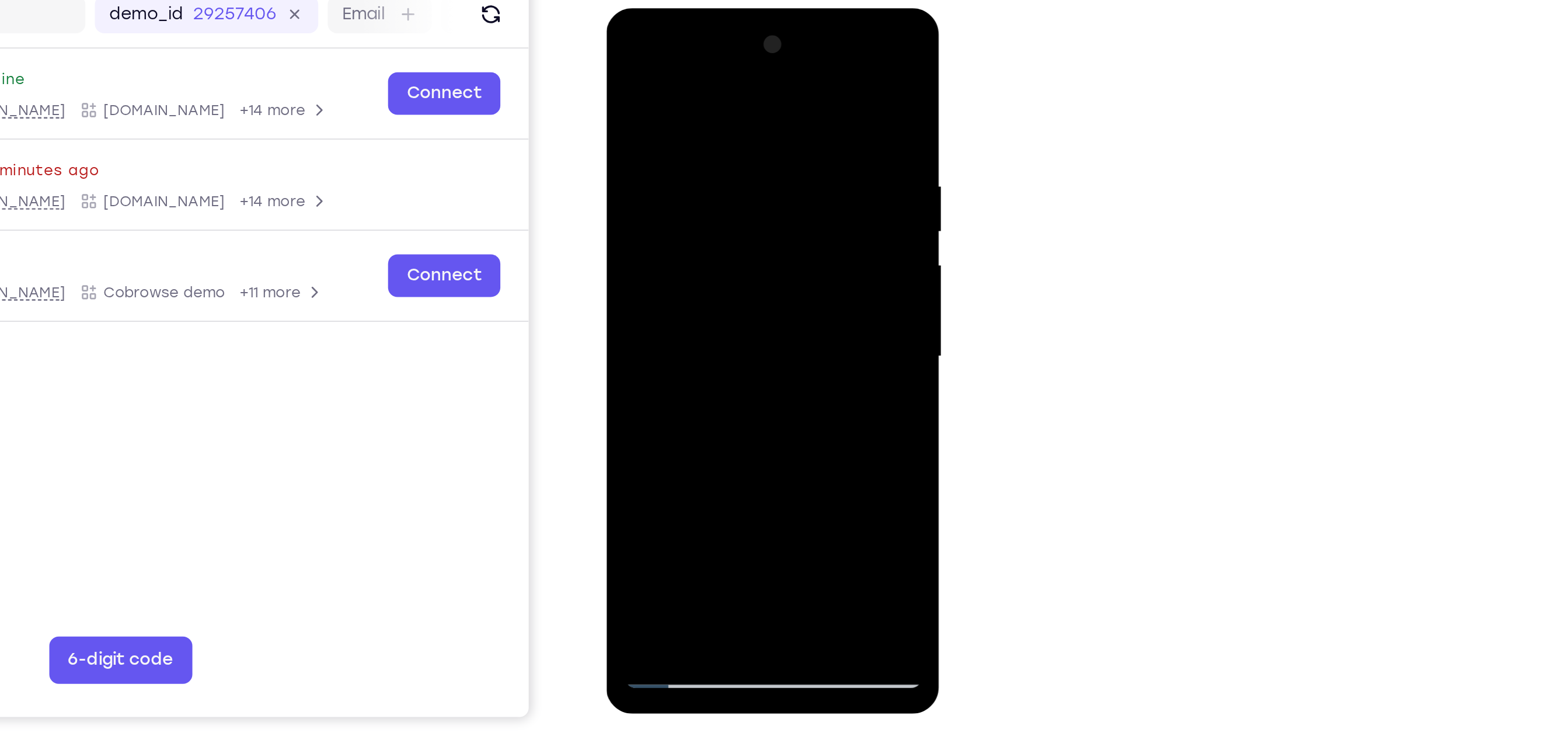
click at [719, 104] on div at bounding box center [688, 181] width 147 height 327
drag, startPoint x: 719, startPoint y: 233, endPoint x: 738, endPoint y: 59, distance: 175.0
click at [738, 59] on div at bounding box center [688, 181] width 147 height 327
drag, startPoint x: 710, startPoint y: 281, endPoint x: 722, endPoint y: 66, distance: 215.3
click at [722, 66] on div at bounding box center [688, 181] width 147 height 327
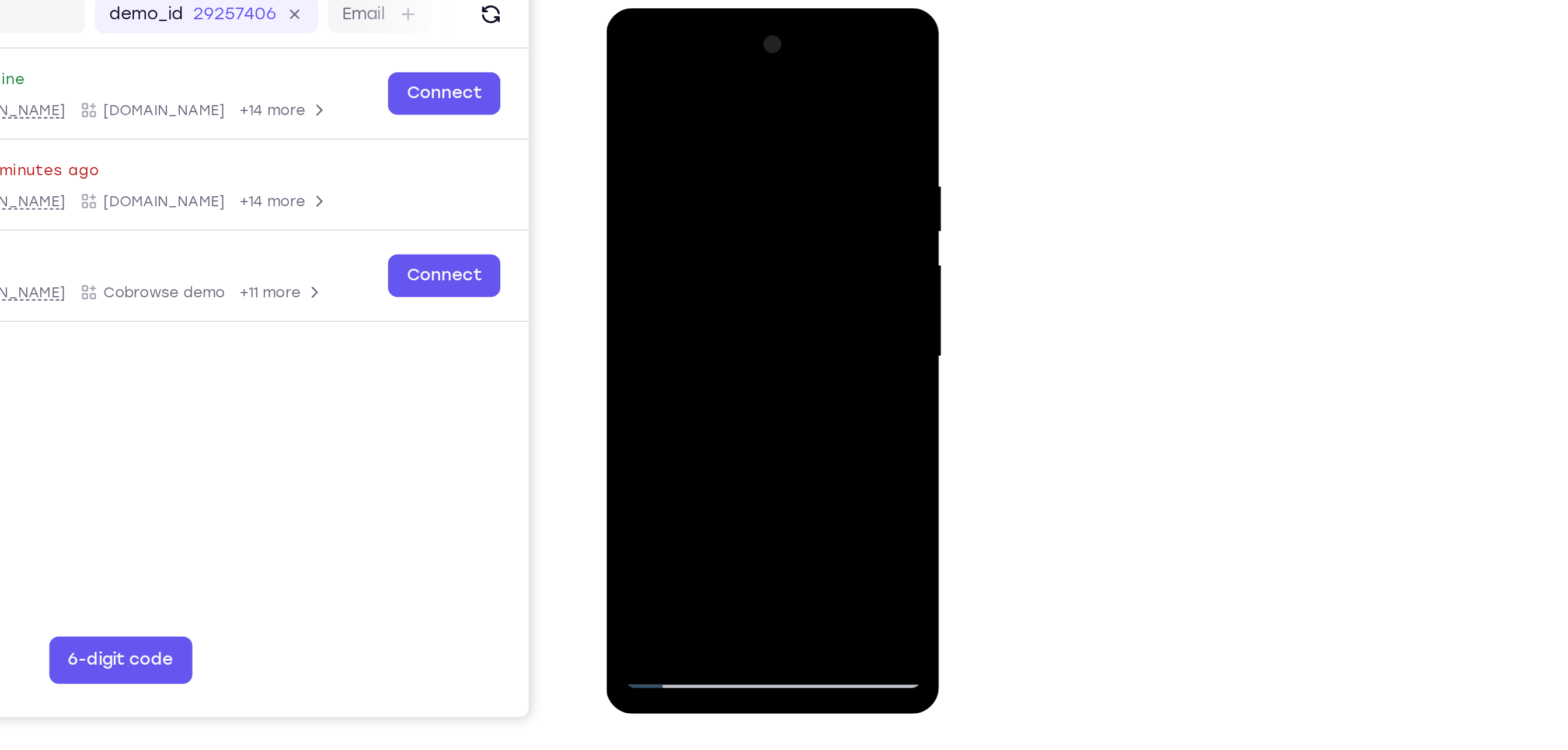
drag, startPoint x: 710, startPoint y: 269, endPoint x: 725, endPoint y: 78, distance: 191.6
click at [725, 78] on div at bounding box center [688, 181] width 147 height 327
drag, startPoint x: 678, startPoint y: 288, endPoint x: 703, endPoint y: 141, distance: 149.1
click at [703, 141] on div at bounding box center [688, 181] width 147 height 327
drag, startPoint x: 680, startPoint y: 267, endPoint x: 698, endPoint y: 116, distance: 152.1
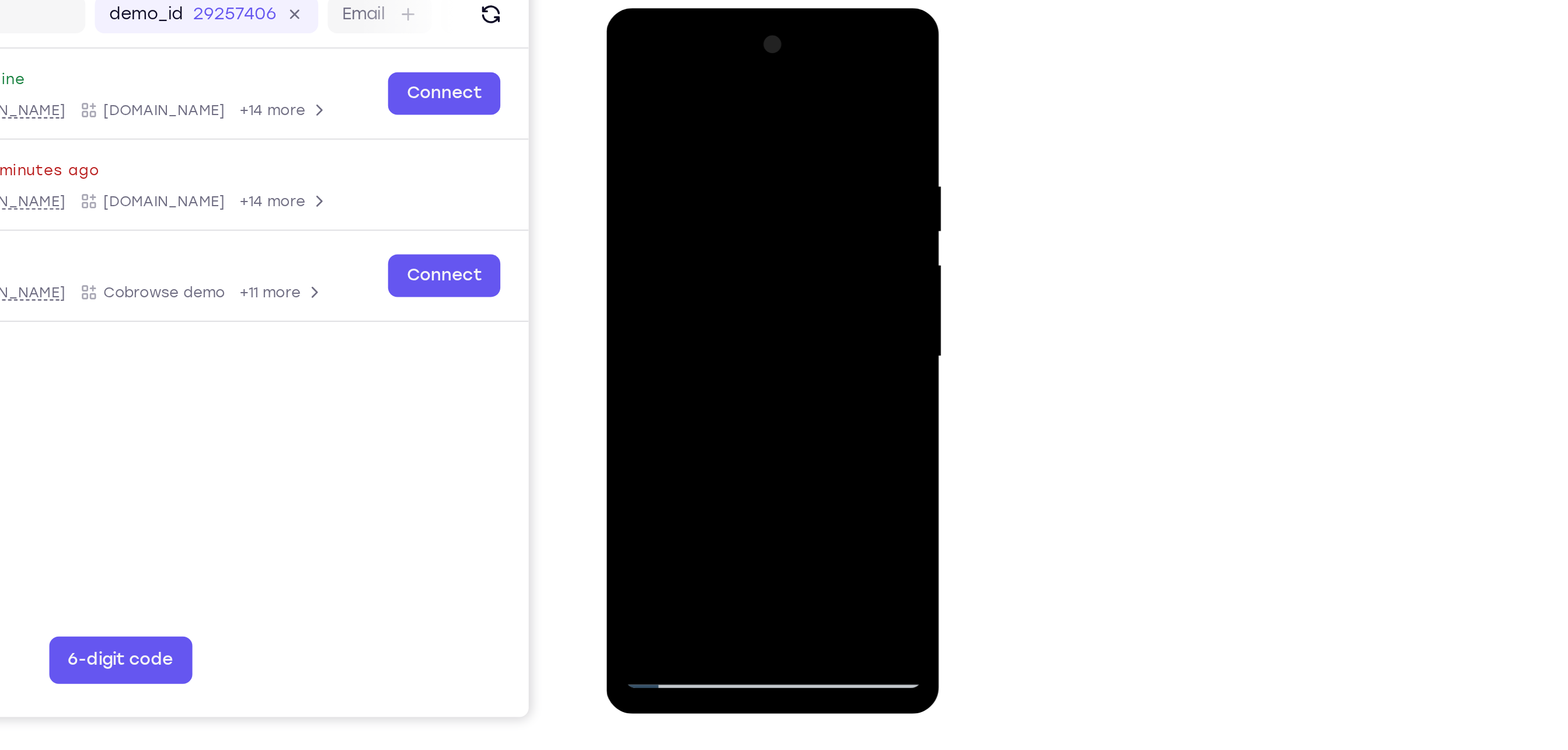
click at [698, 116] on div at bounding box center [688, 181] width 147 height 327
click at [624, 63] on div at bounding box center [688, 181] width 147 height 327
click at [644, 240] on div at bounding box center [688, 181] width 147 height 327
drag, startPoint x: 718, startPoint y: 187, endPoint x: 718, endPoint y: 222, distance: 35.0
click at [718, 222] on div at bounding box center [688, 181] width 147 height 327
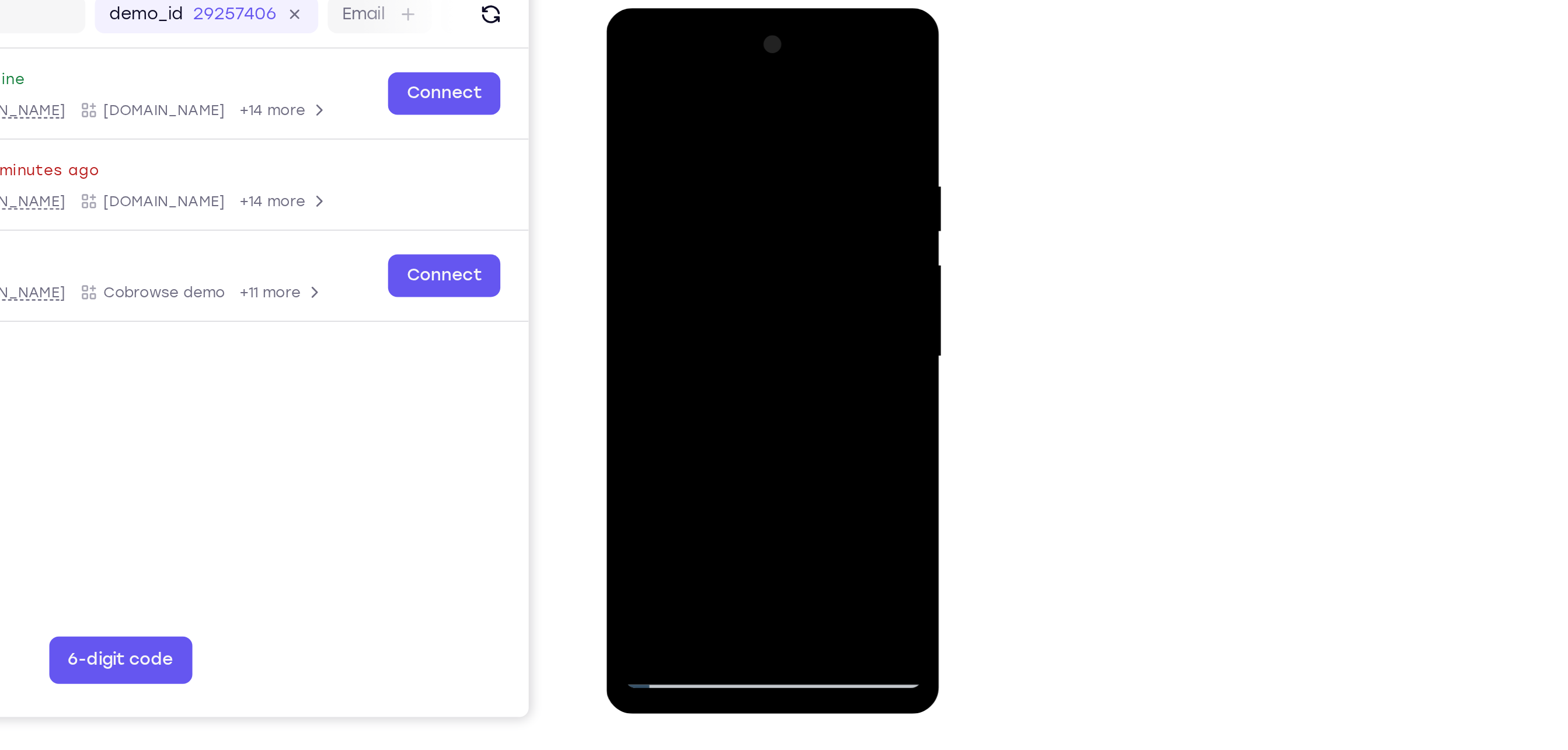
click at [642, 337] on div at bounding box center [688, 181] width 147 height 327
click at [633, 317] on div at bounding box center [688, 181] width 147 height 327
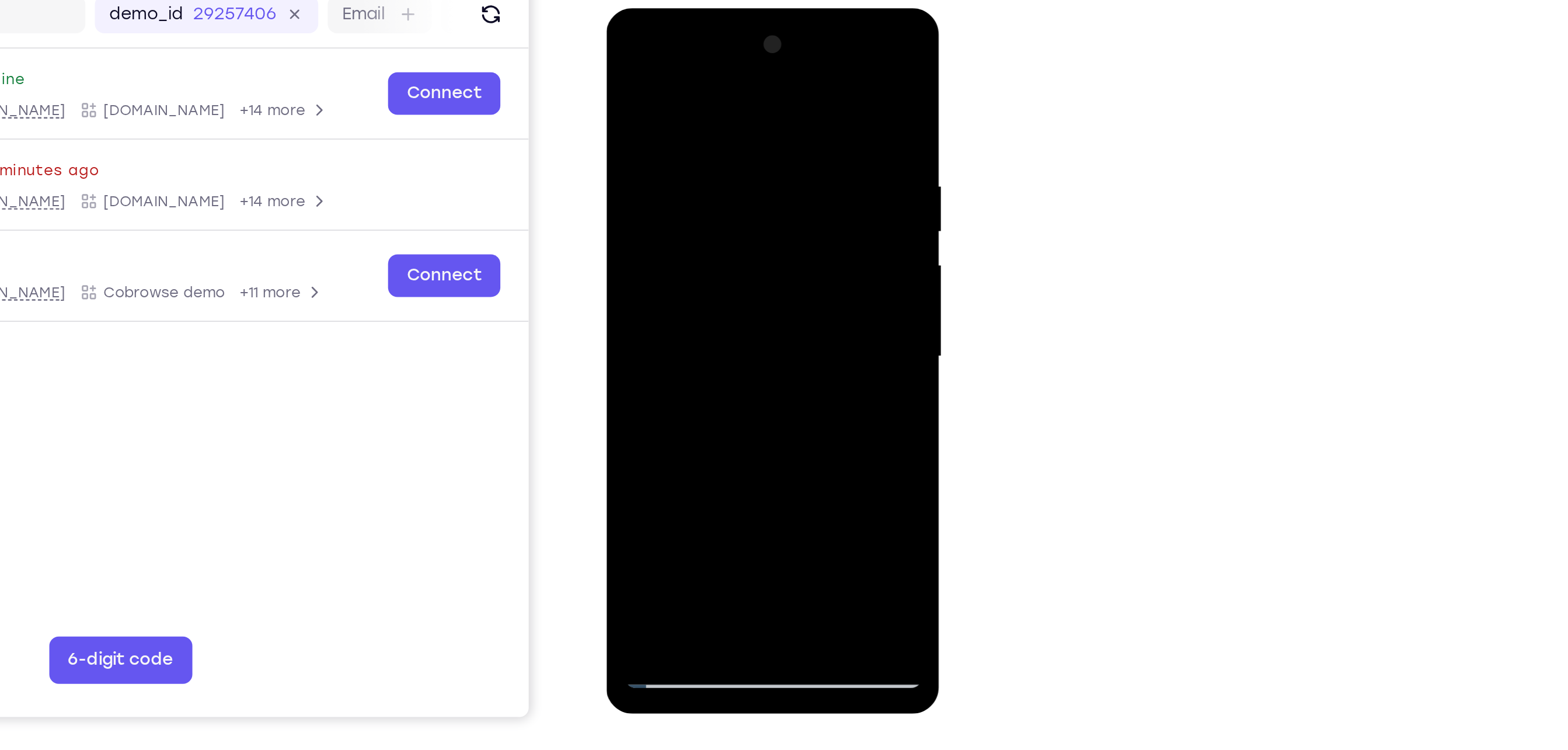
click at [633, 317] on div at bounding box center [688, 181] width 147 height 327
click at [713, 315] on div at bounding box center [688, 181] width 147 height 327
click at [687, 172] on div at bounding box center [688, 181] width 147 height 327
click at [621, 65] on div at bounding box center [688, 181] width 147 height 327
click at [627, 63] on div at bounding box center [688, 181] width 147 height 327
